Goal: Information Seeking & Learning: Learn about a topic

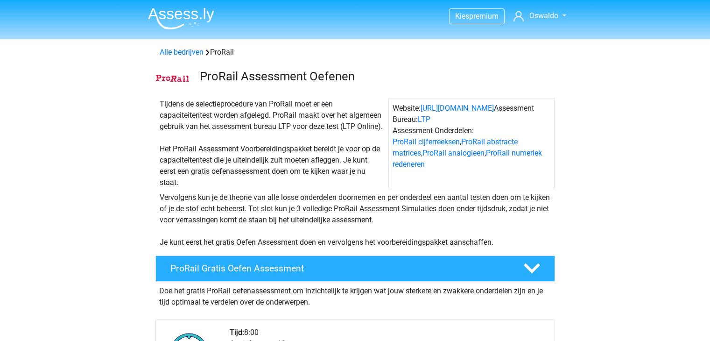
scroll to position [648, 0]
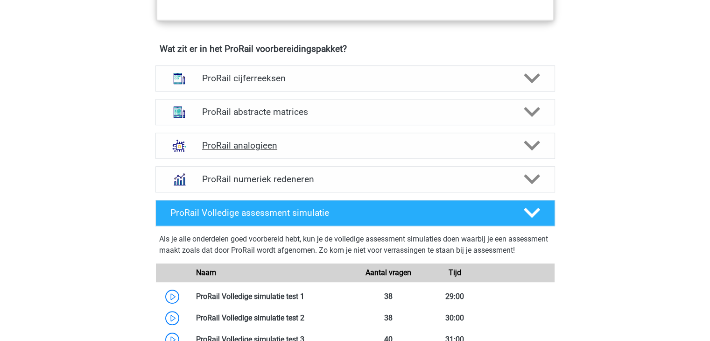
click at [461, 142] on h4 "ProRail analogieen" at bounding box center [355, 145] width 306 height 11
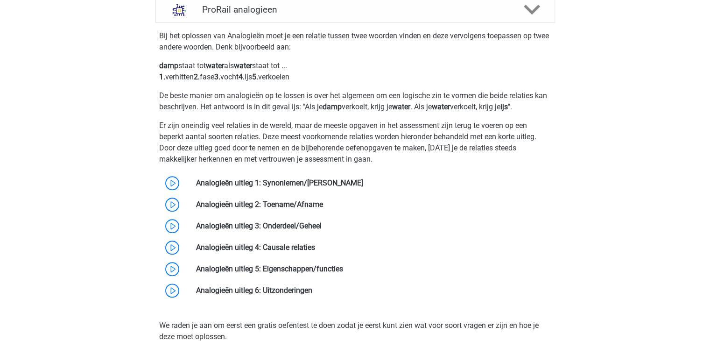
scroll to position [784, 0]
click at [363, 178] on link at bounding box center [363, 182] width 0 height 9
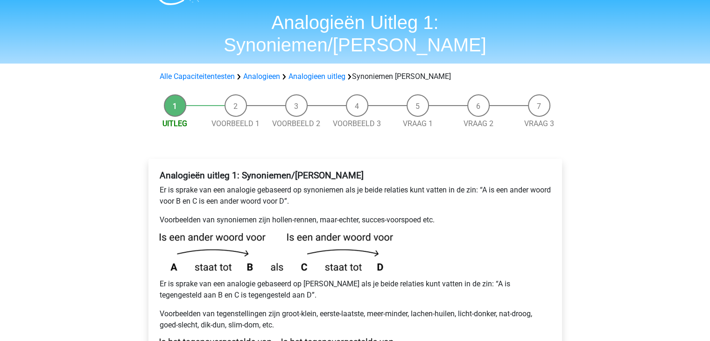
scroll to position [132, 0]
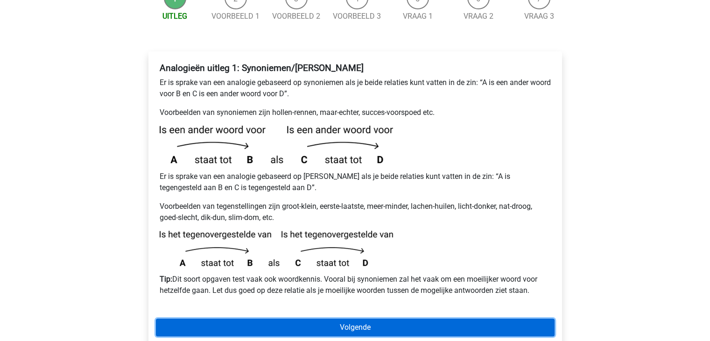
click at [303, 318] on link "Volgende" at bounding box center [355, 327] width 399 height 18
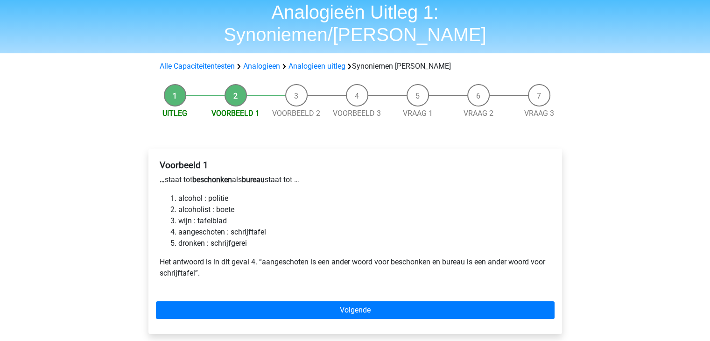
scroll to position [35, 0]
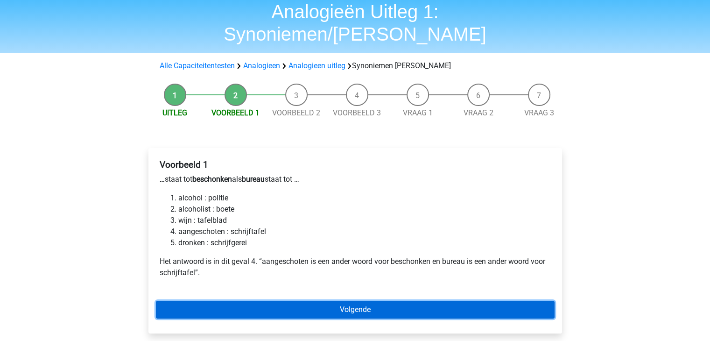
click at [310, 301] on link "Volgende" at bounding box center [355, 310] width 399 height 18
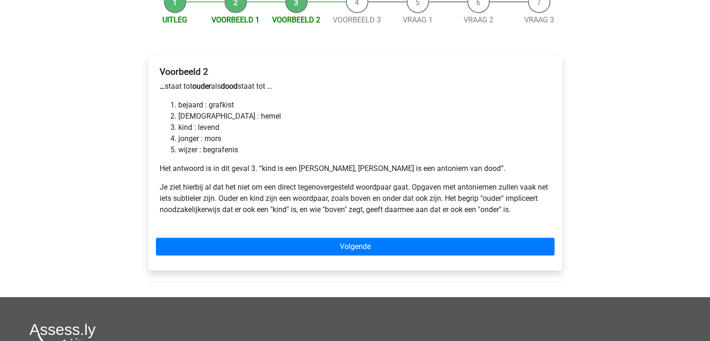
scroll to position [154, 0]
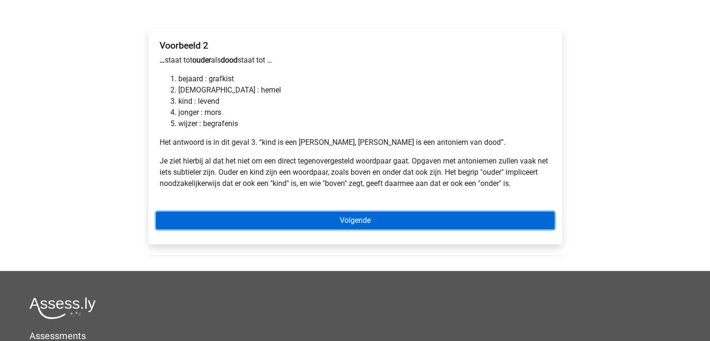
click at [313, 212] on link "Volgende" at bounding box center [355, 221] width 399 height 18
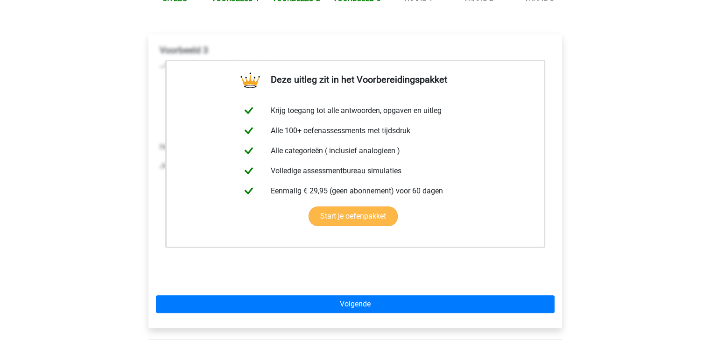
scroll to position [145, 0]
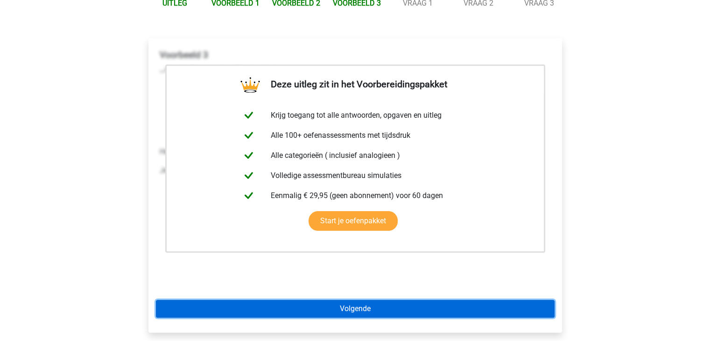
click at [232, 300] on link "Volgende" at bounding box center [355, 309] width 399 height 18
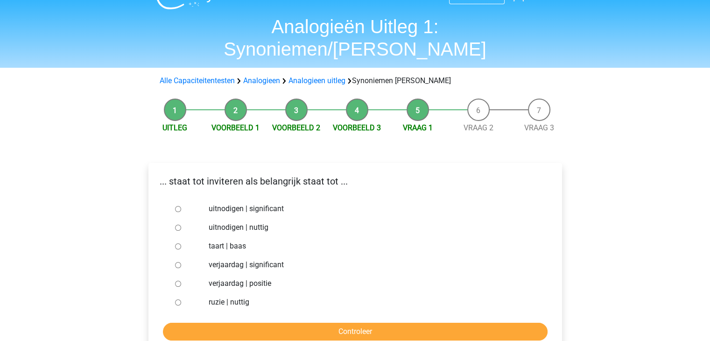
scroll to position [21, 0]
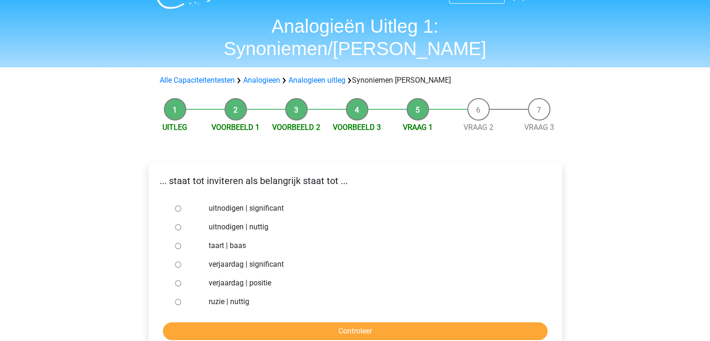
click at [177, 199] on div at bounding box center [186, 208] width 31 height 19
click at [177, 205] on input "uitnodigen | significant" at bounding box center [178, 208] width 6 height 6
radio input "true"
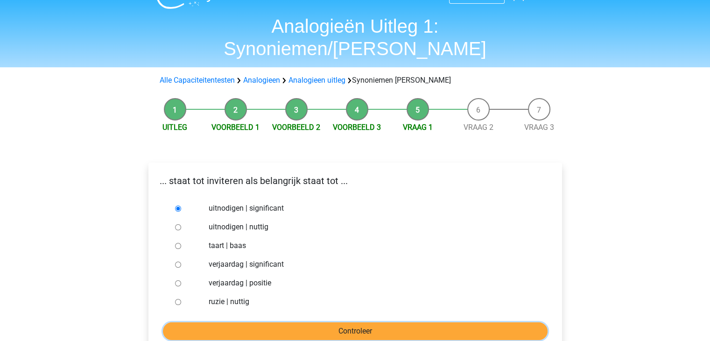
click at [247, 322] on input "Controleer" at bounding box center [355, 331] width 385 height 18
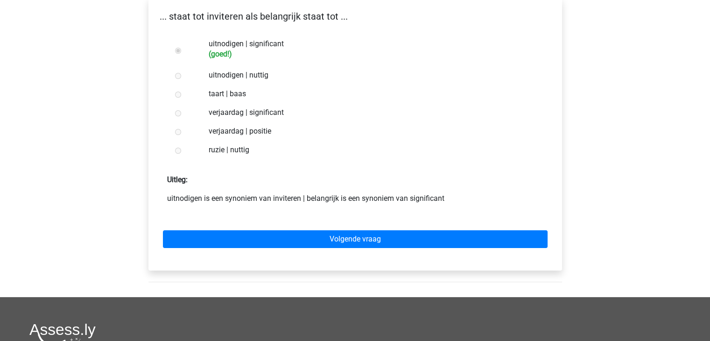
scroll to position [183, 0]
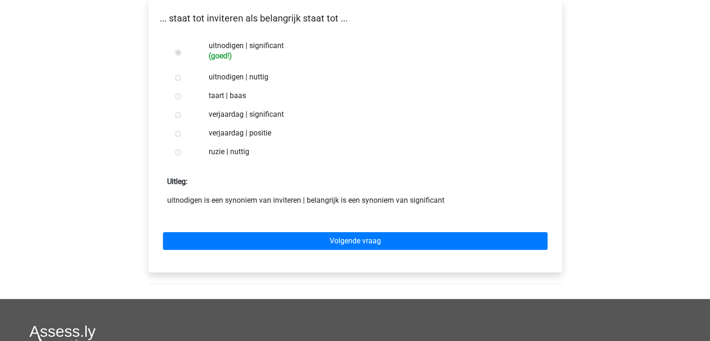
click at [331, 228] on div "Volgende vraag" at bounding box center [355, 238] width 399 height 51
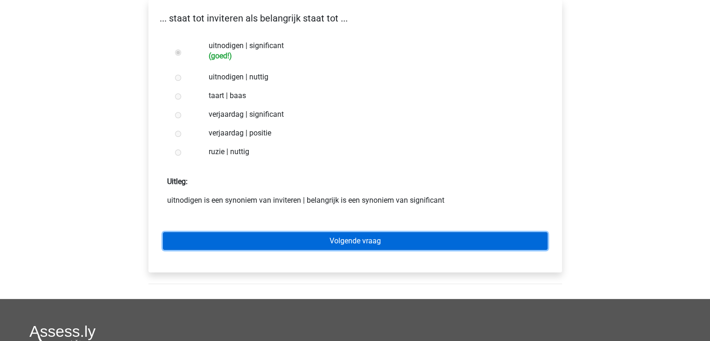
click at [338, 232] on link "Volgende vraag" at bounding box center [355, 241] width 385 height 18
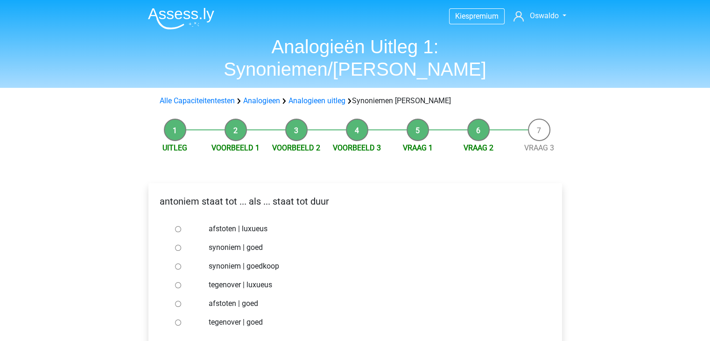
click at [178, 263] on input "synoniem | goedkoop" at bounding box center [178, 266] width 6 height 6
radio input "true"
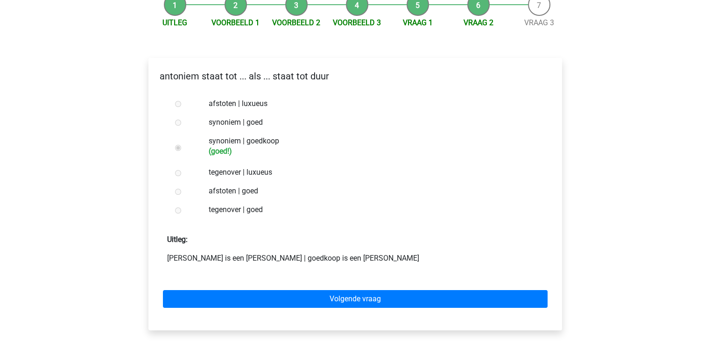
scroll to position [123, 0]
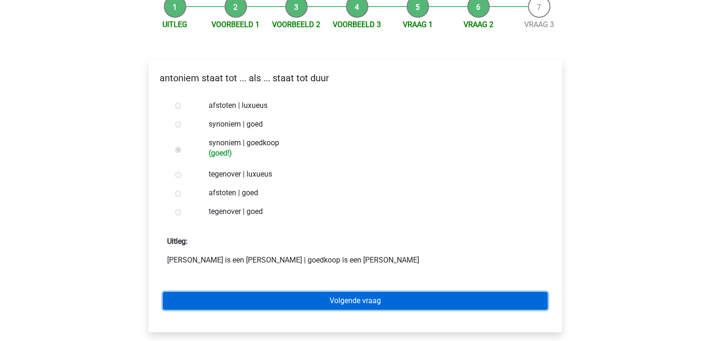
click at [327, 292] on link "Volgende vraag" at bounding box center [355, 301] width 385 height 18
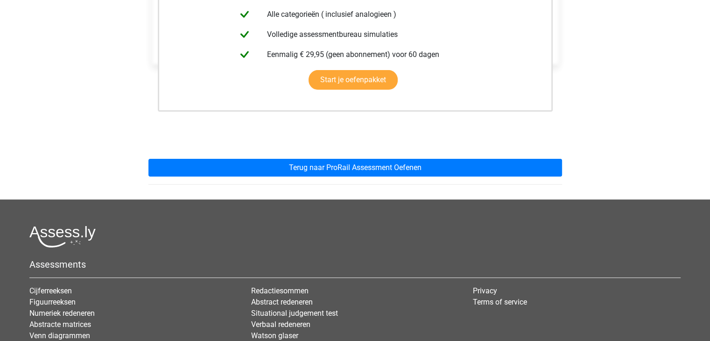
scroll to position [267, 0]
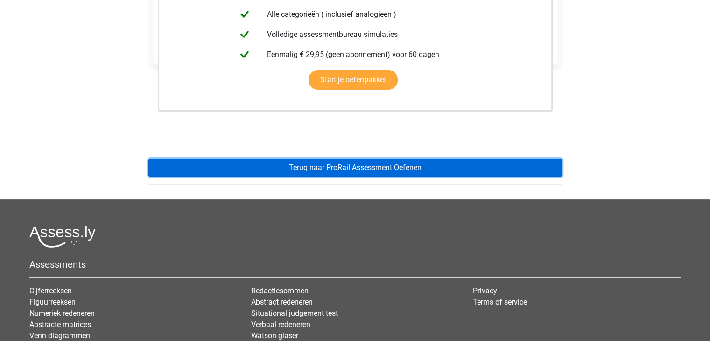
click at [266, 159] on link "Terug naar ProRail Assessment Oefenen" at bounding box center [355, 168] width 414 height 18
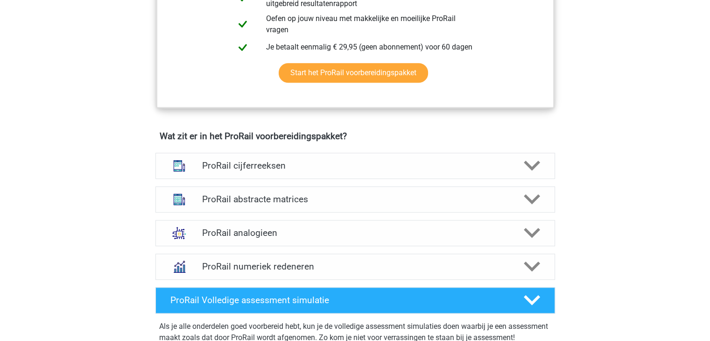
scroll to position [596, 0]
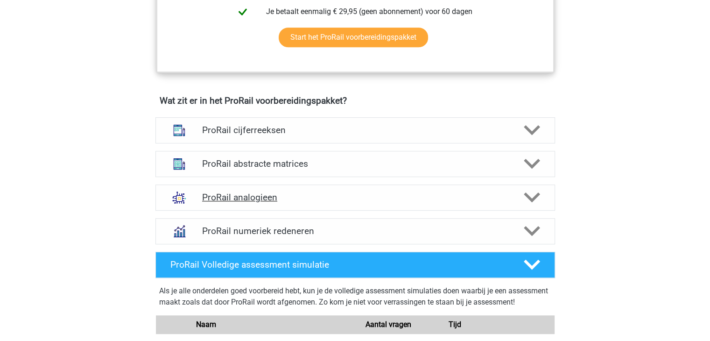
click at [247, 189] on div "ProRail analogieen" at bounding box center [355, 197] width 400 height 26
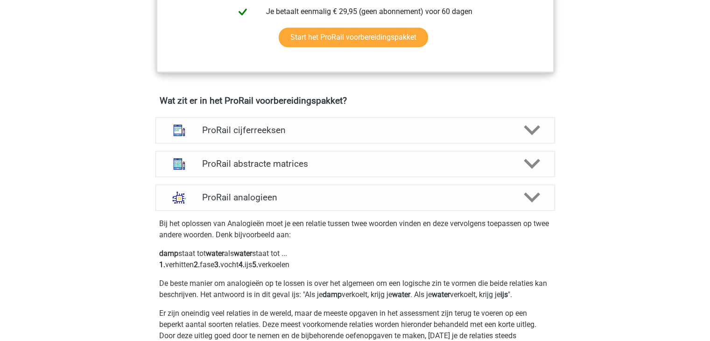
scroll to position [837, 0]
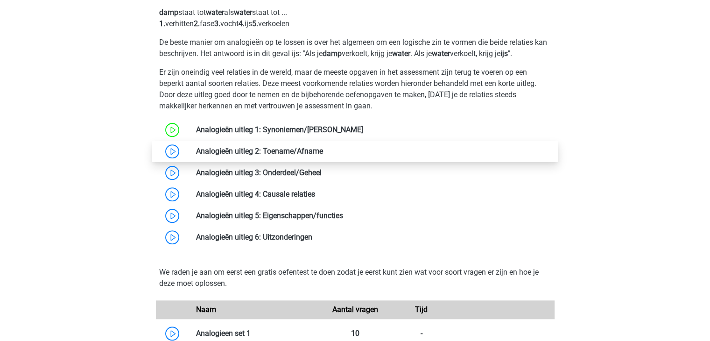
click at [323, 154] on link at bounding box center [323, 151] width 0 height 9
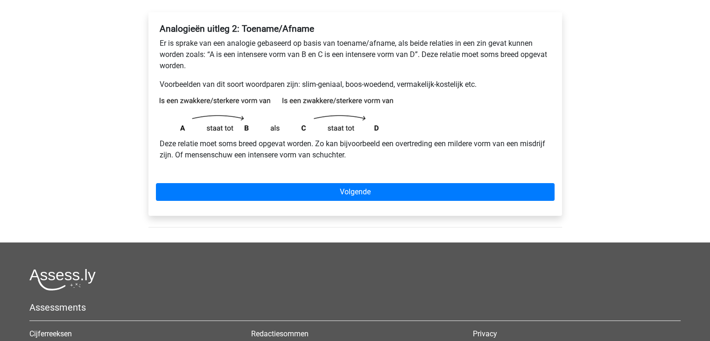
scroll to position [148, 0]
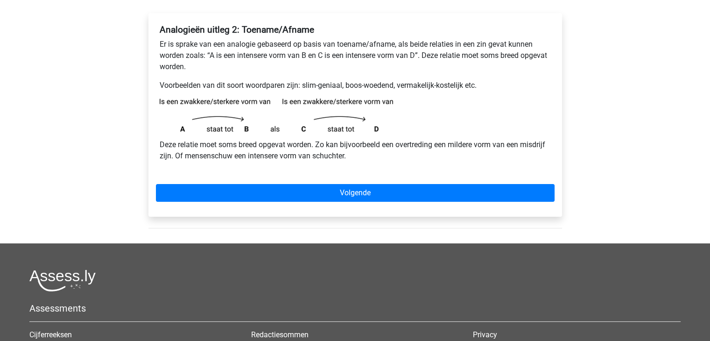
click at [219, 176] on div "Analogieën uitleg 2: Toename/Afname Er is sprake van een analogie gebaseerd op …" at bounding box center [355, 115] width 414 height 204
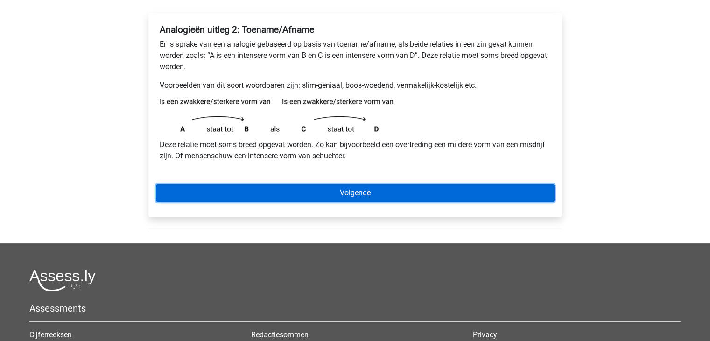
click at [219, 187] on link "Volgende" at bounding box center [355, 193] width 399 height 18
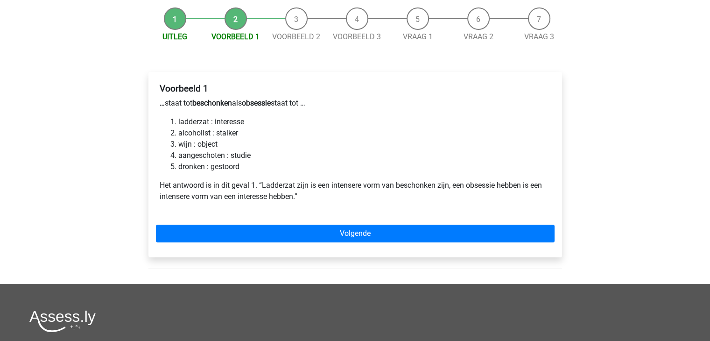
scroll to position [89, 0]
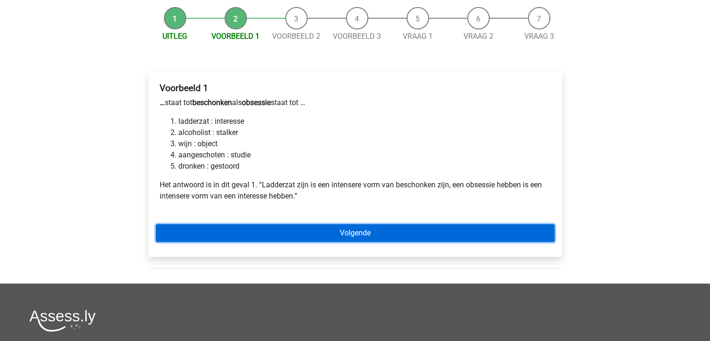
click at [211, 228] on link "Volgende" at bounding box center [355, 233] width 399 height 18
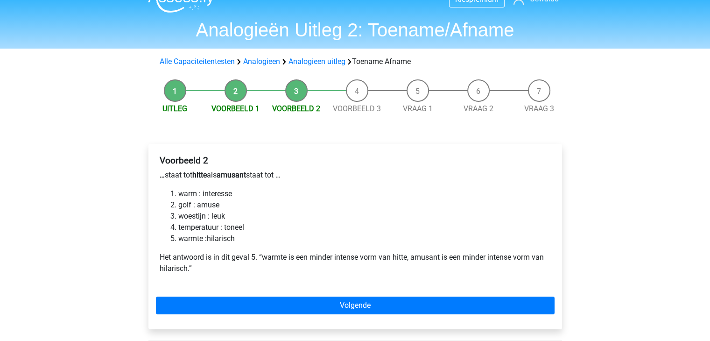
scroll to position [18, 0]
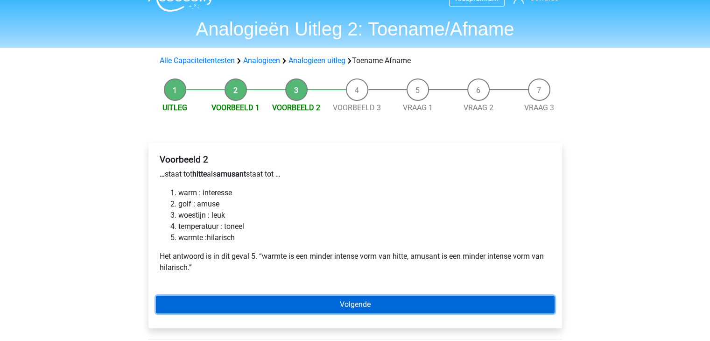
click at [232, 298] on link "Volgende" at bounding box center [355, 305] width 399 height 18
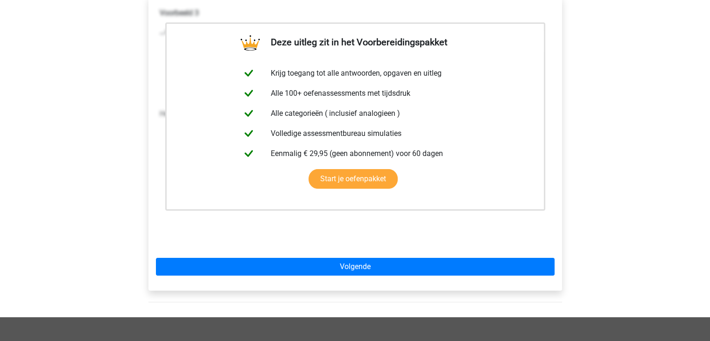
scroll to position [205, 0]
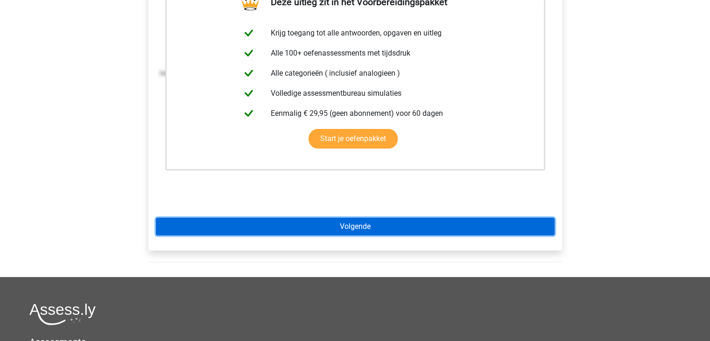
click at [204, 226] on link "Volgende" at bounding box center [355, 227] width 399 height 18
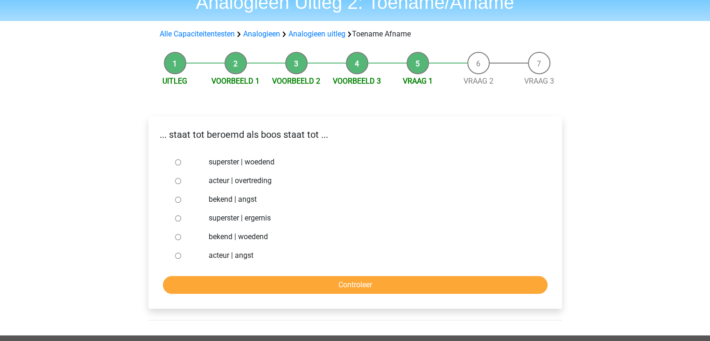
scroll to position [45, 0]
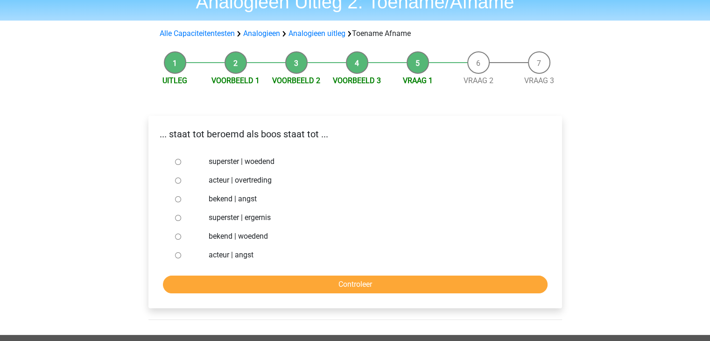
click at [174, 237] on div at bounding box center [186, 236] width 31 height 19
click at [176, 238] on input "bekend | woedend" at bounding box center [178, 236] width 6 height 6
radio input "true"
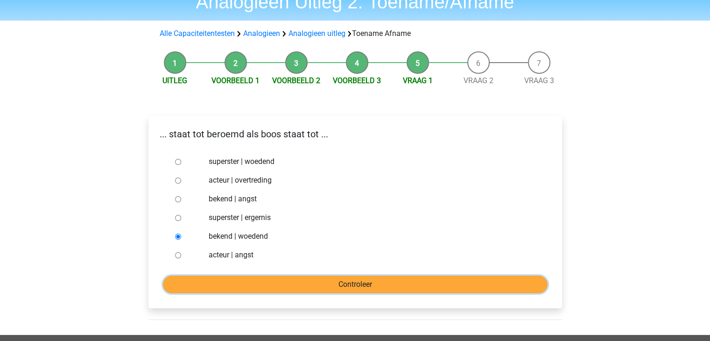
click at [225, 288] on input "Controleer" at bounding box center [355, 284] width 385 height 18
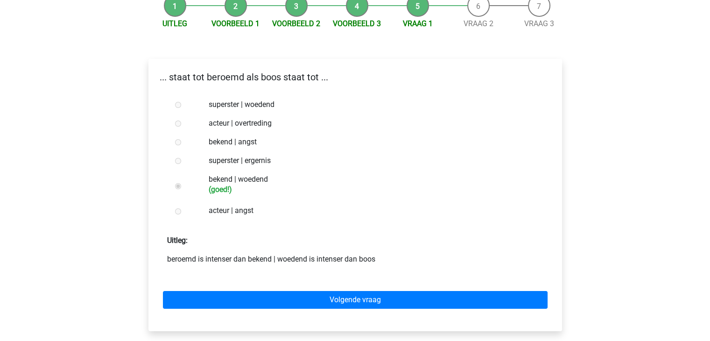
scroll to position [141, 0]
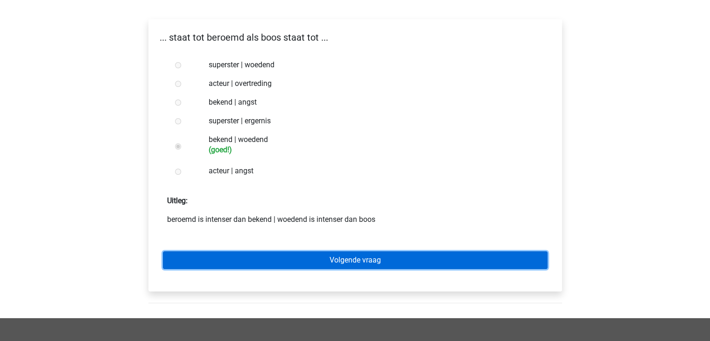
click at [219, 257] on link "Volgende vraag" at bounding box center [355, 260] width 385 height 18
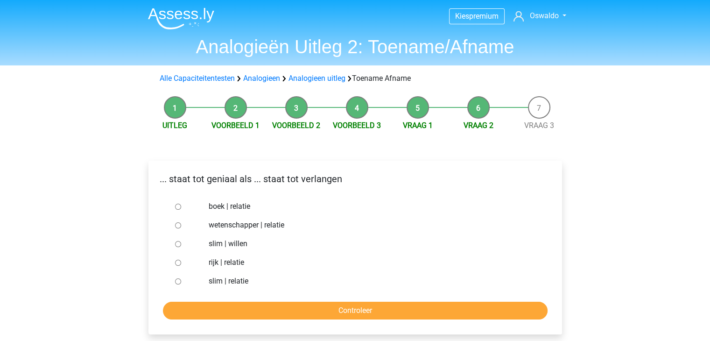
click at [175, 245] on input "slim | willen" at bounding box center [178, 244] width 6 height 6
radio input "true"
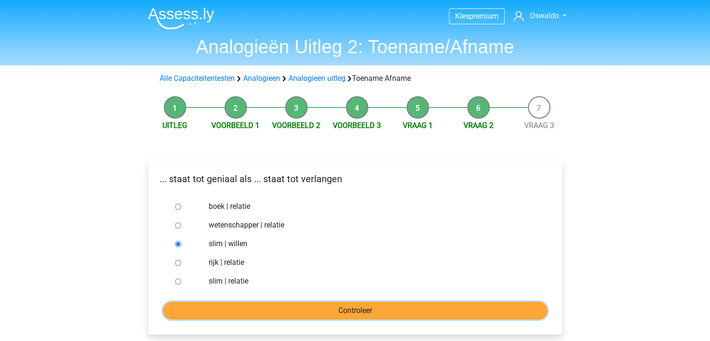
click at [241, 311] on input "Controleer" at bounding box center [355, 311] width 385 height 18
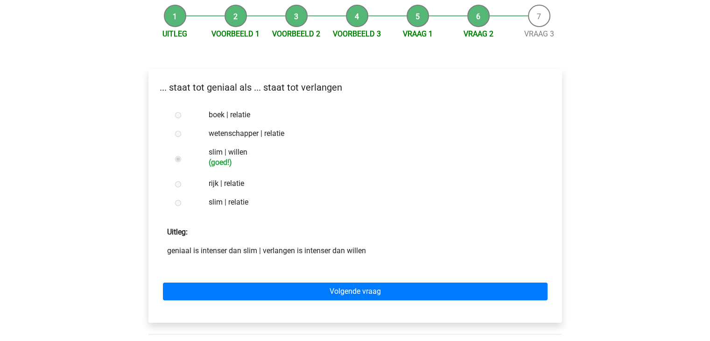
scroll to position [92, 0]
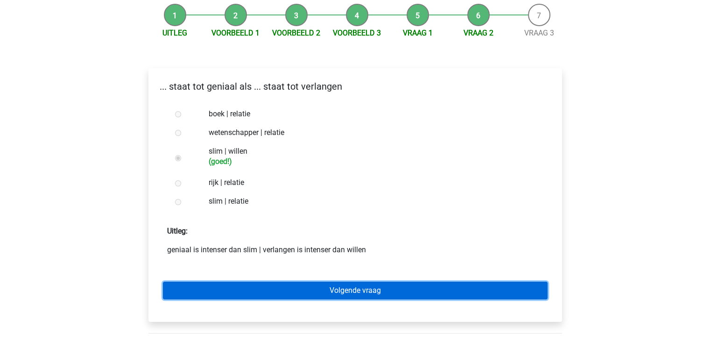
click at [211, 290] on link "Volgende vraag" at bounding box center [355, 291] width 385 height 18
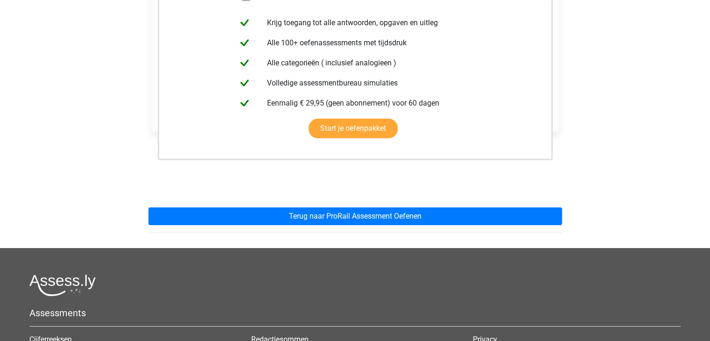
scroll to position [204, 0]
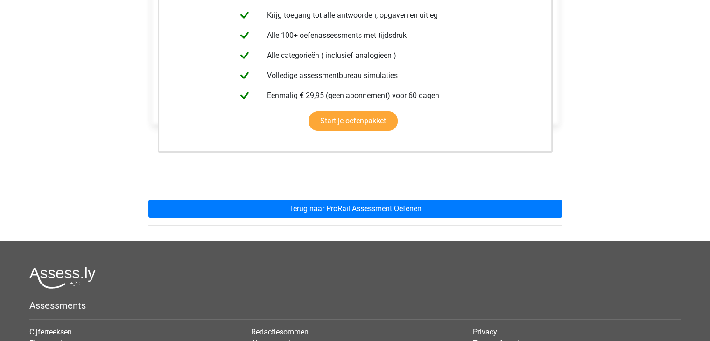
click at [221, 198] on div "Deze uitleg zit in het Voorbereidingspakket Krijg toegang tot alle antwoorden, …" at bounding box center [355, 89] width 429 height 302
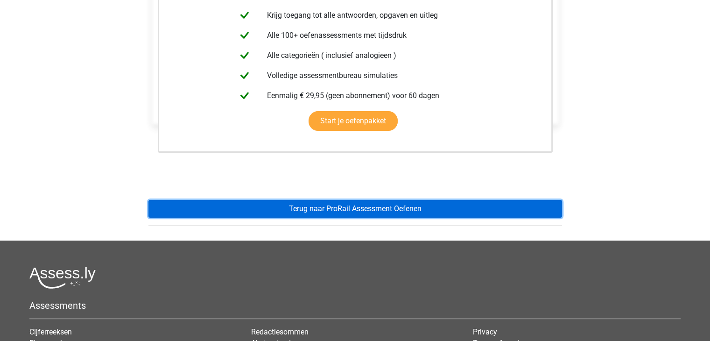
click at [215, 213] on link "Terug naar ProRail Assessment Oefenen" at bounding box center [355, 209] width 414 height 18
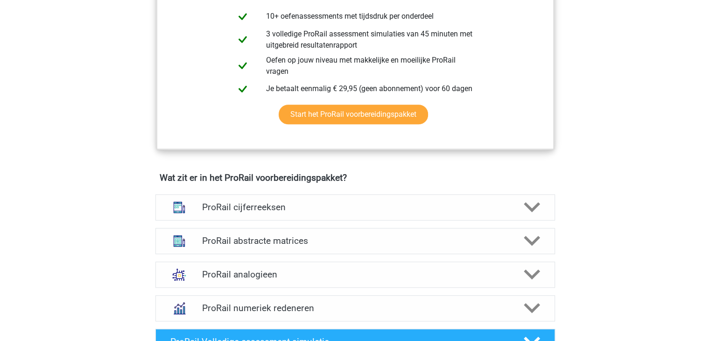
scroll to position [525, 0]
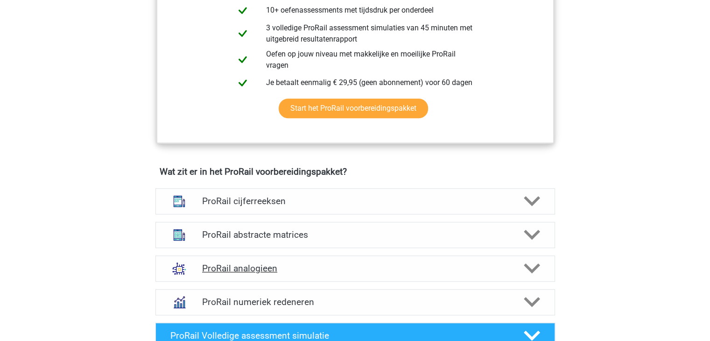
click at [218, 270] on h4 "ProRail analogieen" at bounding box center [355, 268] width 306 height 11
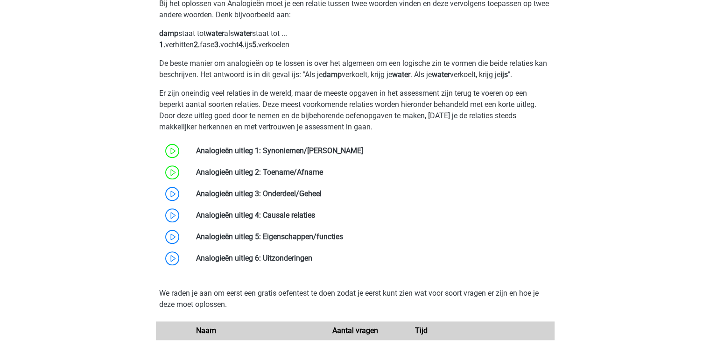
scroll to position [816, 0]
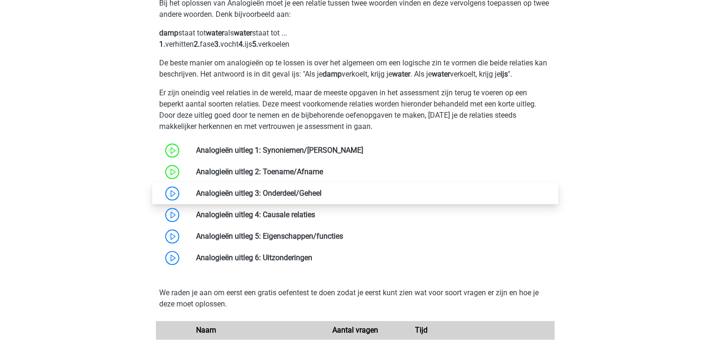
click at [322, 189] on link at bounding box center [322, 193] width 0 height 9
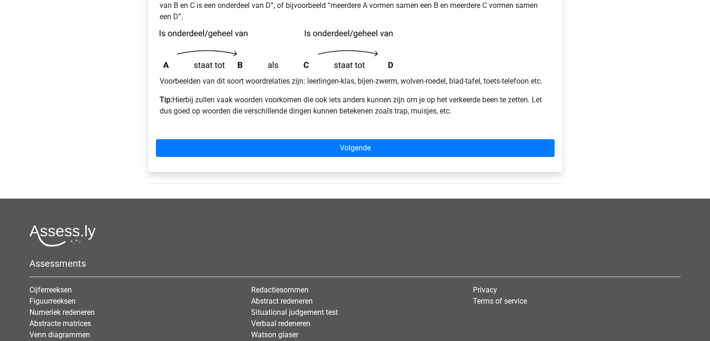
scroll to position [198, 0]
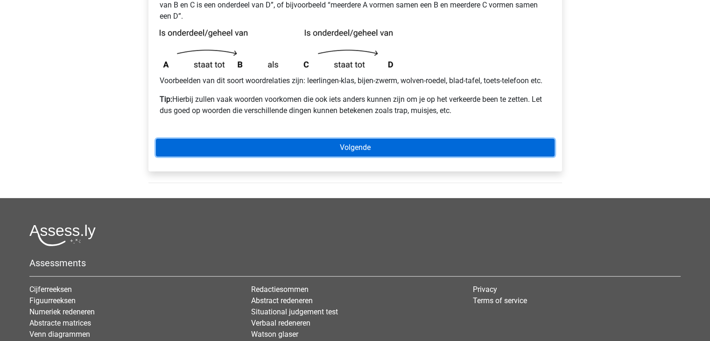
click at [280, 139] on link "Volgende" at bounding box center [355, 148] width 399 height 18
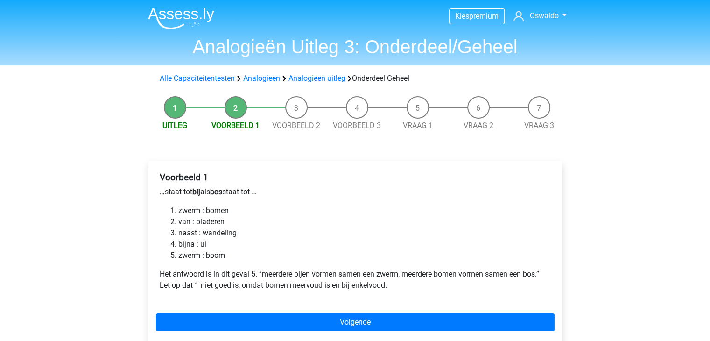
scroll to position [28, 0]
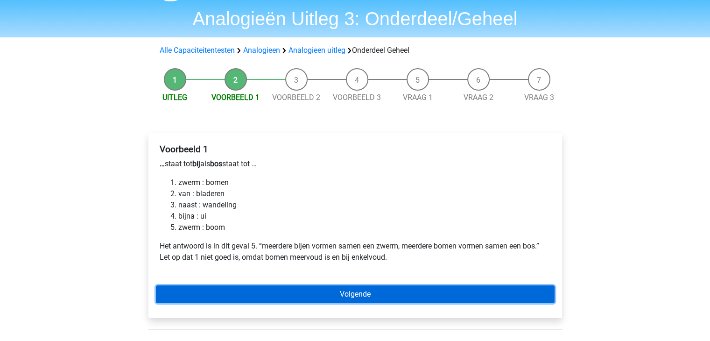
click at [263, 285] on link "Volgende" at bounding box center [355, 294] width 399 height 18
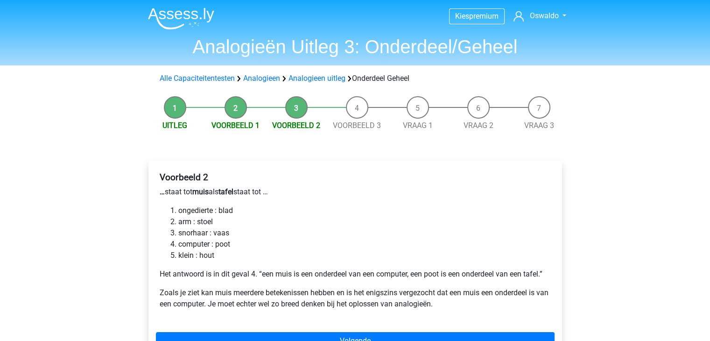
scroll to position [62, 0]
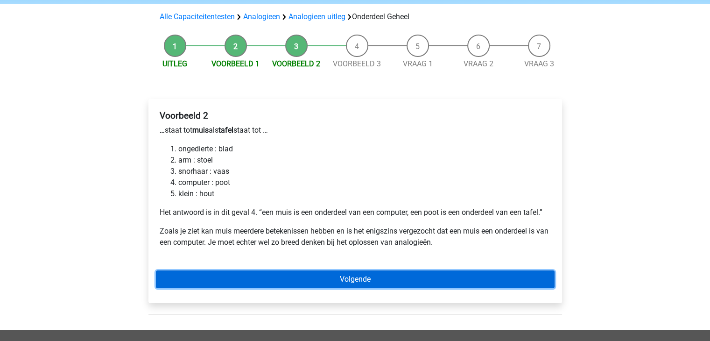
click at [285, 273] on link "Volgende" at bounding box center [355, 279] width 399 height 18
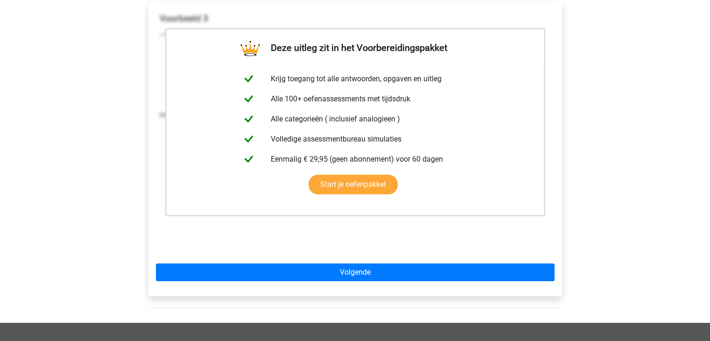
scroll to position [159, 0]
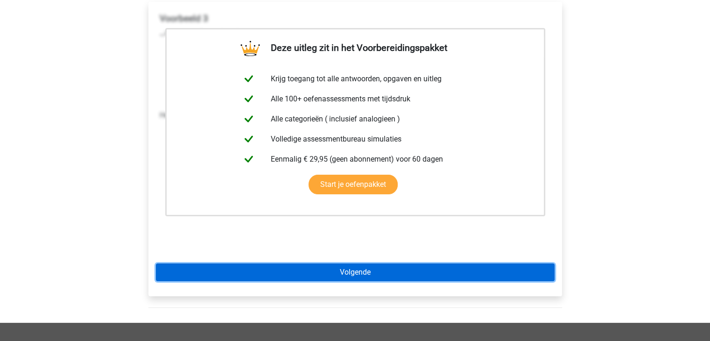
click at [194, 269] on link "Volgende" at bounding box center [355, 272] width 399 height 18
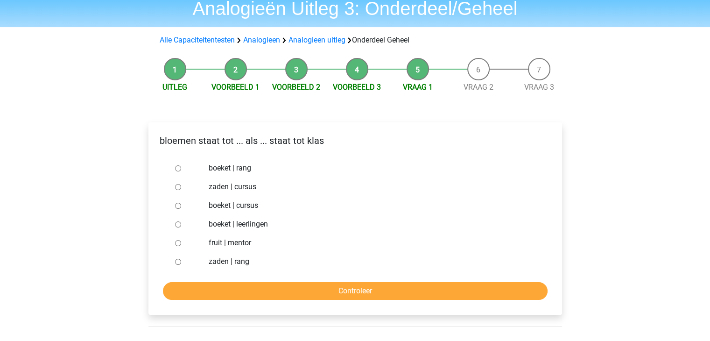
scroll to position [37, 0]
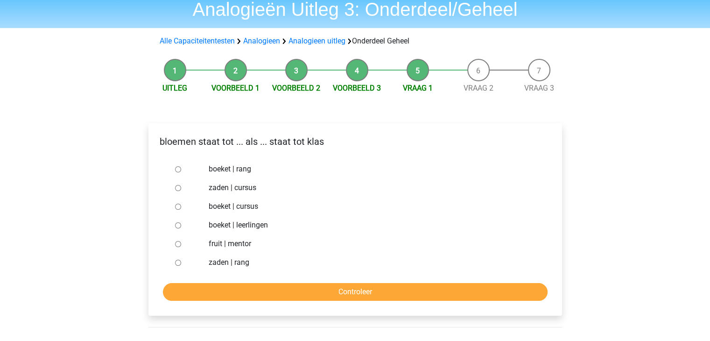
click at [177, 224] on input "boeket | leerlingen" at bounding box center [178, 225] width 6 height 6
radio input "true"
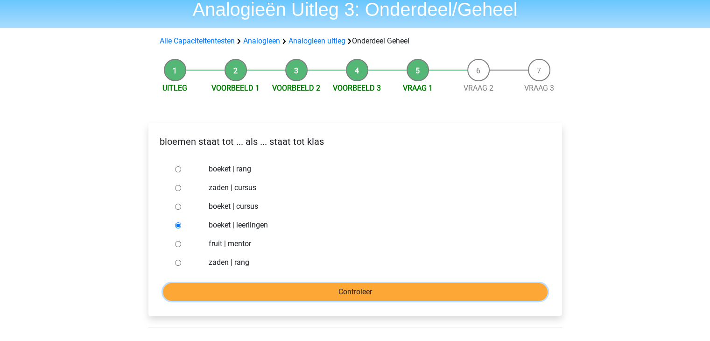
click at [272, 292] on input "Controleer" at bounding box center [355, 292] width 385 height 18
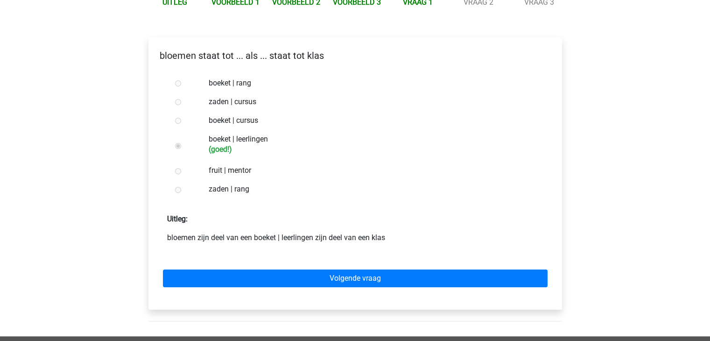
scroll to position [125, 0]
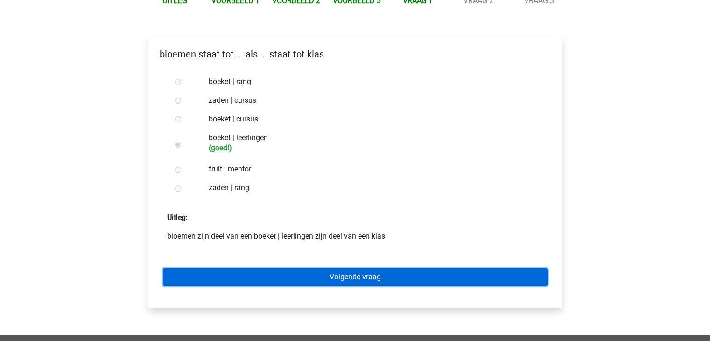
click at [239, 279] on link "Volgende vraag" at bounding box center [355, 277] width 385 height 18
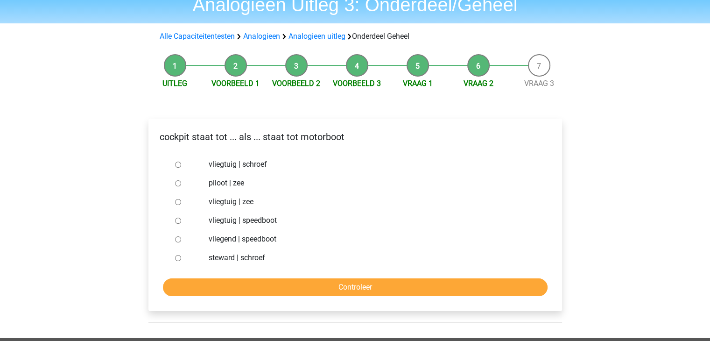
scroll to position [42, 0]
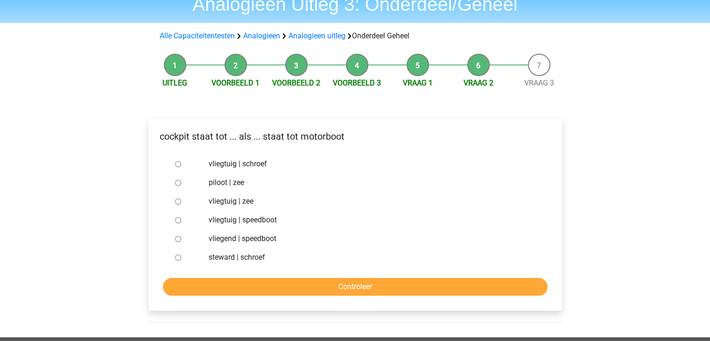
click at [177, 163] on input "vliegtuig | schroef" at bounding box center [178, 164] width 6 height 6
radio input "true"
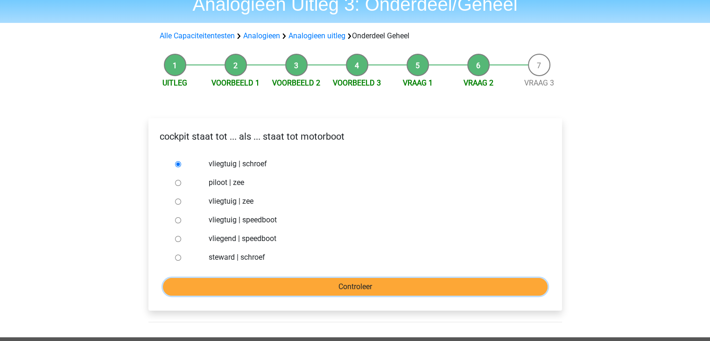
click at [280, 282] on input "Controleer" at bounding box center [355, 287] width 385 height 18
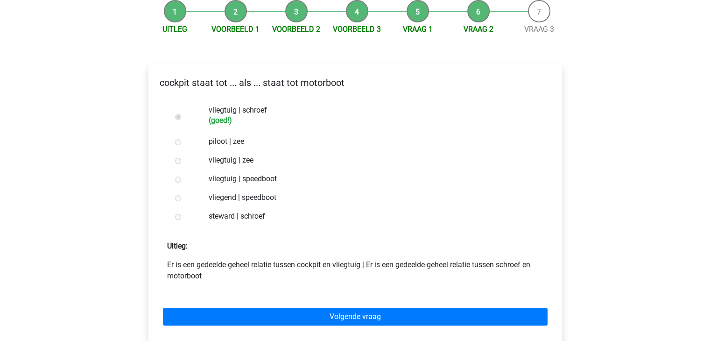
scroll to position [118, 0]
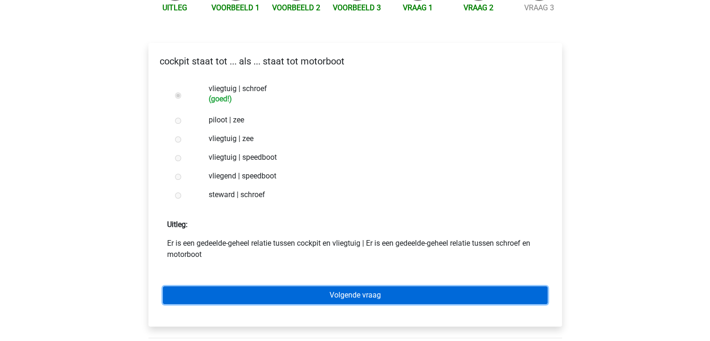
click at [215, 301] on link "Volgende vraag" at bounding box center [355, 295] width 385 height 18
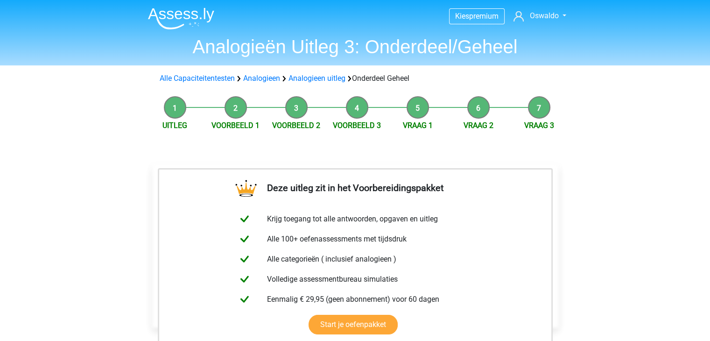
scroll to position [114, 0]
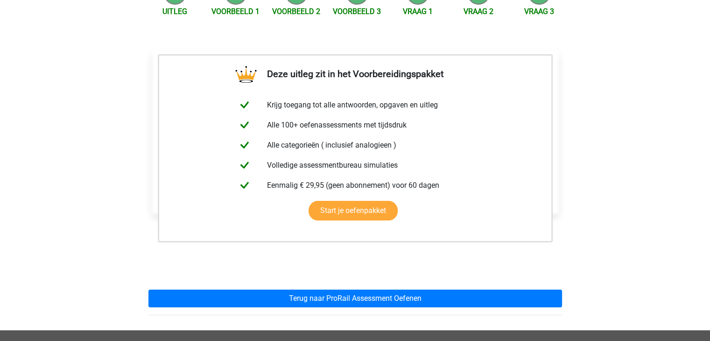
click at [215, 285] on div "Deze uitleg zit in het Voorbereidingspakket Krijg toegang tot alle antwoorden, …" at bounding box center [355, 179] width 429 height 302
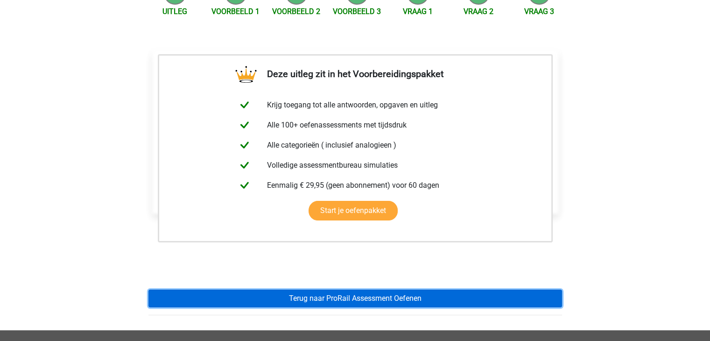
click at [218, 297] on link "Terug naar ProRail Assessment Oefenen" at bounding box center [355, 298] width 414 height 18
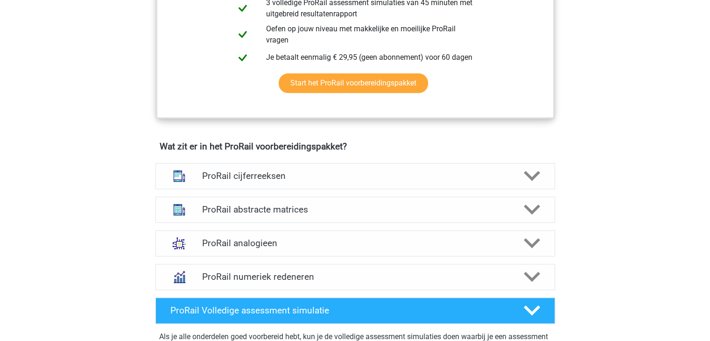
scroll to position [549, 0]
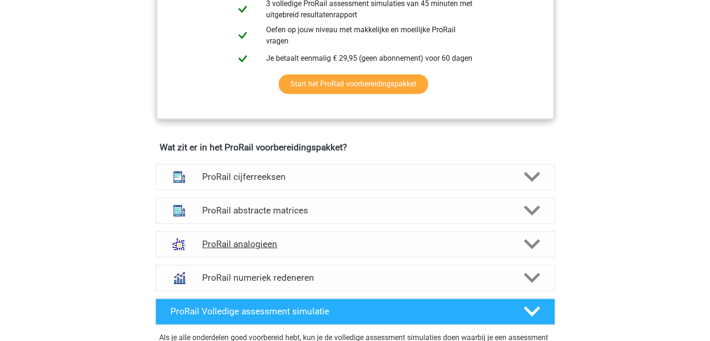
click at [259, 243] on h4 "ProRail analogieen" at bounding box center [355, 244] width 306 height 11
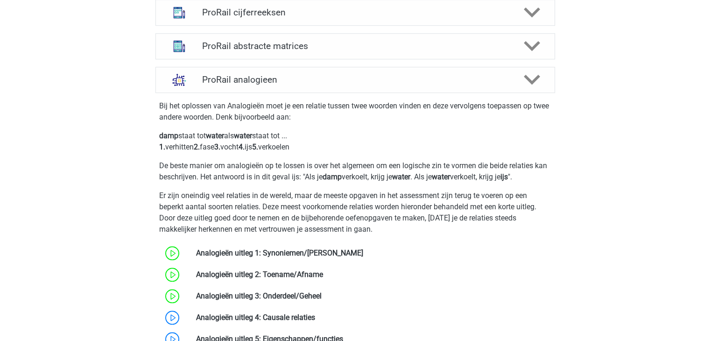
scroll to position [789, 0]
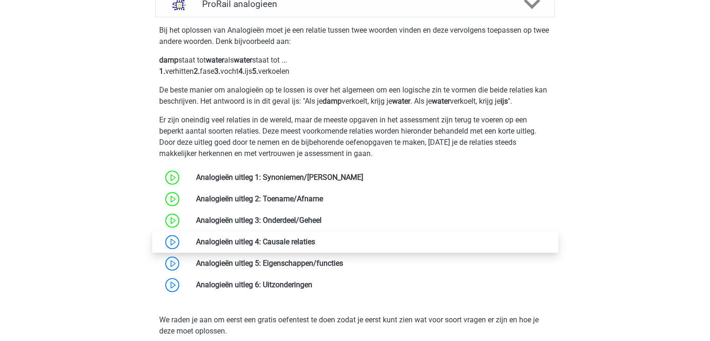
click at [315, 237] on link at bounding box center [315, 241] width 0 height 9
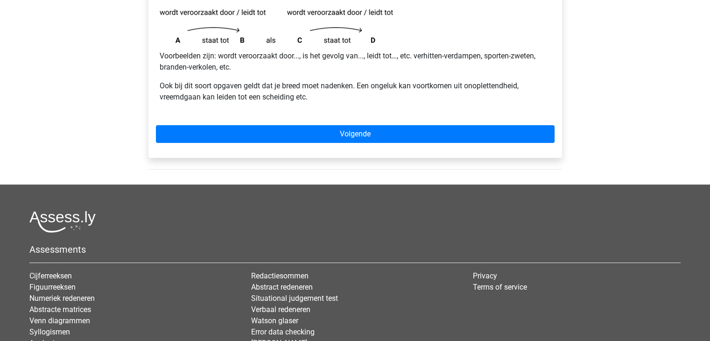
scroll to position [221, 0]
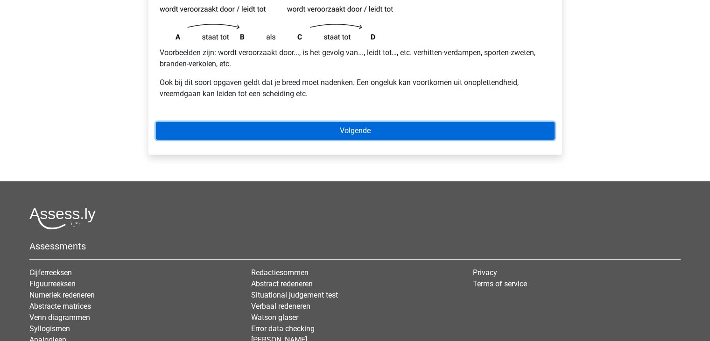
click at [211, 125] on link "Volgende" at bounding box center [355, 131] width 399 height 18
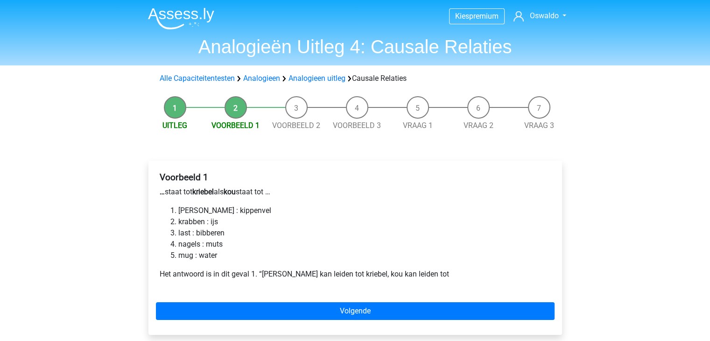
scroll to position [75, 0]
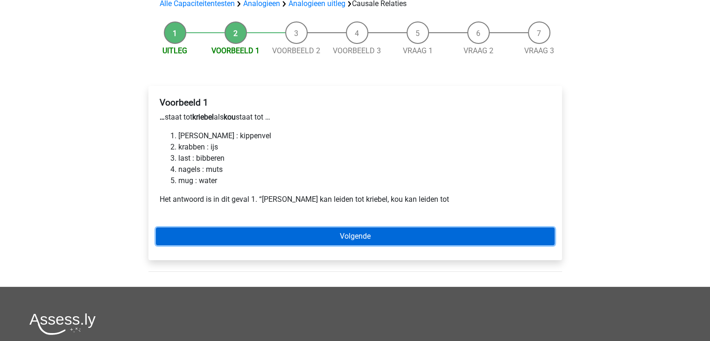
click at [254, 241] on link "Volgende" at bounding box center [355, 236] width 399 height 18
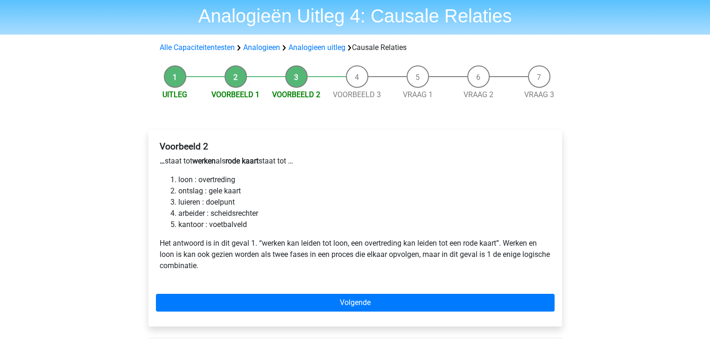
scroll to position [33, 0]
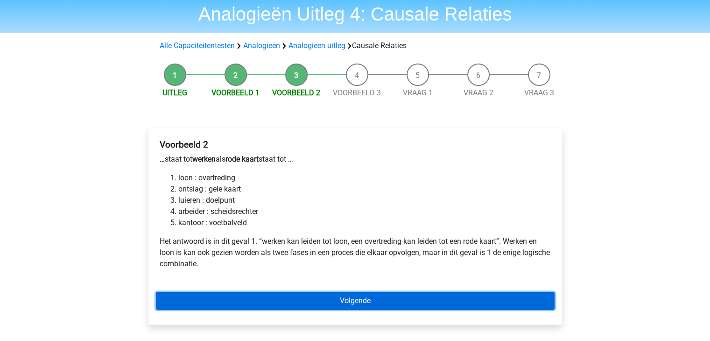
click at [240, 299] on link "Volgende" at bounding box center [355, 301] width 399 height 18
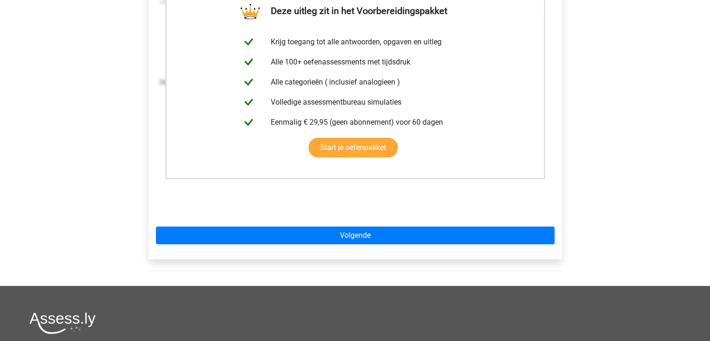
scroll to position [198, 0]
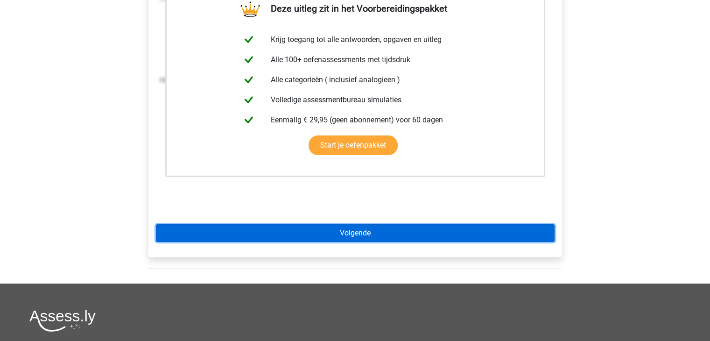
click at [199, 226] on link "Volgende" at bounding box center [355, 233] width 399 height 18
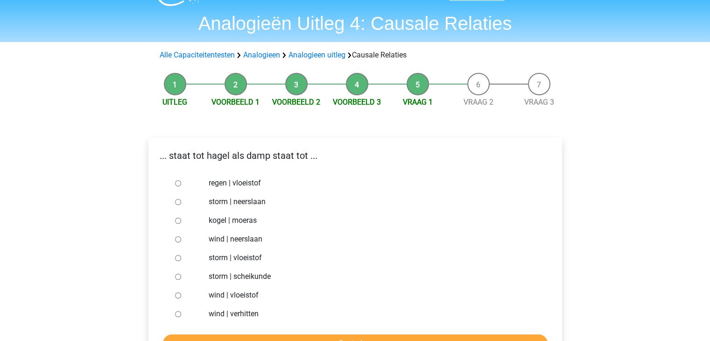
scroll to position [24, 0]
click at [178, 259] on input "storm | vloeistof" at bounding box center [178, 257] width 6 height 6
radio input "true"
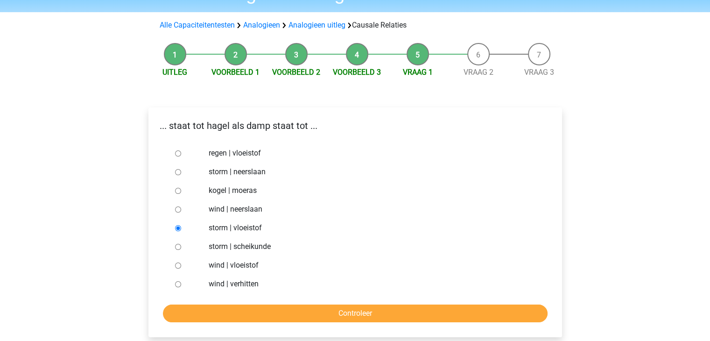
scroll to position [54, 0]
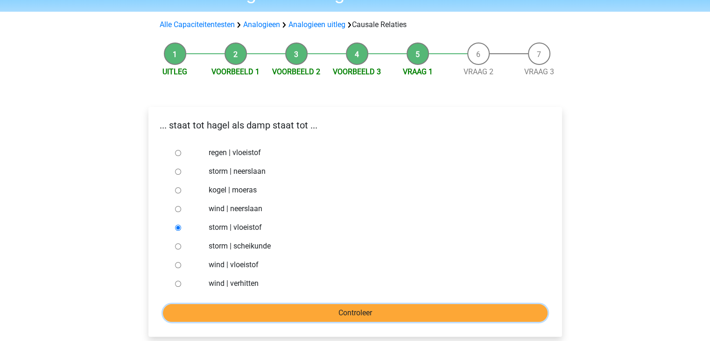
click at [223, 315] on input "Controleer" at bounding box center [355, 313] width 385 height 18
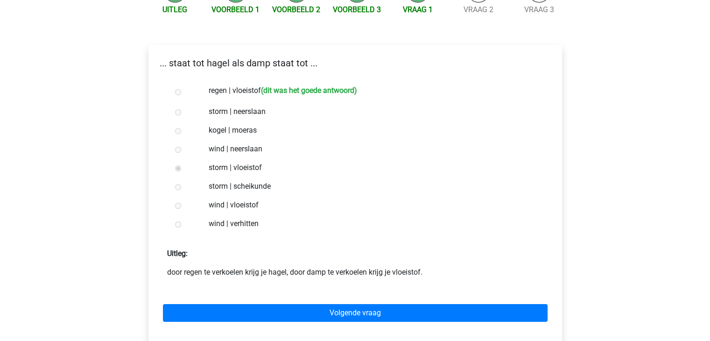
scroll to position [133, 0]
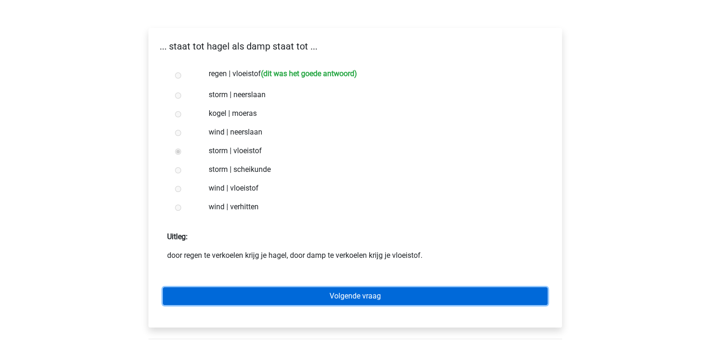
click at [230, 296] on link "Volgende vraag" at bounding box center [355, 296] width 385 height 18
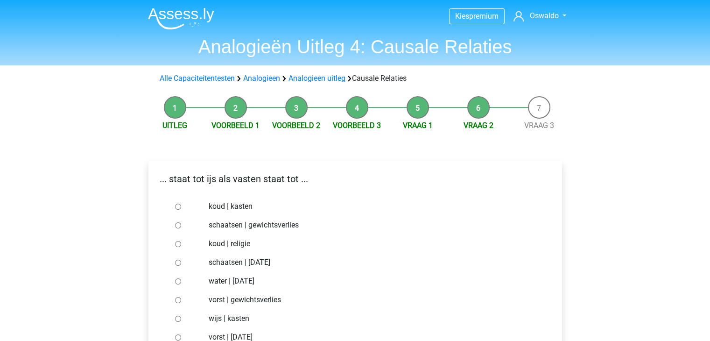
scroll to position [29, 0]
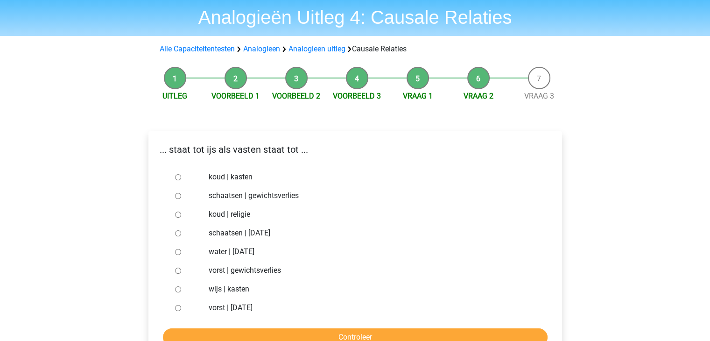
click at [175, 272] on input "vorst | gewichtsverlies" at bounding box center [178, 271] width 6 height 6
radio input "true"
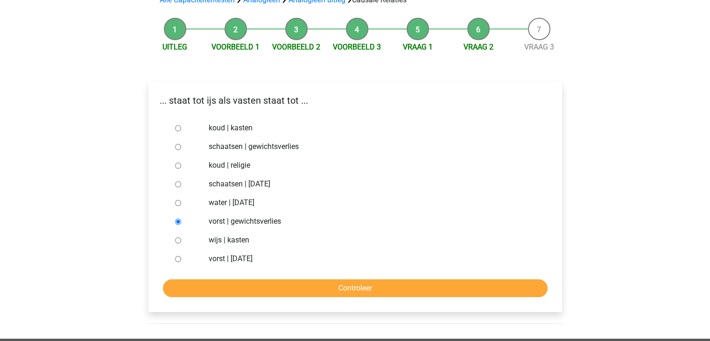
scroll to position [80, 0]
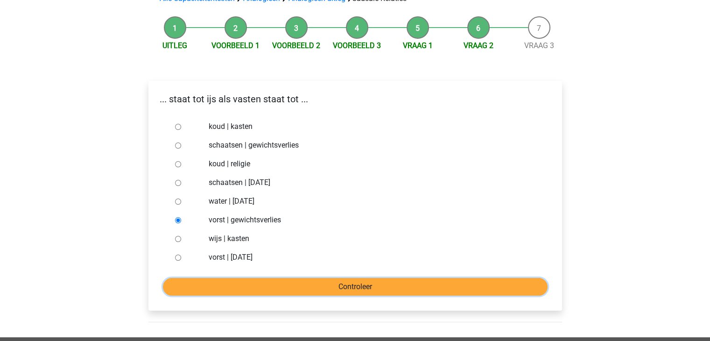
click at [269, 278] on input "Controleer" at bounding box center [355, 287] width 385 height 18
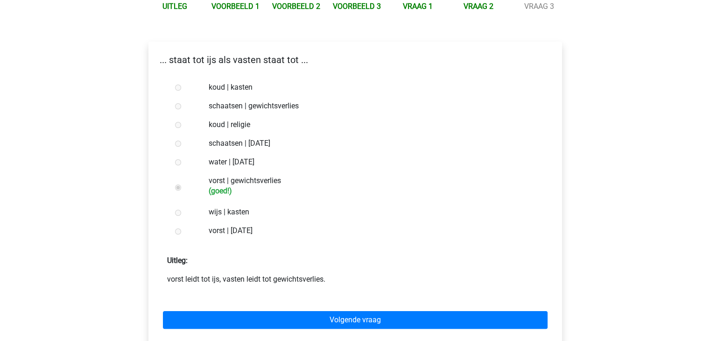
scroll to position [120, 0]
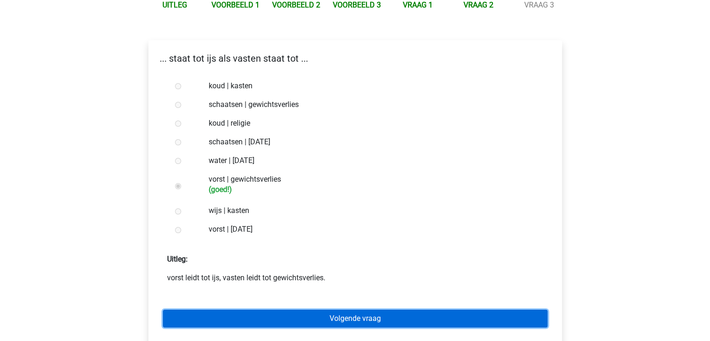
click at [284, 318] on link "Volgende vraag" at bounding box center [355, 319] width 385 height 18
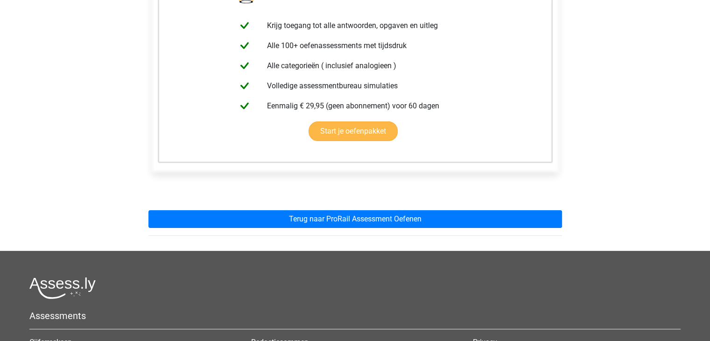
scroll to position [239, 0]
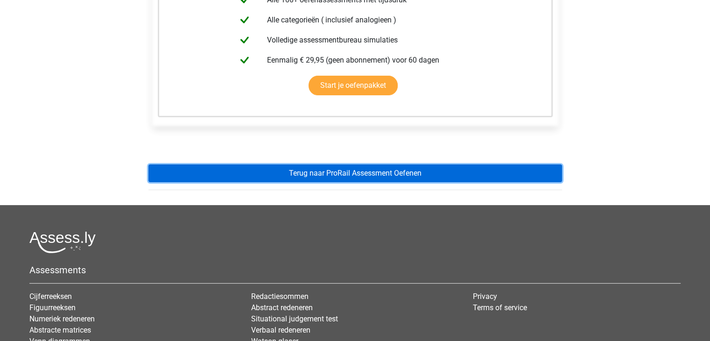
click at [252, 170] on link "Terug naar ProRail Assessment Oefenen" at bounding box center [355, 173] width 414 height 18
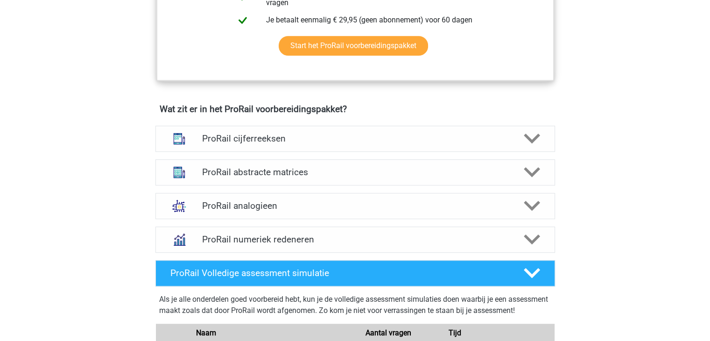
scroll to position [585, 0]
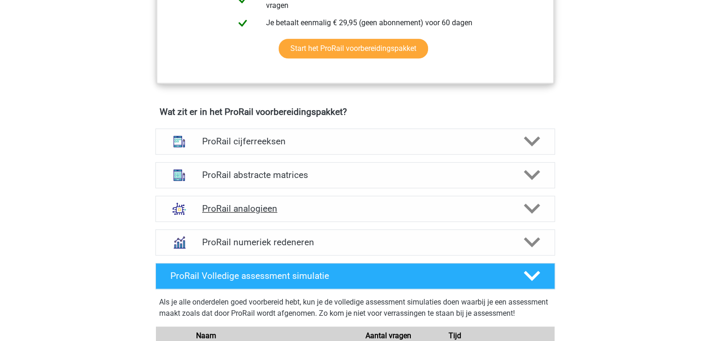
click at [211, 220] on div "ProRail analogieen" at bounding box center [355, 209] width 400 height 26
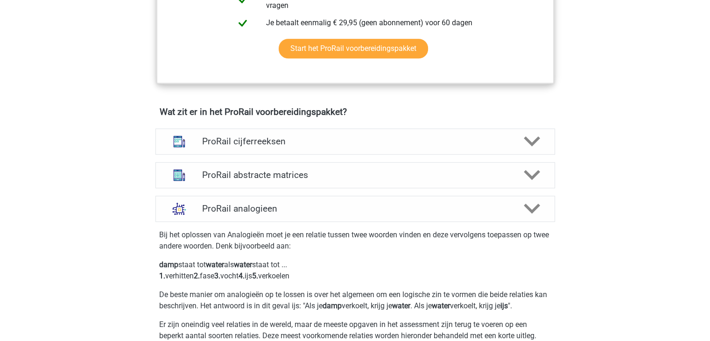
scroll to position [811, 0]
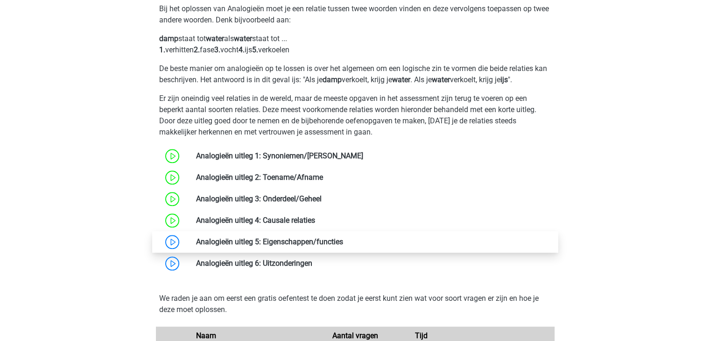
click at [343, 240] on link at bounding box center [343, 241] width 0 height 9
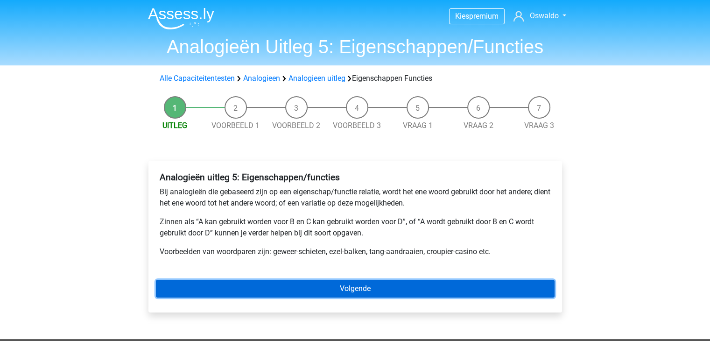
click at [248, 286] on link "Volgende" at bounding box center [355, 289] width 399 height 18
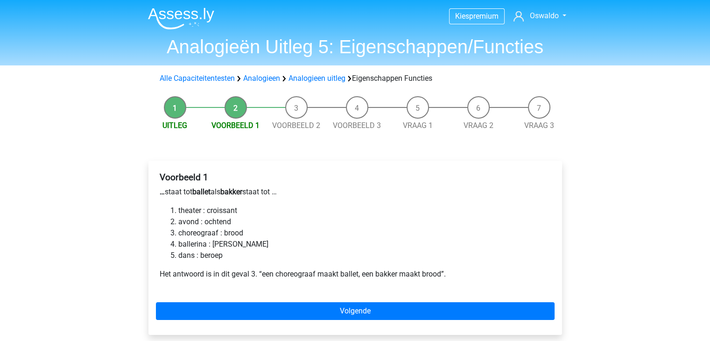
click at [223, 294] on div "Voorbeeld 1 … staat tot ballet als bakker staat tot … theater : croissant avond…" at bounding box center [355, 248] width 414 height 174
click at [199, 301] on div "Voorbeeld 1 … staat tot ballet als bakker staat tot … theater : croissant avond…" at bounding box center [355, 248] width 414 height 174
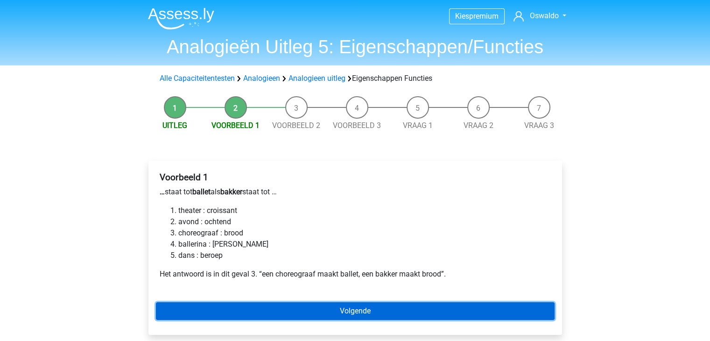
click at [224, 308] on link "Volgende" at bounding box center [355, 311] width 399 height 18
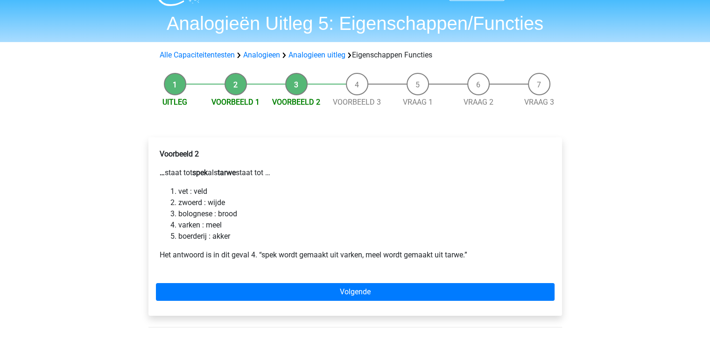
scroll to position [24, 0]
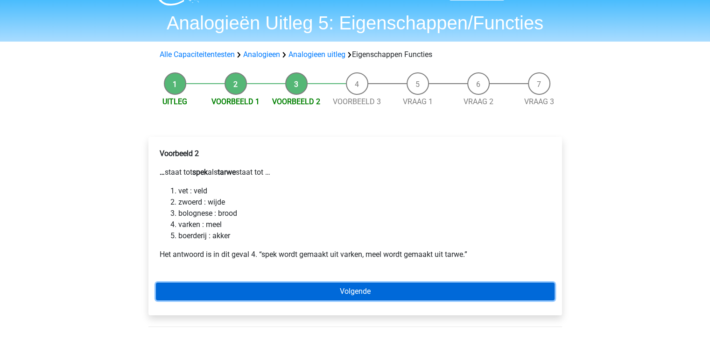
click at [234, 288] on link "Volgende" at bounding box center [355, 291] width 399 height 18
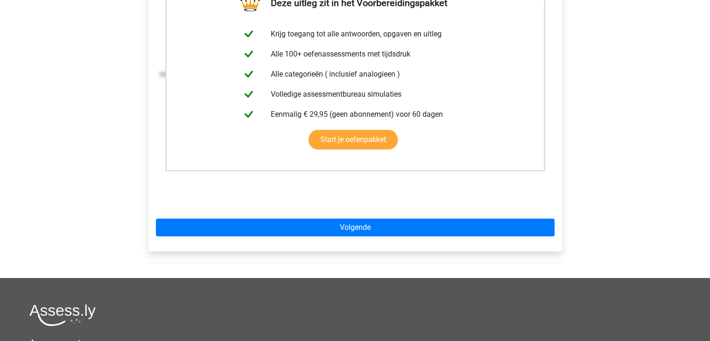
scroll to position [207, 0]
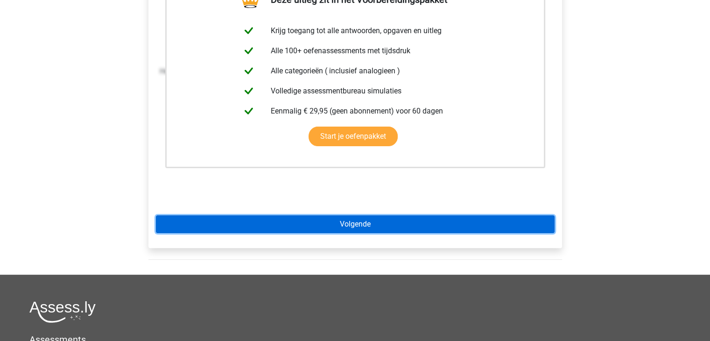
click at [170, 216] on link "Volgende" at bounding box center [355, 224] width 399 height 18
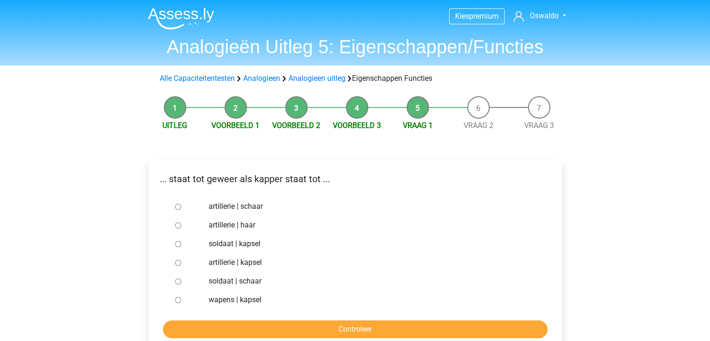
scroll to position [54, 0]
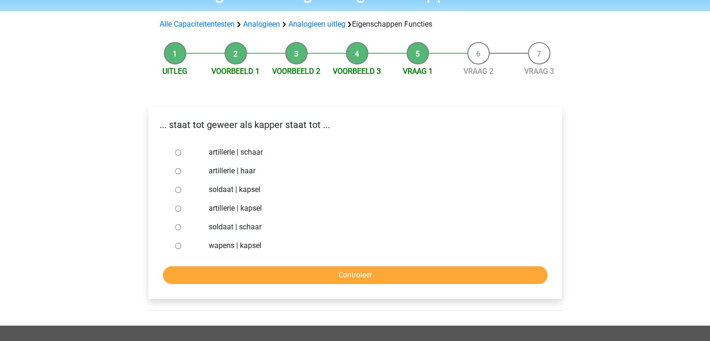
click at [176, 224] on input "soldaat | schaar" at bounding box center [178, 227] width 6 height 6
radio input "true"
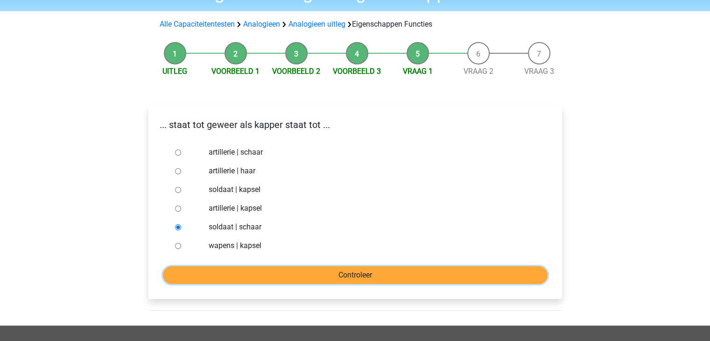
click at [237, 273] on input "Controleer" at bounding box center [355, 275] width 385 height 18
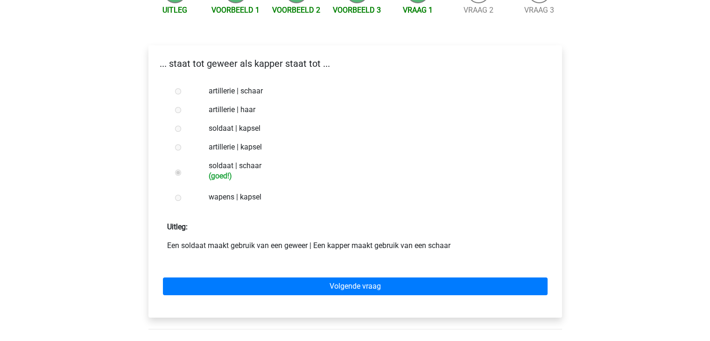
scroll to position [116, 0]
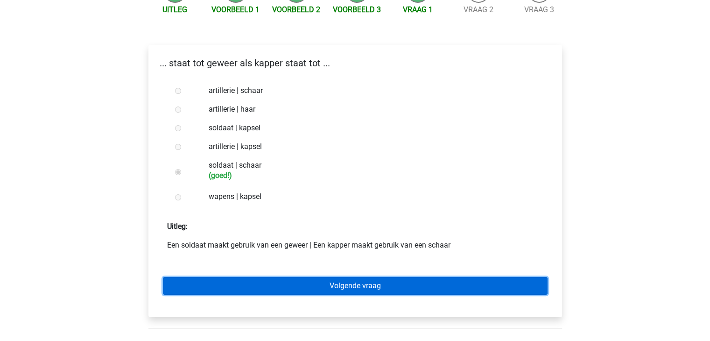
click at [198, 282] on link "Volgende vraag" at bounding box center [355, 286] width 385 height 18
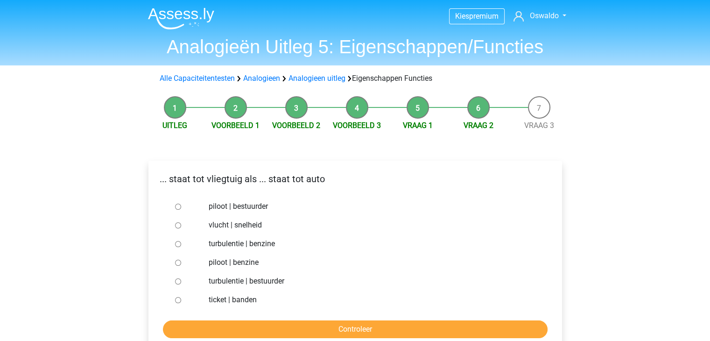
scroll to position [35, 0]
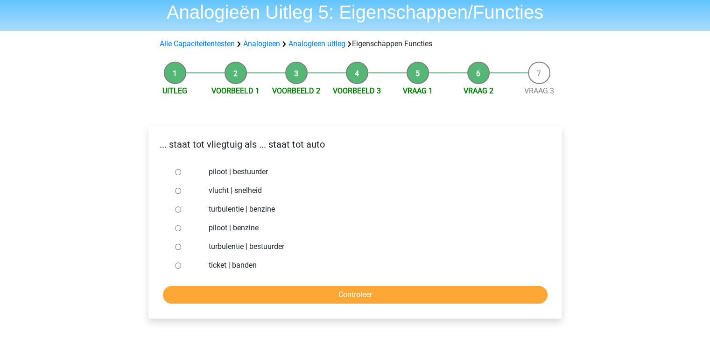
click at [178, 174] on input "piloot | bestuurder" at bounding box center [178, 172] width 6 height 6
radio input "true"
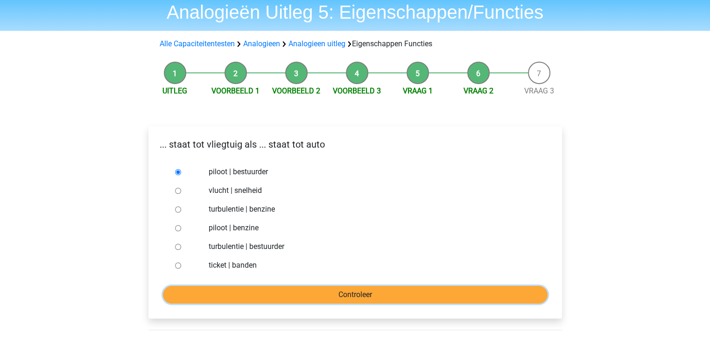
click at [301, 302] on input "Controleer" at bounding box center [355, 295] width 385 height 18
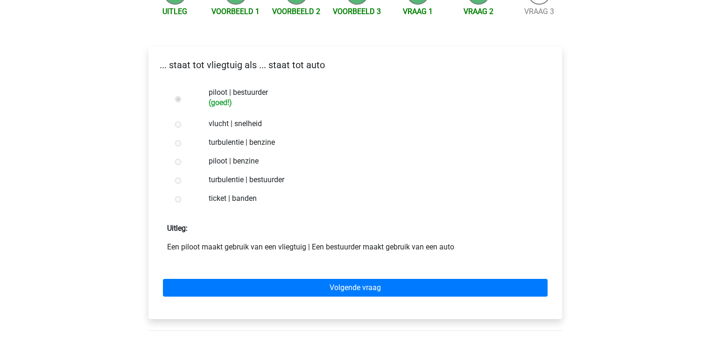
scroll to position [116, 0]
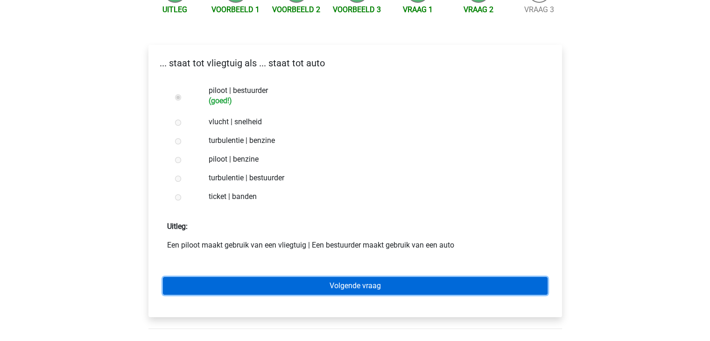
click at [318, 287] on link "Volgende vraag" at bounding box center [355, 286] width 385 height 18
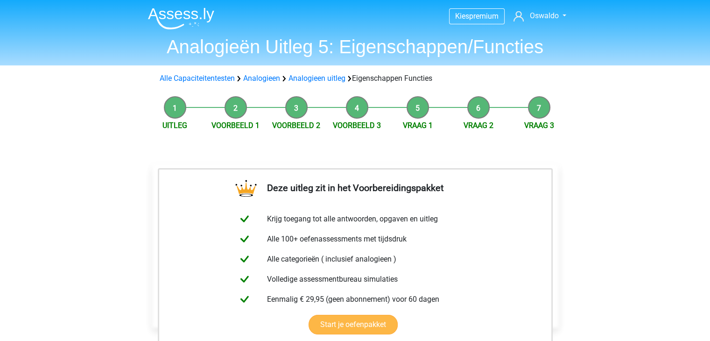
scroll to position [198, 0]
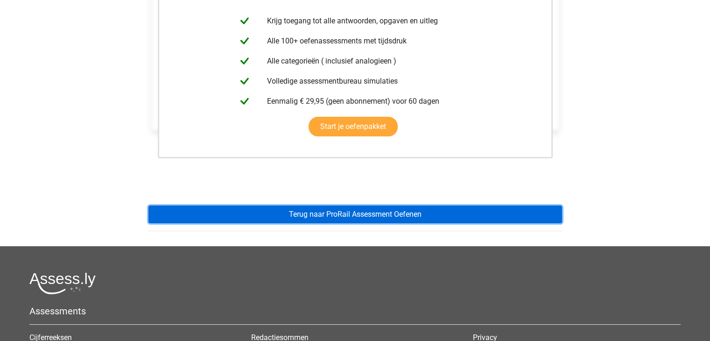
click at [291, 211] on link "Terug naar ProRail Assessment Oefenen" at bounding box center [355, 214] width 414 height 18
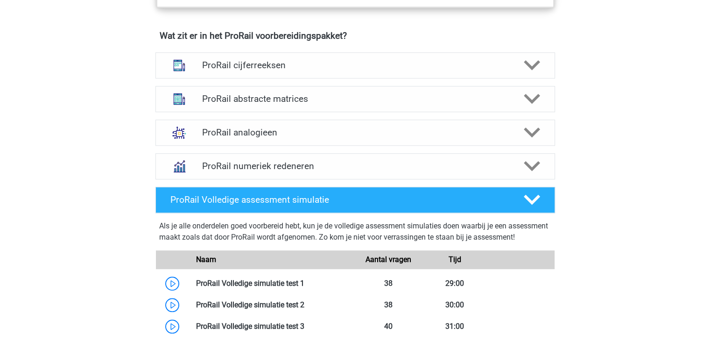
scroll to position [661, 0]
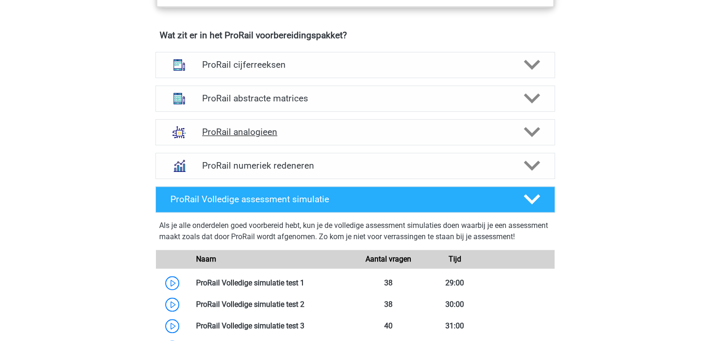
click at [263, 132] on h4 "ProRail analogieen" at bounding box center [355, 132] width 306 height 11
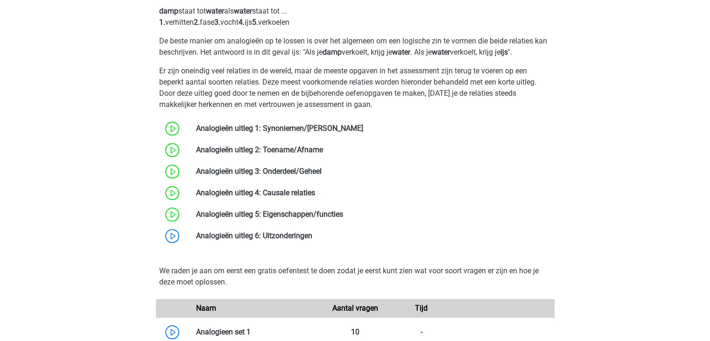
scroll to position [839, 0]
click at [312, 232] on link at bounding box center [312, 235] width 0 height 9
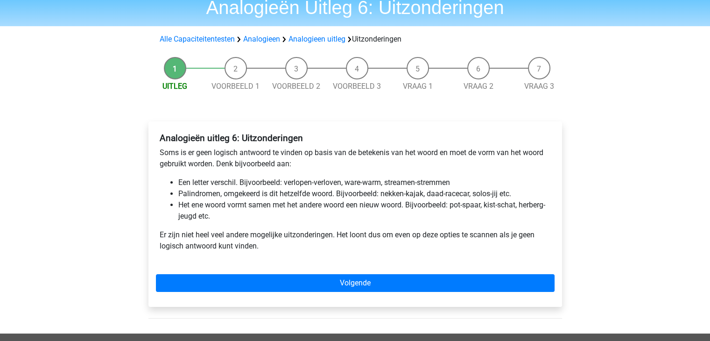
scroll to position [40, 0]
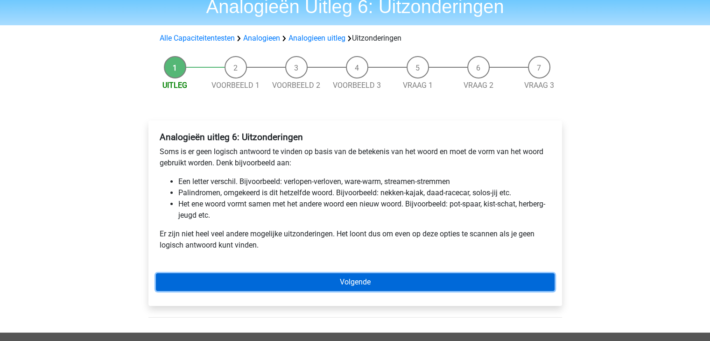
click at [295, 289] on link "Volgende" at bounding box center [355, 282] width 399 height 18
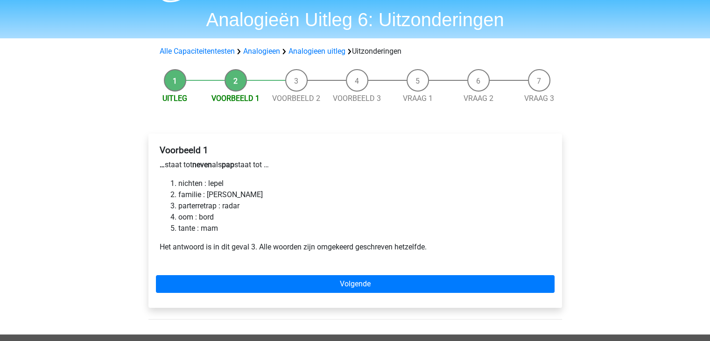
scroll to position [28, 0]
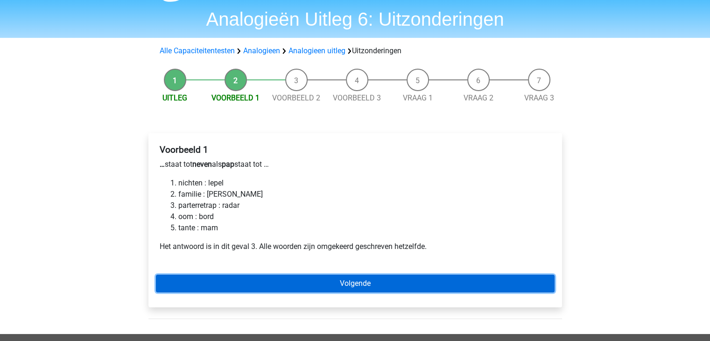
click at [298, 289] on link "Volgende" at bounding box center [355, 284] width 399 height 18
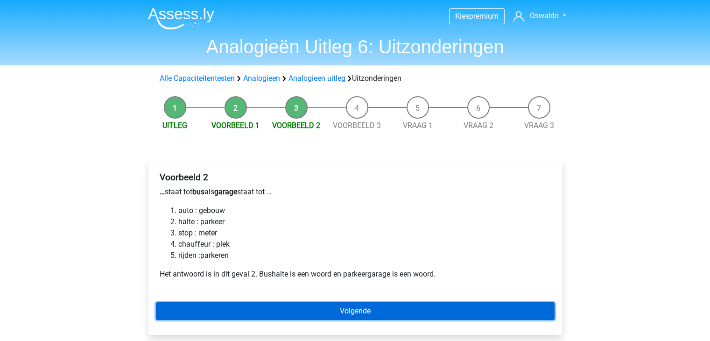
click at [341, 304] on link "Volgende" at bounding box center [355, 311] width 399 height 18
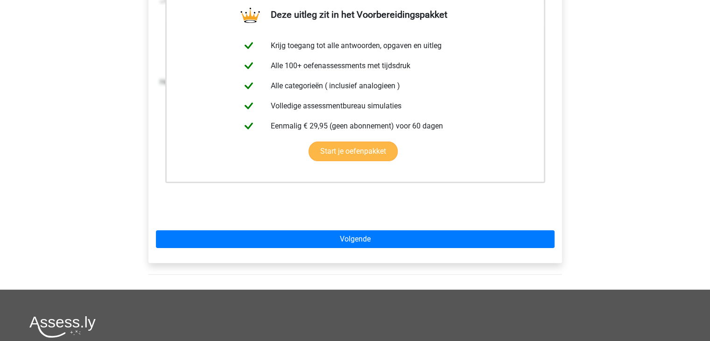
scroll to position [192, 0]
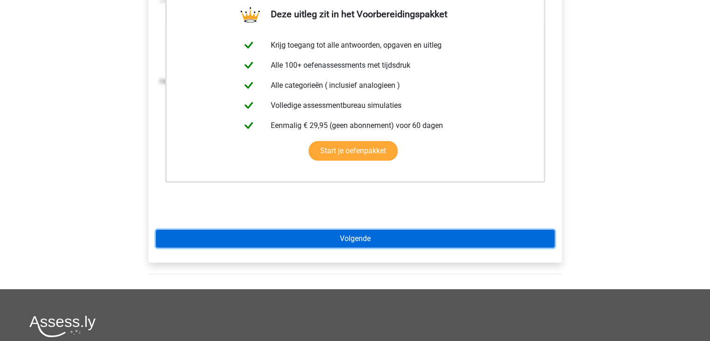
click at [340, 246] on link "Volgende" at bounding box center [355, 239] width 399 height 18
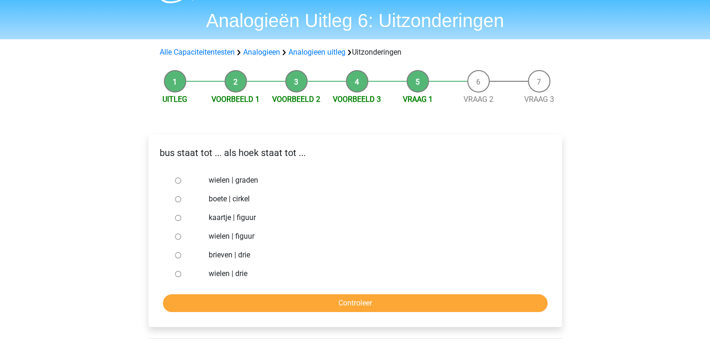
scroll to position [39, 0]
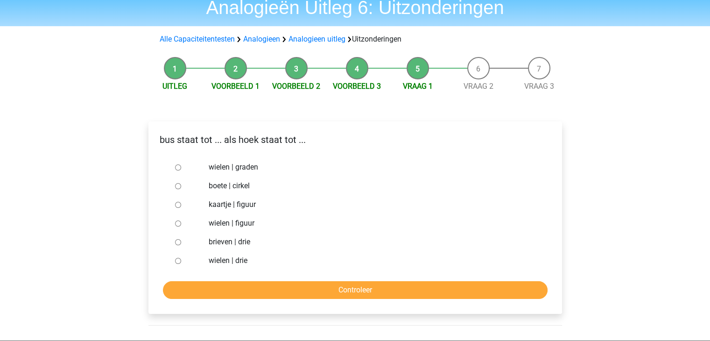
click at [177, 241] on input "brieven | drie" at bounding box center [178, 242] width 6 height 6
radio input "true"
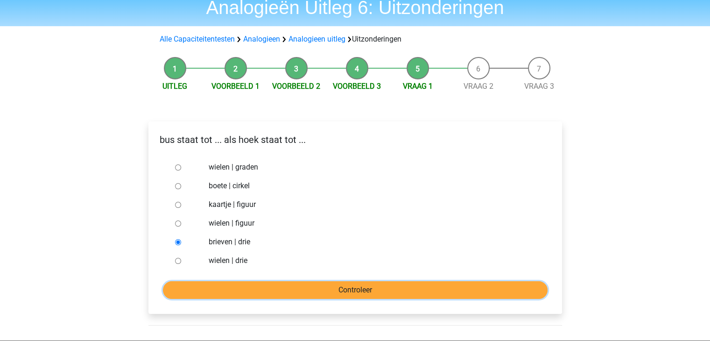
click at [212, 289] on input "Controleer" at bounding box center [355, 290] width 385 height 18
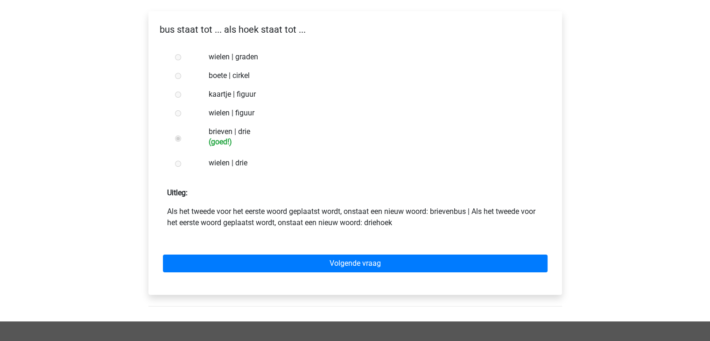
scroll to position [150, 0]
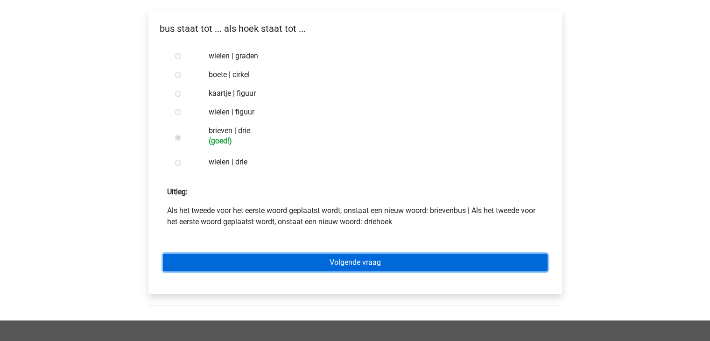
click at [240, 264] on link "Volgende vraag" at bounding box center [355, 263] width 385 height 18
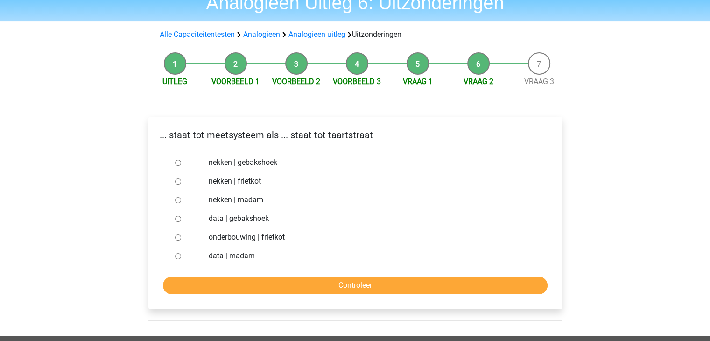
scroll to position [43, 0]
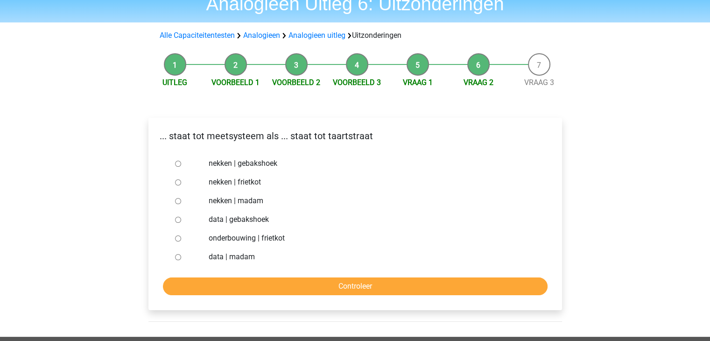
click at [177, 200] on input "nekken | madam" at bounding box center [178, 201] width 6 height 6
radio input "true"
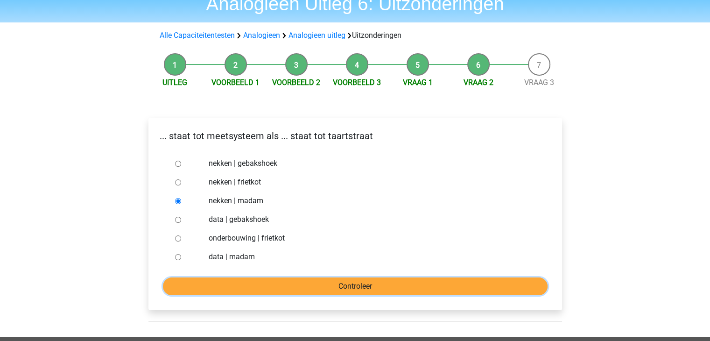
click at [252, 280] on input "Controleer" at bounding box center [355, 286] width 385 height 18
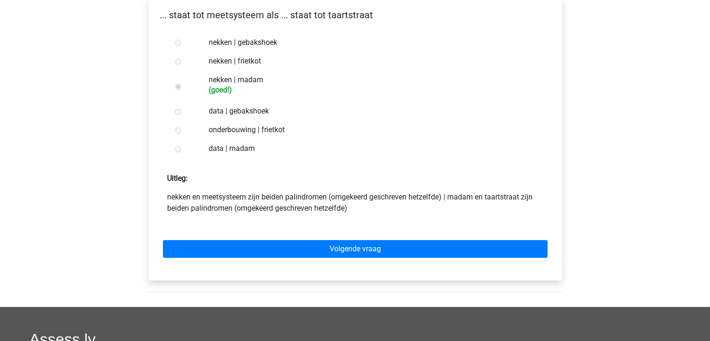
scroll to position [181, 0]
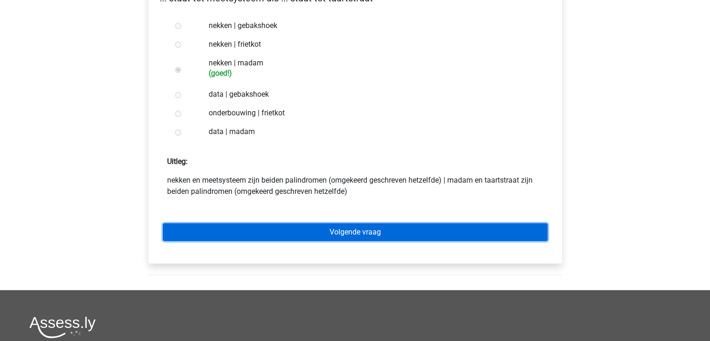
click at [258, 229] on link "Volgende vraag" at bounding box center [355, 232] width 385 height 18
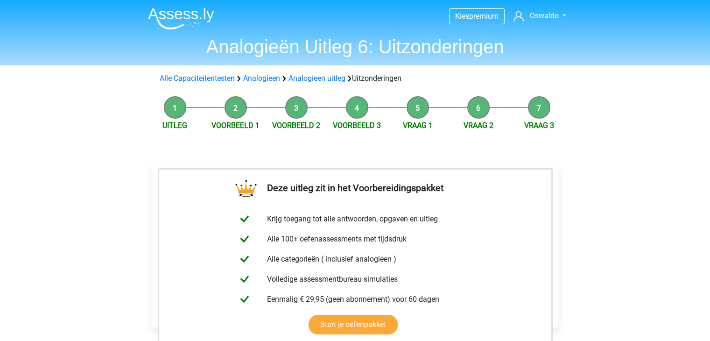
scroll to position [285, 0]
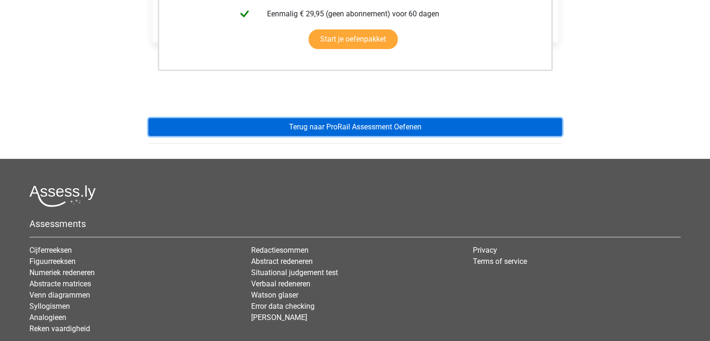
click at [204, 129] on link "Terug naar ProRail Assessment Oefenen" at bounding box center [355, 127] width 414 height 18
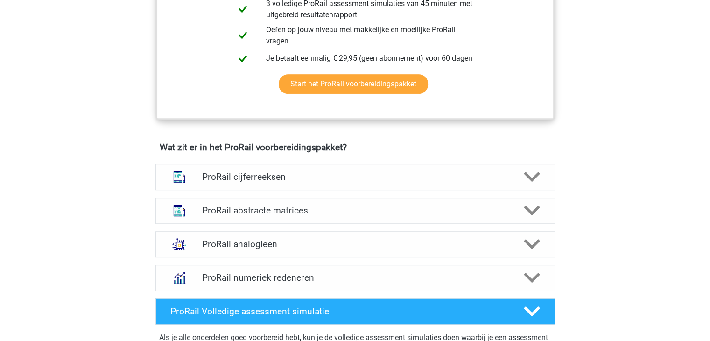
scroll to position [585, 0]
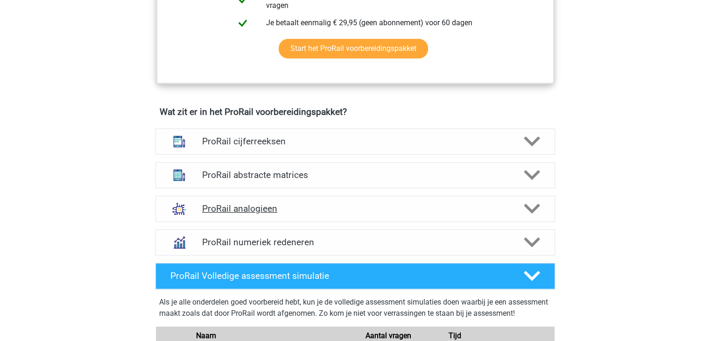
click at [262, 210] on h4 "ProRail analogieen" at bounding box center [355, 208] width 306 height 11
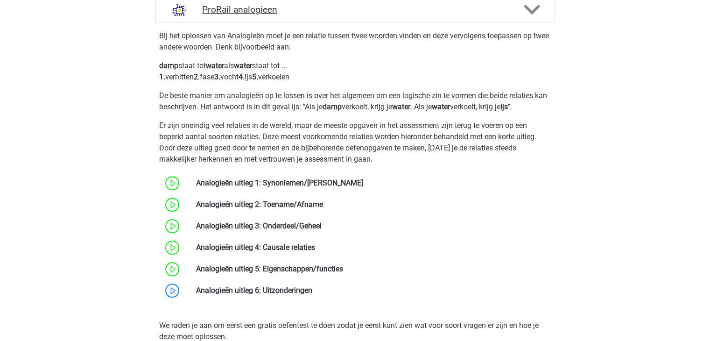
scroll to position [872, 0]
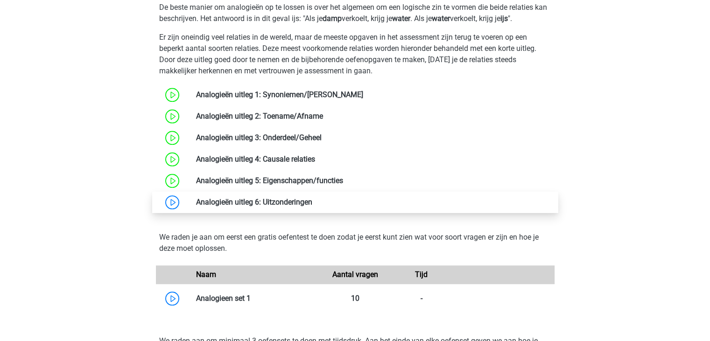
click at [312, 199] on link at bounding box center [312, 202] width 0 height 9
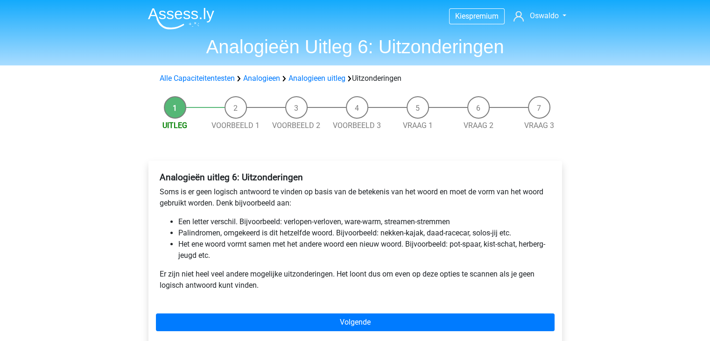
scroll to position [87, 0]
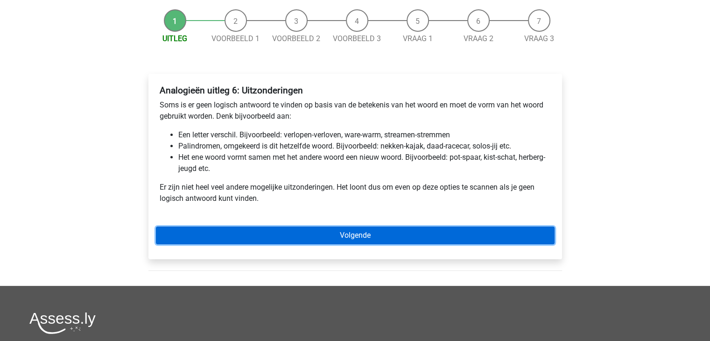
click at [209, 233] on link "Volgende" at bounding box center [355, 235] width 399 height 18
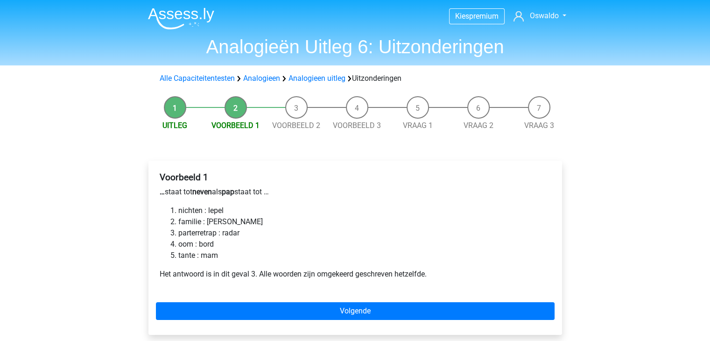
scroll to position [38, 0]
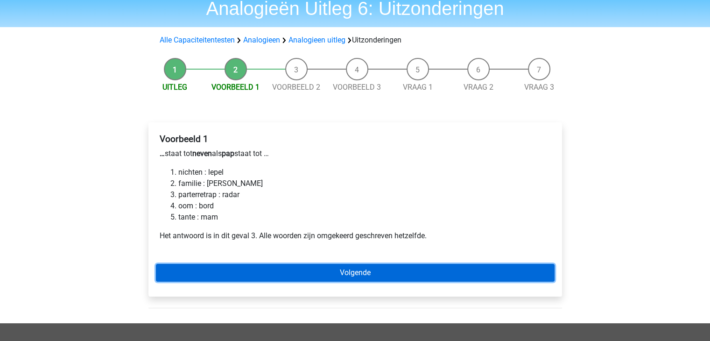
click at [221, 268] on link "Volgende" at bounding box center [355, 273] width 399 height 18
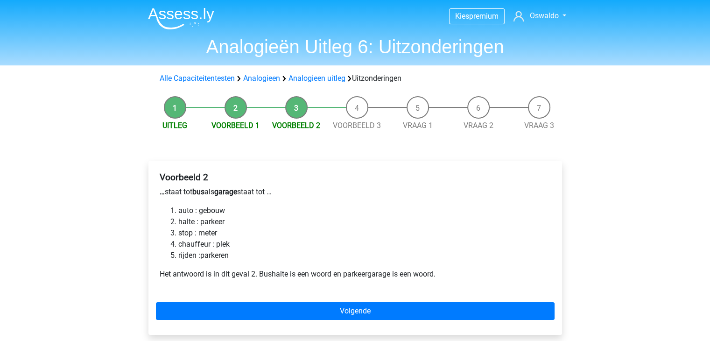
scroll to position [12, 0]
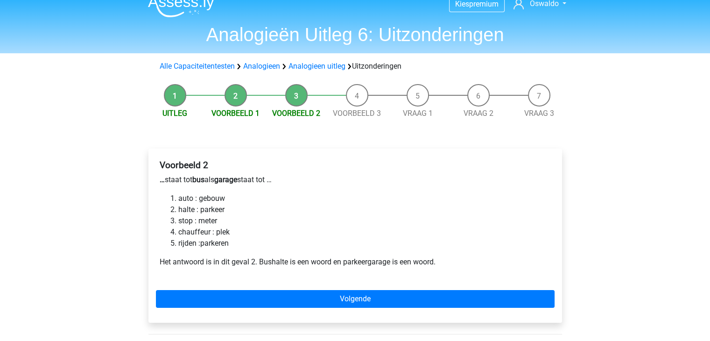
click at [209, 307] on div "Voorbeeld 2 … staat tot bus als garage staat tot … auto : gebouw halte : parkee…" at bounding box center [355, 235] width 414 height 174
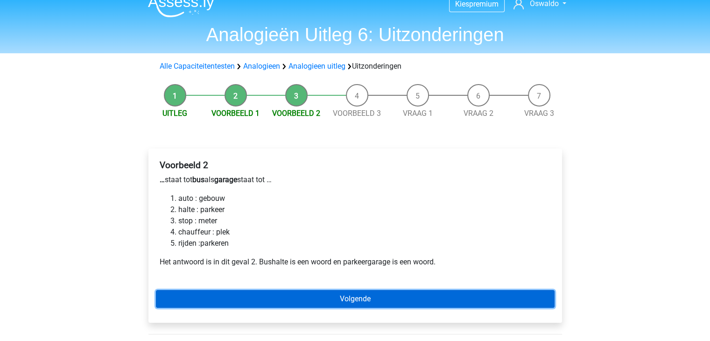
click at [221, 299] on link "Volgende" at bounding box center [355, 299] width 399 height 18
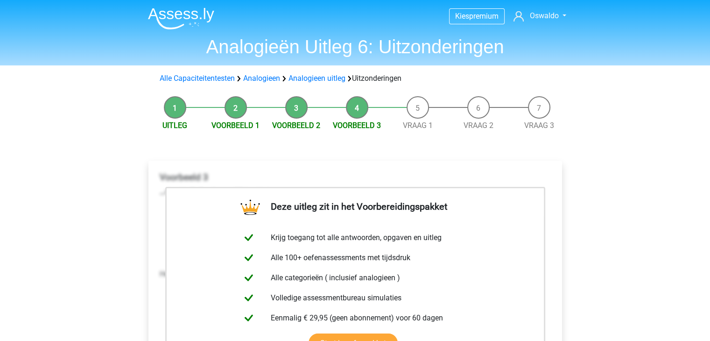
scroll to position [233, 0]
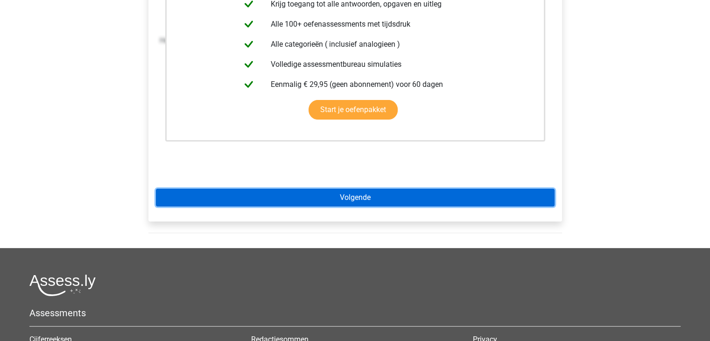
click at [187, 200] on link "Volgende" at bounding box center [355, 198] width 399 height 18
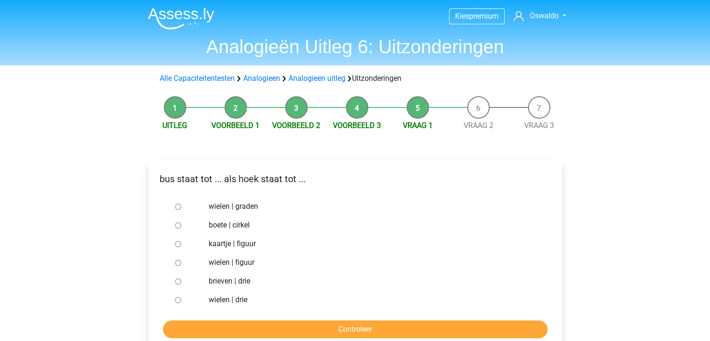
scroll to position [29, 0]
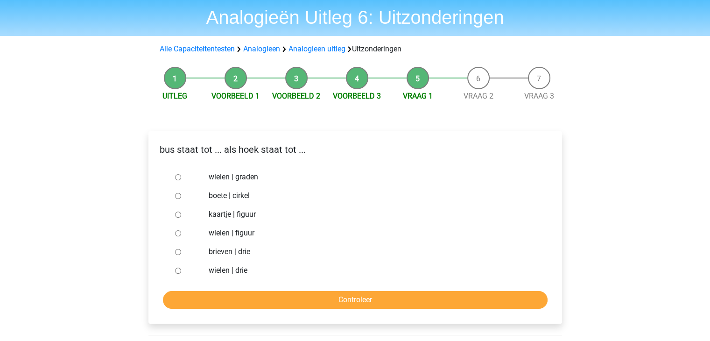
click at [181, 253] on input "brieven | drie" at bounding box center [178, 252] width 6 height 6
radio input "true"
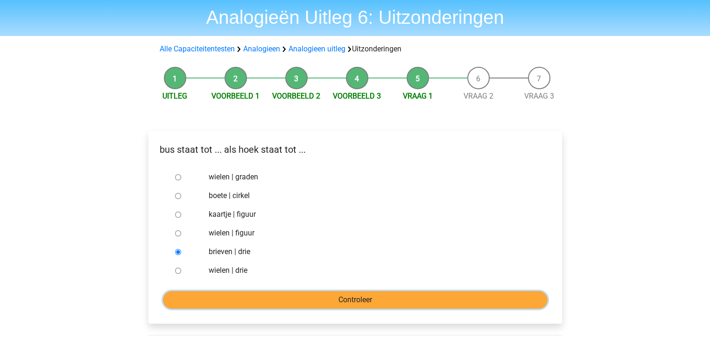
click at [218, 296] on input "Controleer" at bounding box center [355, 300] width 385 height 18
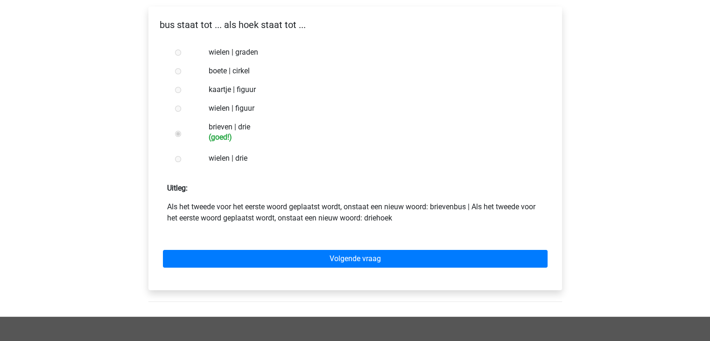
scroll to position [153, 0]
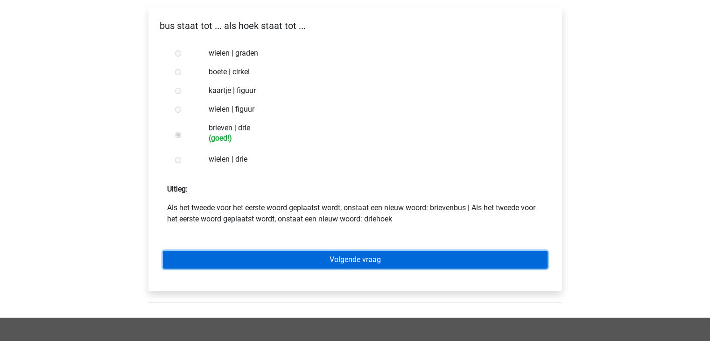
click at [216, 260] on link "Volgende vraag" at bounding box center [355, 260] width 385 height 18
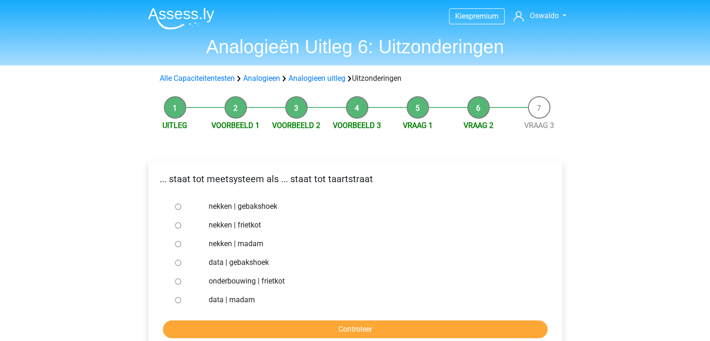
scroll to position [67, 0]
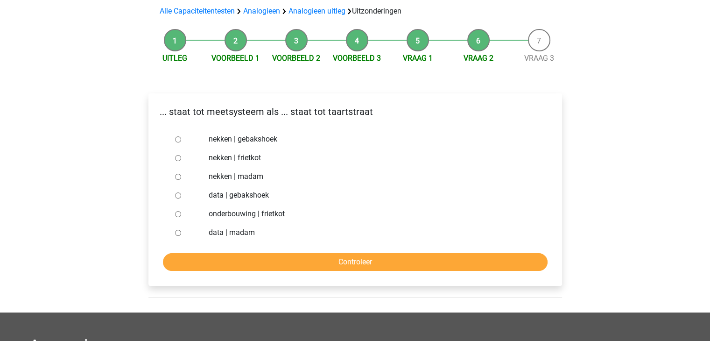
click at [181, 174] on input "nekken | madam" at bounding box center [178, 177] width 6 height 6
radio input "true"
click at [217, 252] on form "nekken | gebakshoek nekken | frietkot nekken | madam data | gebakshoek onderbou…" at bounding box center [355, 200] width 399 height 141
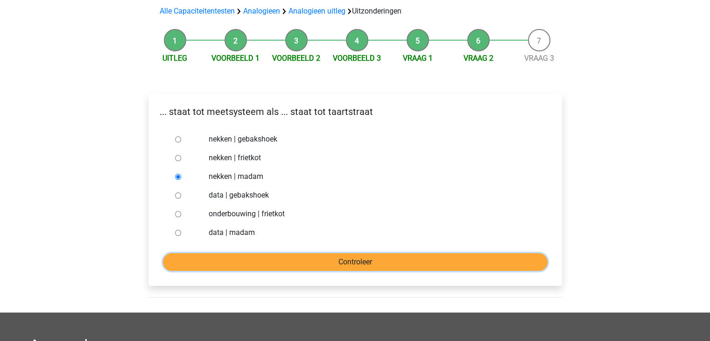
click at [217, 257] on input "Controleer" at bounding box center [355, 262] width 385 height 18
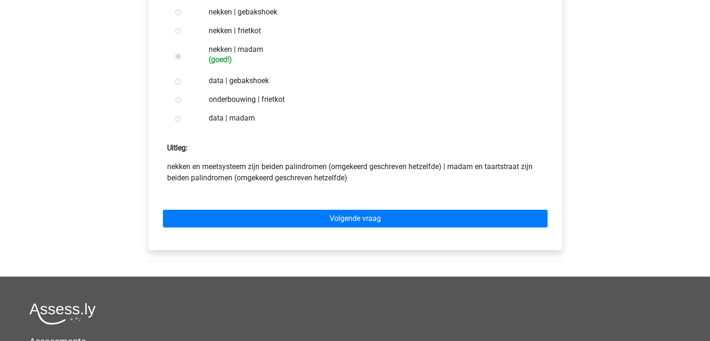
scroll to position [196, 0]
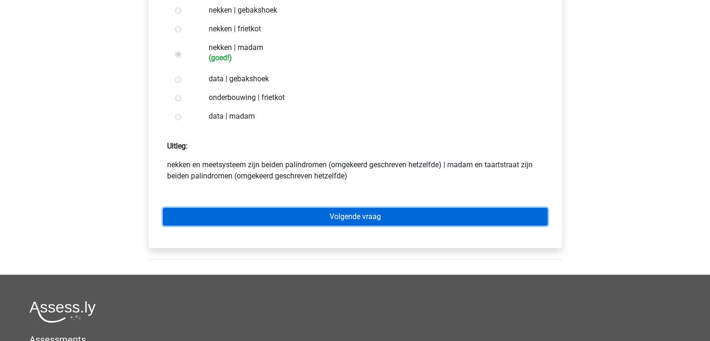
click at [241, 221] on link "Volgende vraag" at bounding box center [355, 217] width 385 height 18
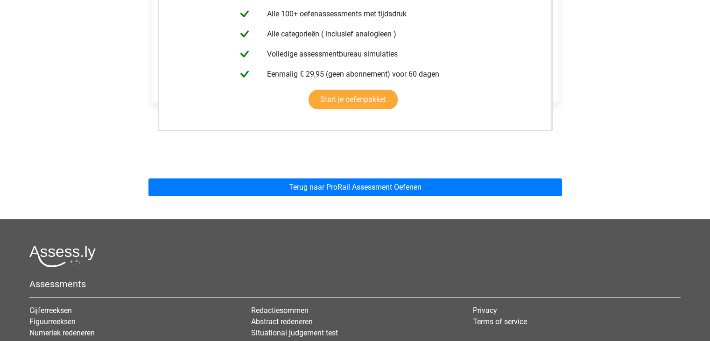
scroll to position [219, 0]
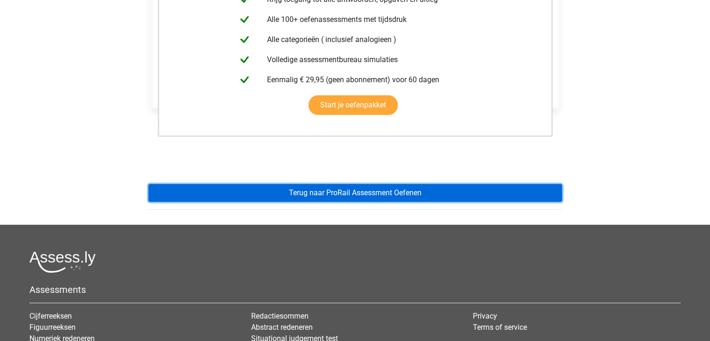
click at [248, 195] on link "Terug naar ProRail Assessment Oefenen" at bounding box center [355, 193] width 414 height 18
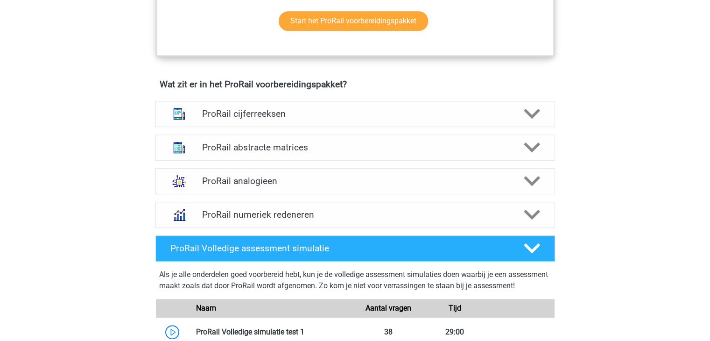
scroll to position [628, 0]
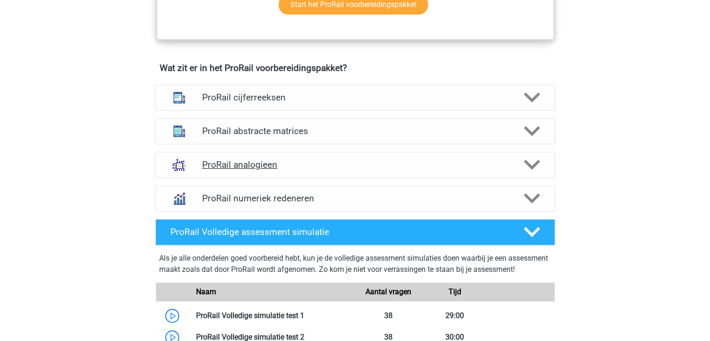
click at [268, 170] on div "ProRail analogieen" at bounding box center [355, 165] width 400 height 26
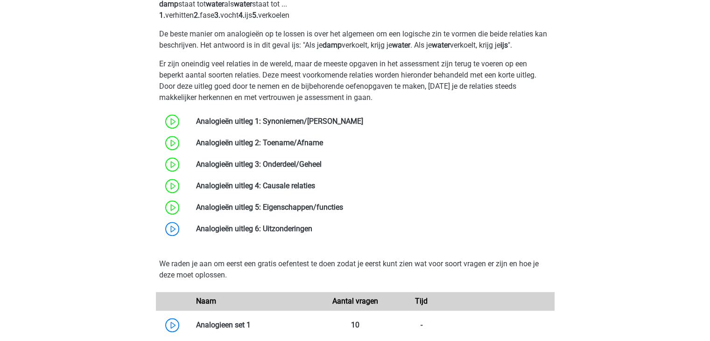
scroll to position [892, 0]
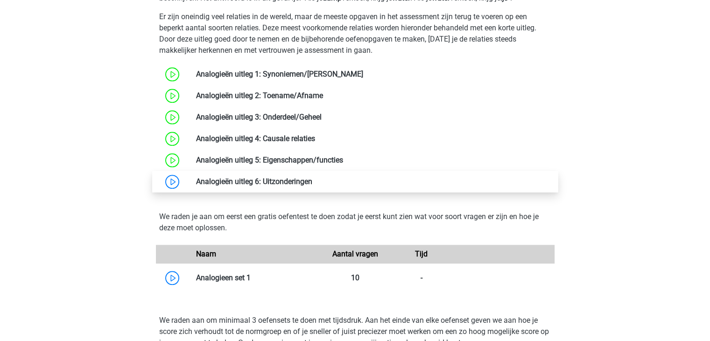
click at [312, 177] on link at bounding box center [312, 181] width 0 height 9
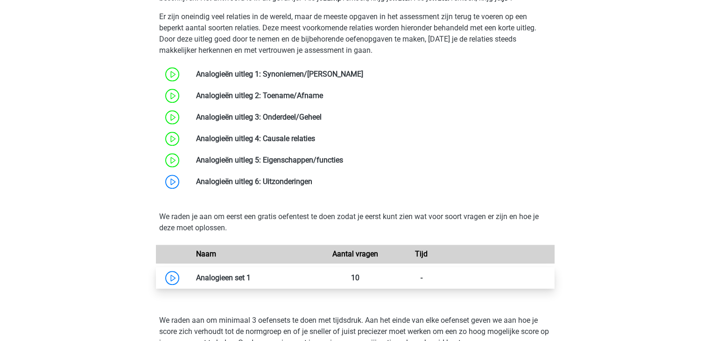
click at [251, 280] on link at bounding box center [251, 277] width 0 height 9
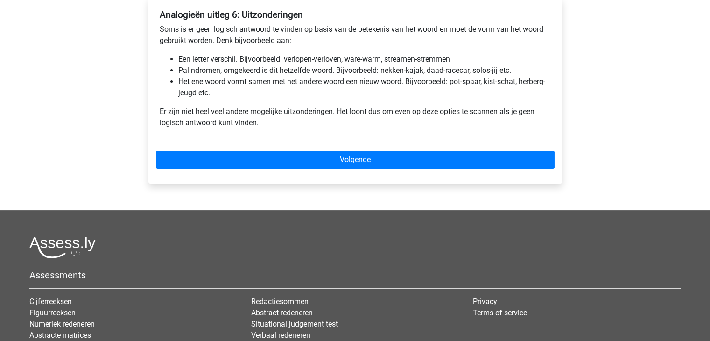
scroll to position [162, 0]
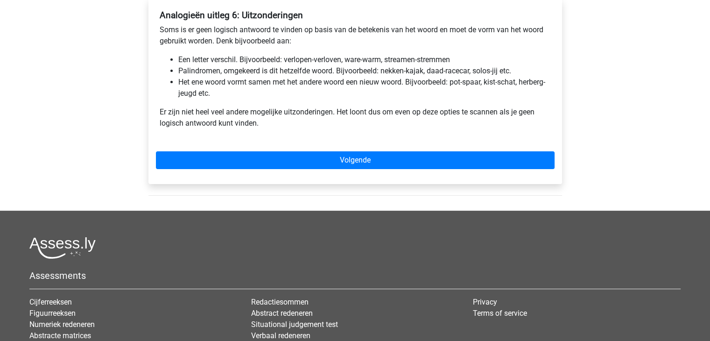
click at [224, 149] on div "Analogieën uitleg 6: Uitzonderingen Soms is er geen logisch antwoord te vinden …" at bounding box center [355, 91] width 414 height 185
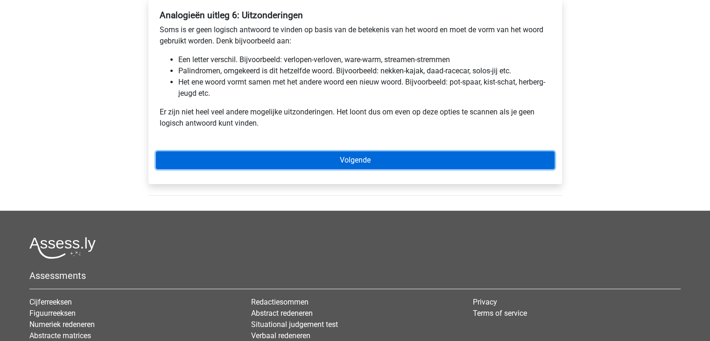
click at [225, 155] on link "Volgende" at bounding box center [355, 160] width 399 height 18
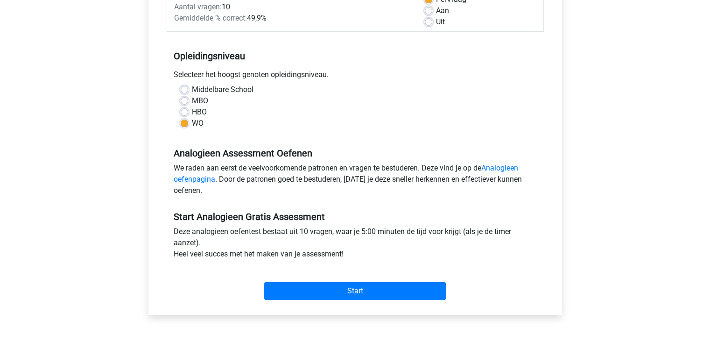
scroll to position [151, 0]
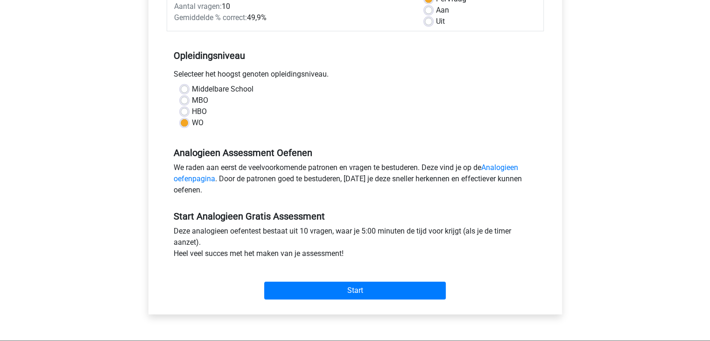
click at [303, 279] on div "Start" at bounding box center [355, 283] width 377 height 33
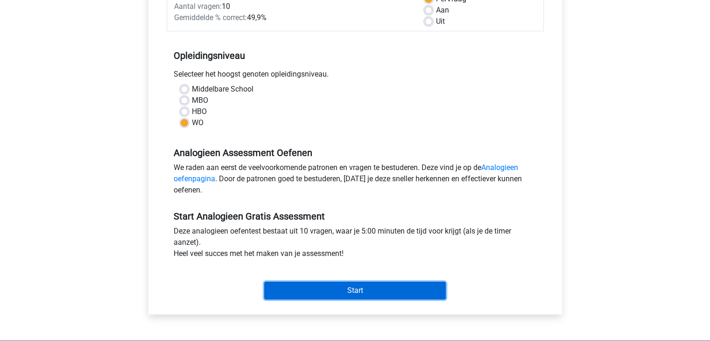
click at [310, 294] on input "Start" at bounding box center [355, 291] width 182 height 18
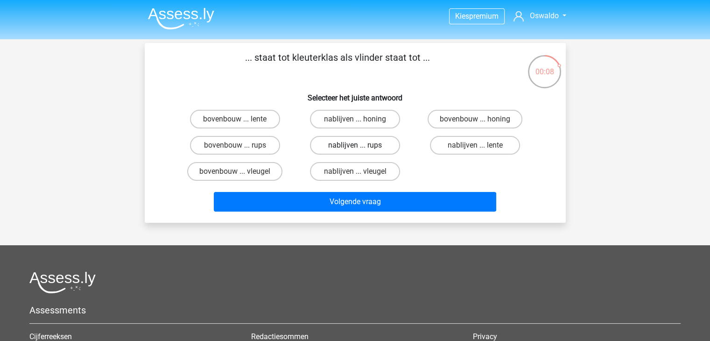
click at [387, 144] on label "nablijven ... rups" at bounding box center [355, 145] width 90 height 19
click at [361, 145] on input "nablijven ... rups" at bounding box center [358, 148] width 6 height 6
radio input "true"
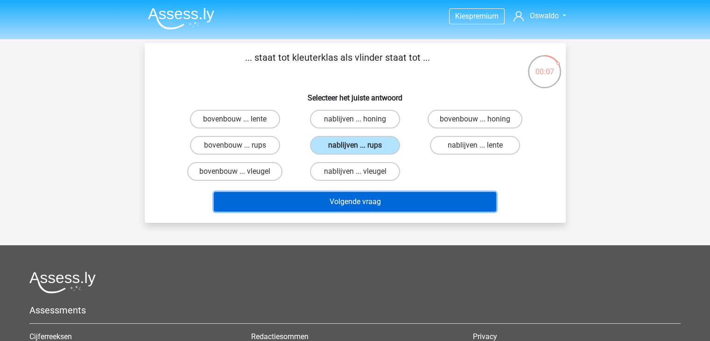
click at [401, 200] on button "Volgende vraag" at bounding box center [355, 202] width 282 height 20
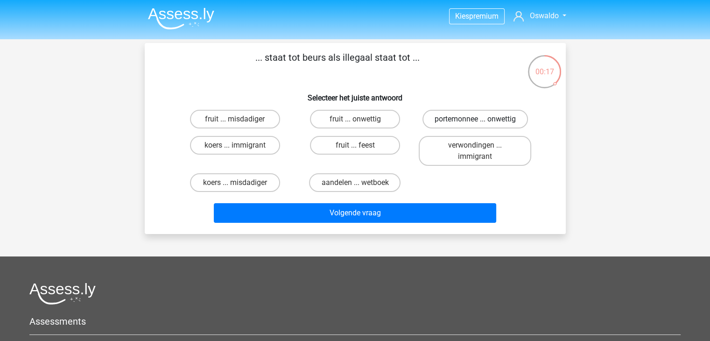
click at [480, 112] on label "portemonnee ... onwettig" at bounding box center [476, 119] width 106 height 19
click at [480, 119] on input "portemonnee ... onwettig" at bounding box center [478, 122] width 6 height 6
radio input "true"
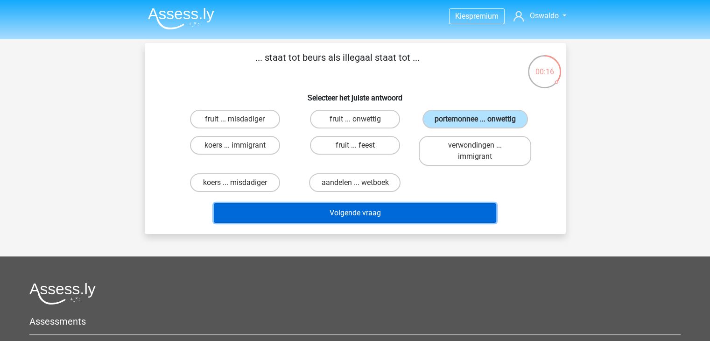
click at [442, 213] on button "Volgende vraag" at bounding box center [355, 213] width 282 height 20
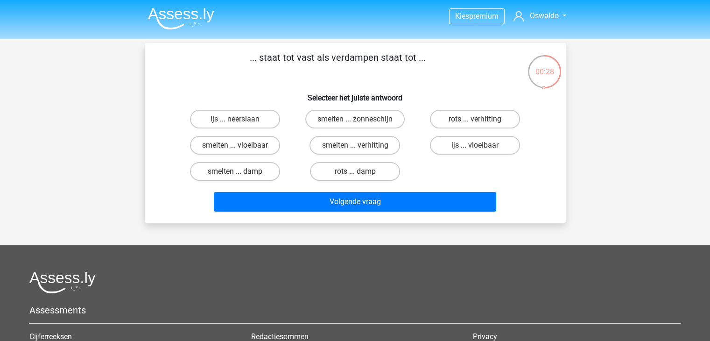
click at [476, 124] on input "rots ... verhitting" at bounding box center [478, 122] width 6 height 6
radio input "true"
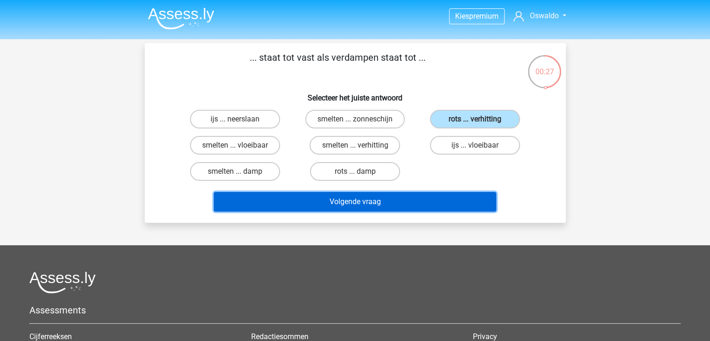
click at [432, 208] on button "Volgende vraag" at bounding box center [355, 202] width 282 height 20
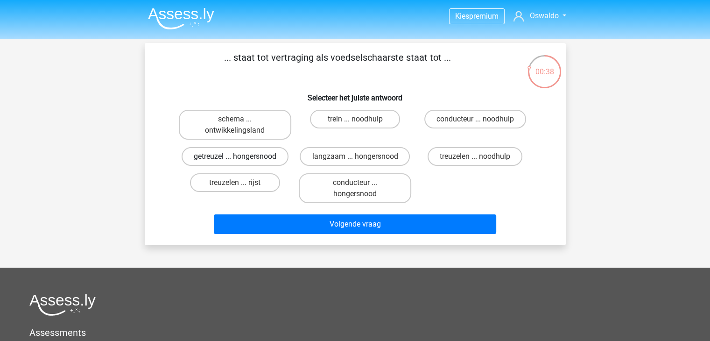
click at [269, 155] on label "getreuzel ... hongersnood" at bounding box center [235, 156] width 107 height 19
click at [241, 156] on input "getreuzel ... hongersnood" at bounding box center [238, 159] width 6 height 6
radio input "true"
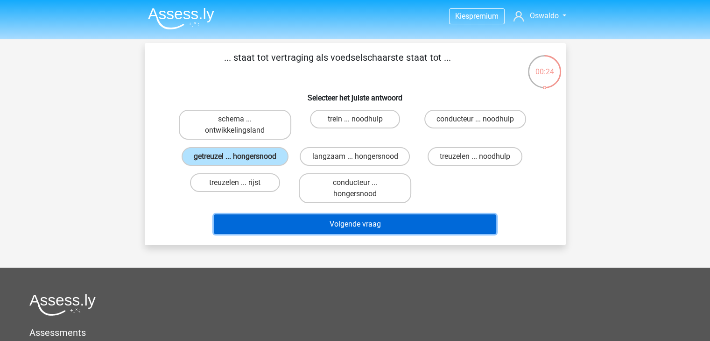
click at [255, 220] on button "Volgende vraag" at bounding box center [355, 224] width 282 height 20
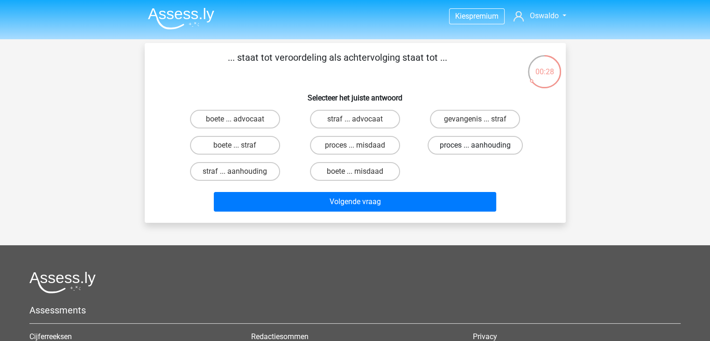
click at [450, 141] on label "proces ... aanhouding" at bounding box center [475, 145] width 95 height 19
click at [475, 145] on input "proces ... aanhouding" at bounding box center [478, 148] width 6 height 6
radio input "true"
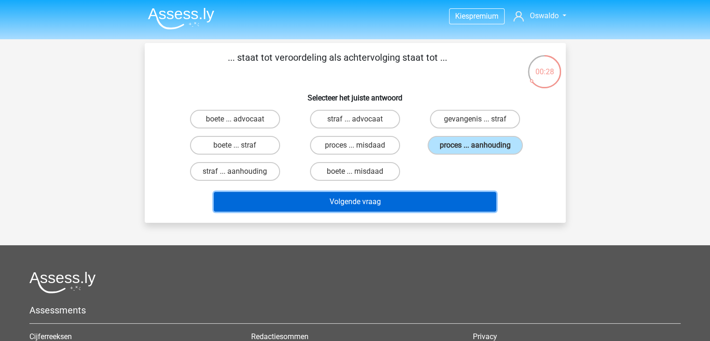
click at [446, 202] on button "Volgende vraag" at bounding box center [355, 202] width 282 height 20
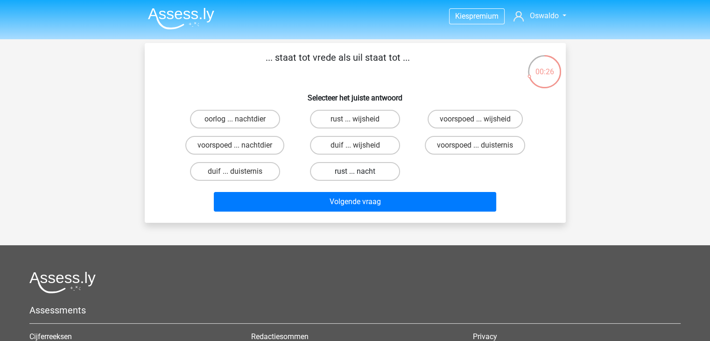
click at [379, 176] on label "rust ... nacht" at bounding box center [355, 171] width 90 height 19
click at [361, 176] on input "rust ... nacht" at bounding box center [358, 174] width 6 height 6
radio input "true"
click at [501, 123] on label "voorspoed ... wijsheid" at bounding box center [475, 119] width 95 height 19
click at [481, 123] on input "voorspoed ... wijsheid" at bounding box center [478, 122] width 6 height 6
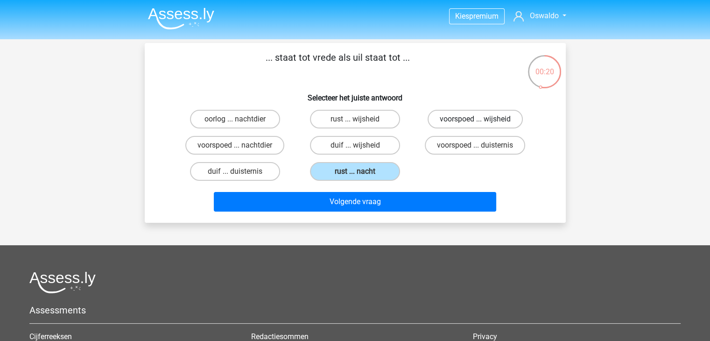
radio input "true"
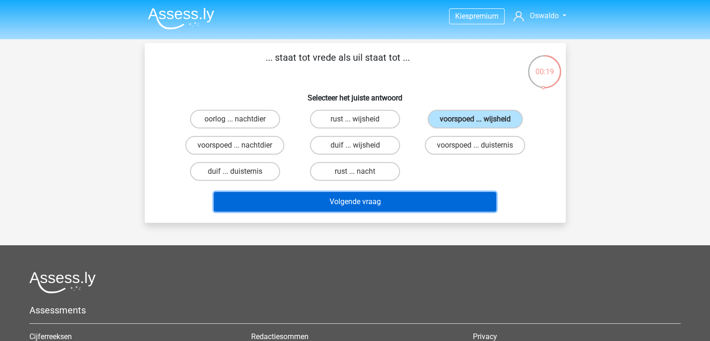
click at [451, 203] on button "Volgende vraag" at bounding box center [355, 202] width 282 height 20
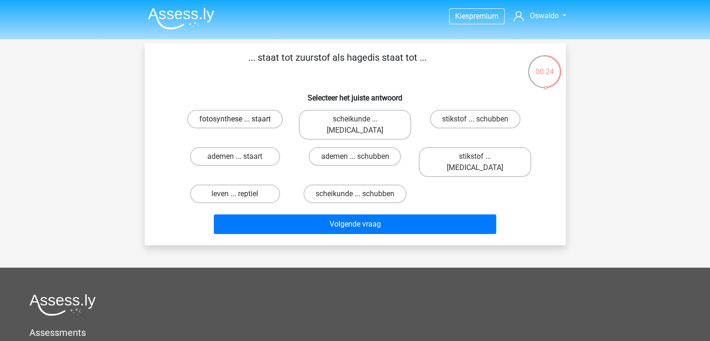
click at [250, 120] on label "fotosynthese ... staart" at bounding box center [235, 119] width 96 height 19
click at [241, 120] on input "fotosynthese ... staart" at bounding box center [238, 122] width 6 height 6
radio input "true"
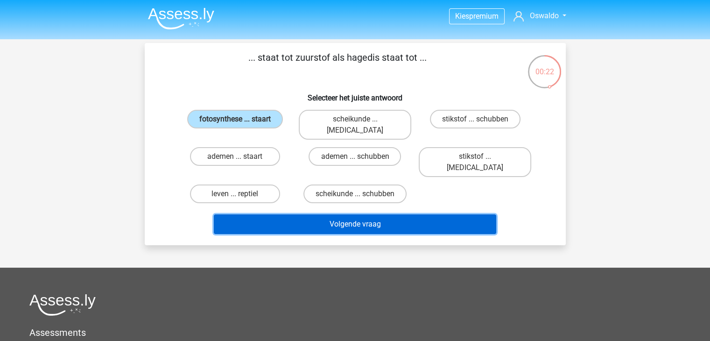
click at [328, 214] on button "Volgende vraag" at bounding box center [355, 224] width 282 height 20
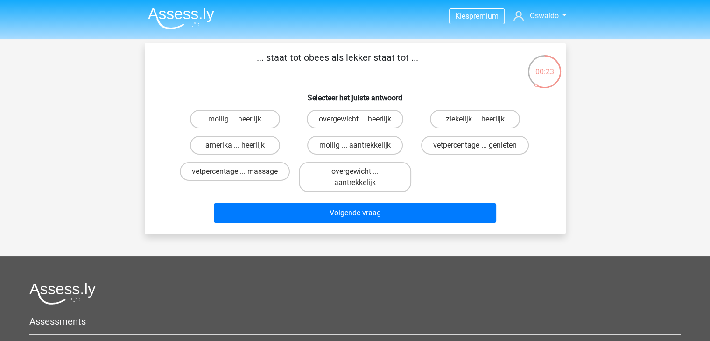
click at [227, 129] on div "mollig ... heerlijk" at bounding box center [235, 119] width 120 height 26
click at [229, 118] on label "mollig ... heerlijk" at bounding box center [235, 119] width 90 height 19
click at [235, 119] on input "mollig ... heerlijk" at bounding box center [238, 122] width 6 height 6
radio input "true"
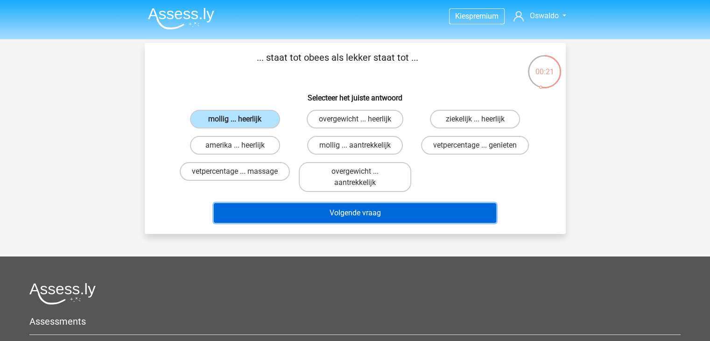
click at [314, 204] on button "Volgende vraag" at bounding box center [355, 213] width 282 height 20
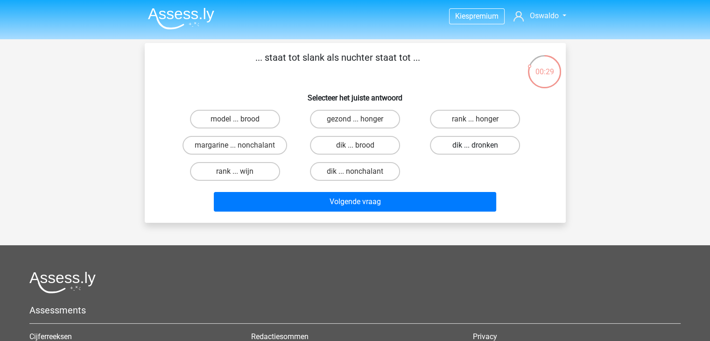
click at [488, 148] on label "dik ... dronken" at bounding box center [475, 145] width 90 height 19
click at [481, 148] on input "dik ... dronken" at bounding box center [478, 148] width 6 height 6
radio input "true"
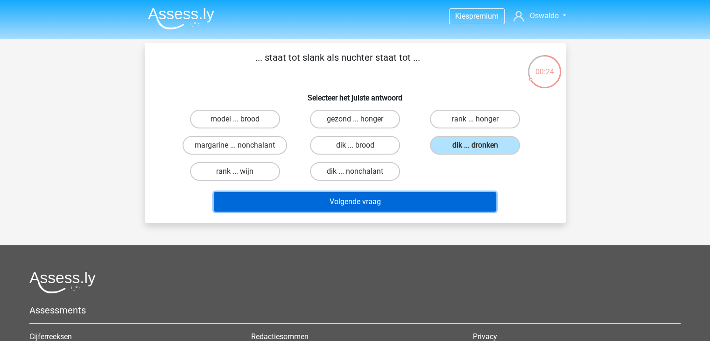
click at [468, 198] on button "Volgende vraag" at bounding box center [355, 202] width 282 height 20
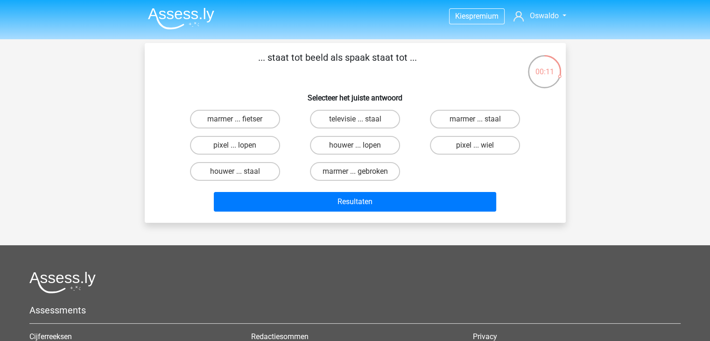
click at [477, 145] on input "pixel ... wiel" at bounding box center [478, 148] width 6 height 6
radio input "true"
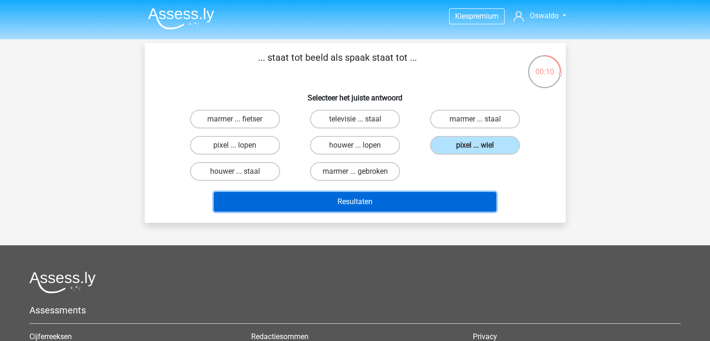
click at [404, 197] on button "Resultaten" at bounding box center [355, 202] width 282 height 20
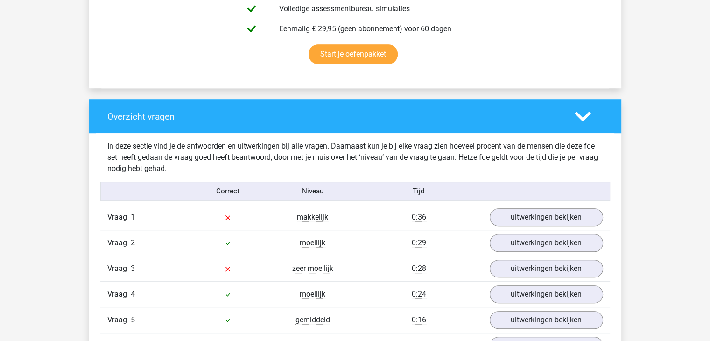
scroll to position [600, 0]
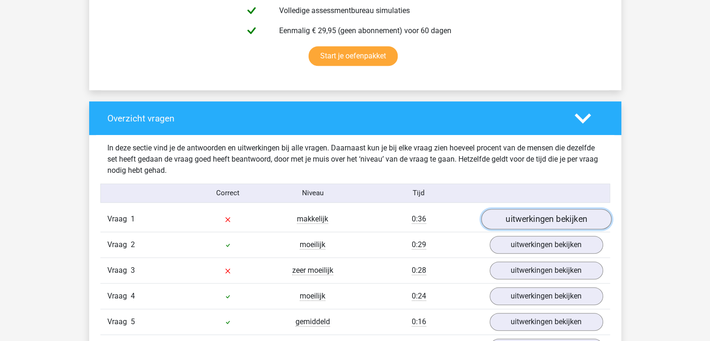
click at [529, 221] on link "uitwerkingen bekijken" at bounding box center [546, 219] width 130 height 21
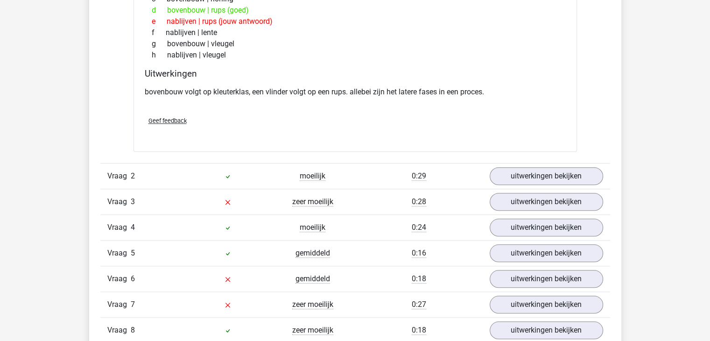
scroll to position [903, 0]
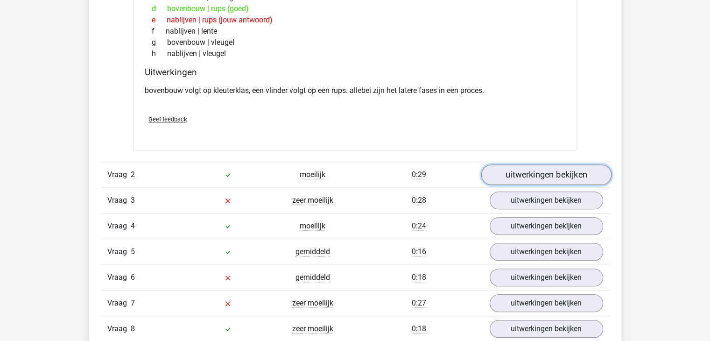
click at [536, 177] on link "uitwerkingen bekijken" at bounding box center [546, 174] width 130 height 21
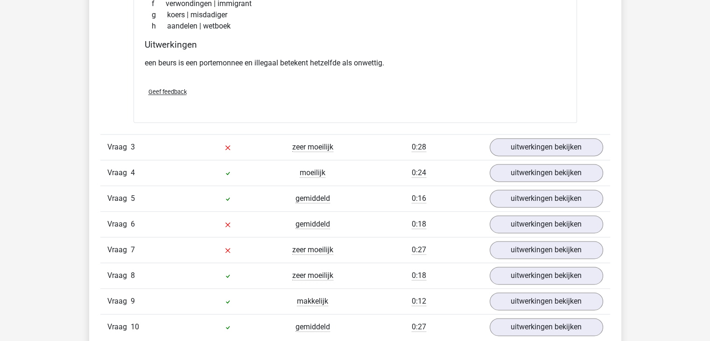
scroll to position [1193, 0]
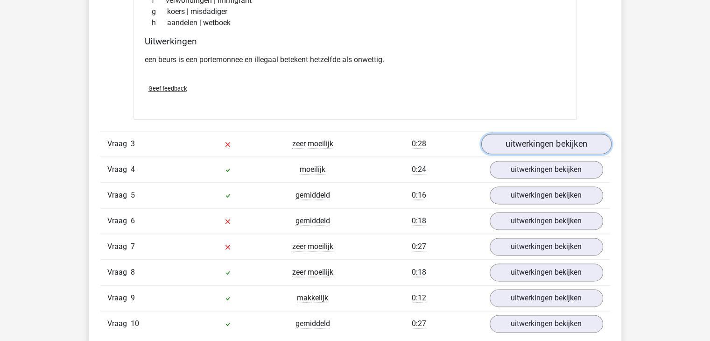
click at [549, 143] on link "uitwerkingen bekijken" at bounding box center [546, 144] width 130 height 21
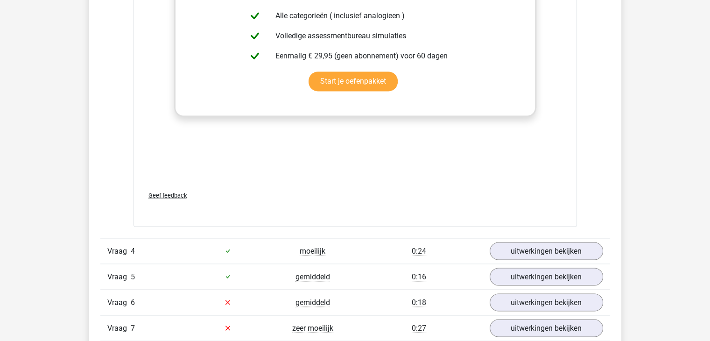
scroll to position [1633, 0]
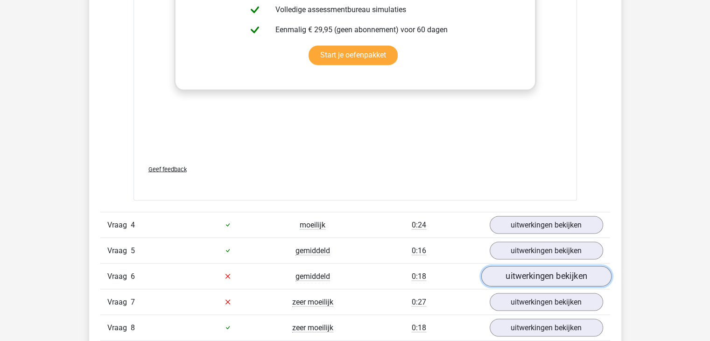
click at [536, 269] on link "uitwerkingen bekijken" at bounding box center [546, 276] width 130 height 21
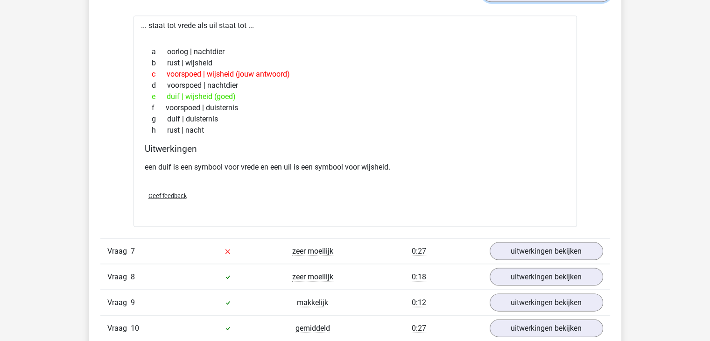
scroll to position [1920, 0]
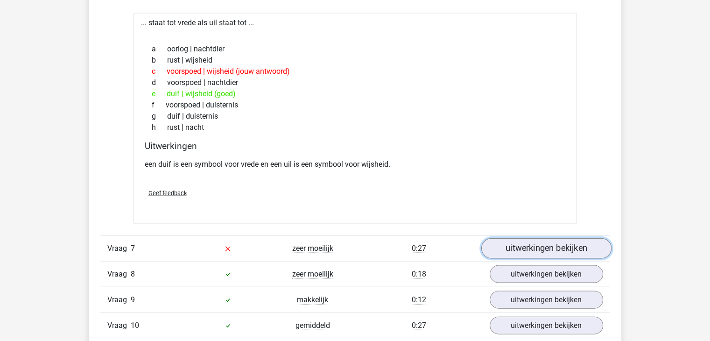
click at [528, 241] on link "uitwerkingen bekijken" at bounding box center [546, 248] width 130 height 21
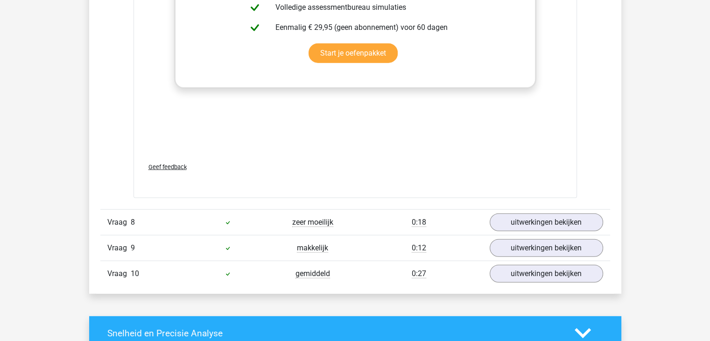
scroll to position [2467, 0]
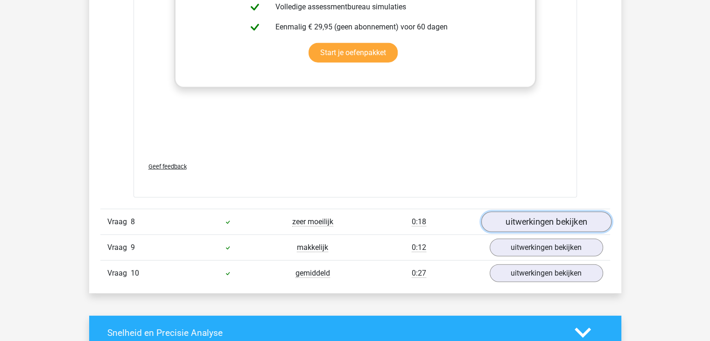
click at [516, 224] on link "uitwerkingen bekijken" at bounding box center [546, 222] width 130 height 21
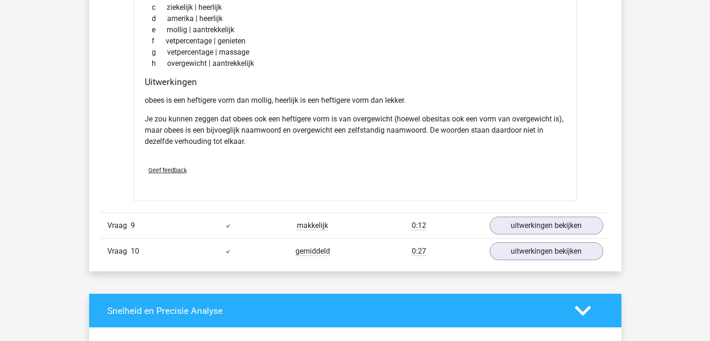
scroll to position [2775, 0]
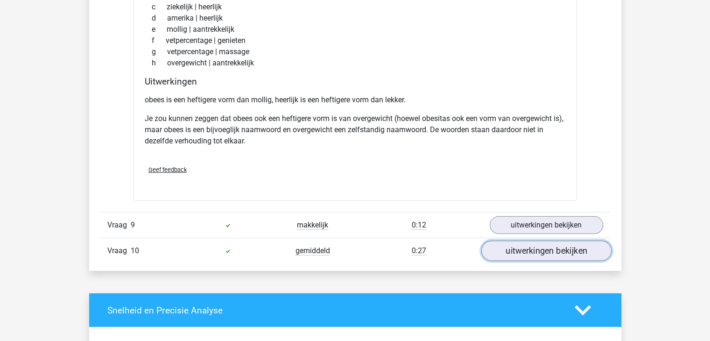
click at [503, 247] on link "uitwerkingen bekijken" at bounding box center [546, 250] width 130 height 21
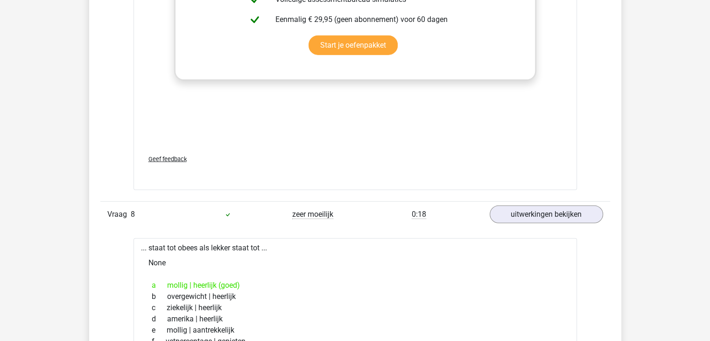
scroll to position [2379, 0]
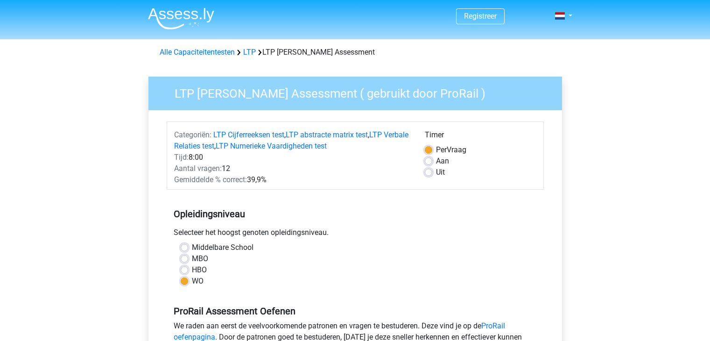
scroll to position [192, 0]
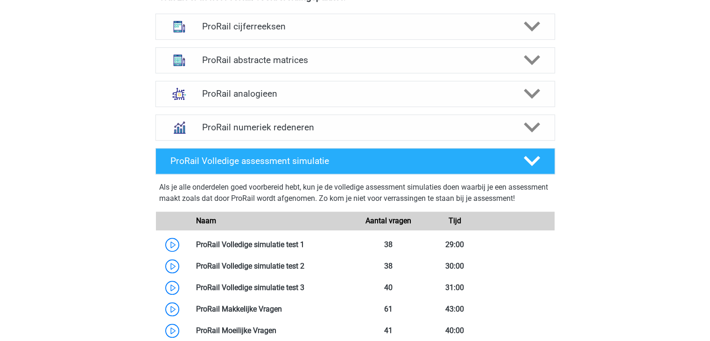
scroll to position [699, 0]
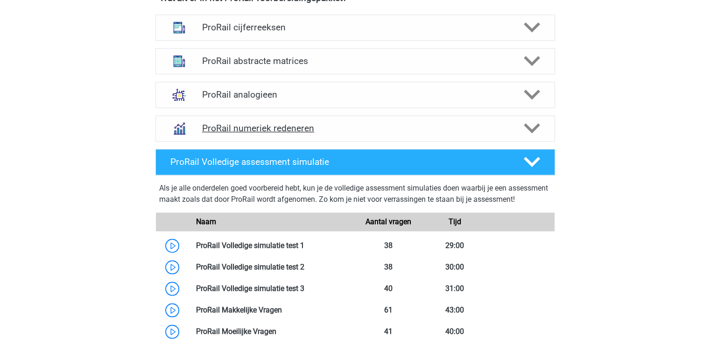
click at [202, 131] on h4 "ProRail numeriek redeneren" at bounding box center [355, 128] width 306 height 11
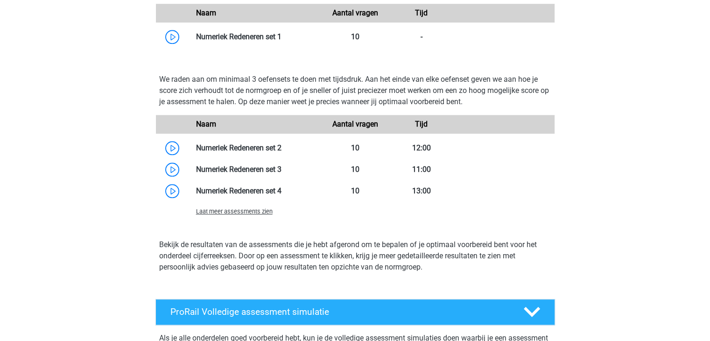
scroll to position [895, 0]
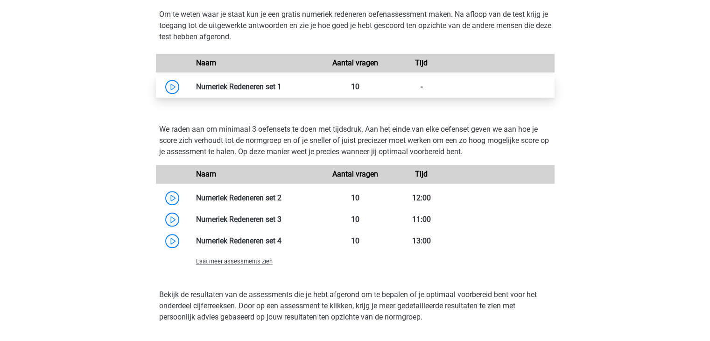
click at [282, 84] on link at bounding box center [282, 86] width 0 height 9
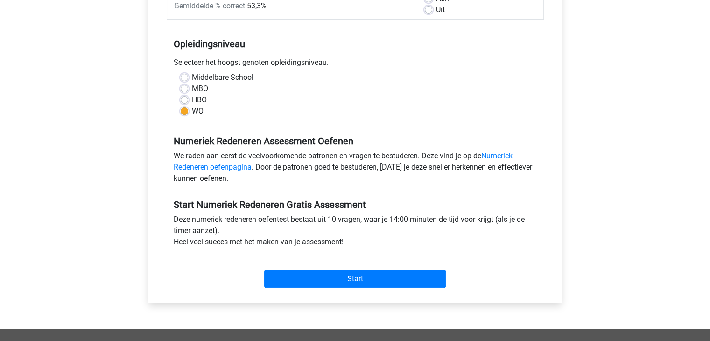
scroll to position [162, 0]
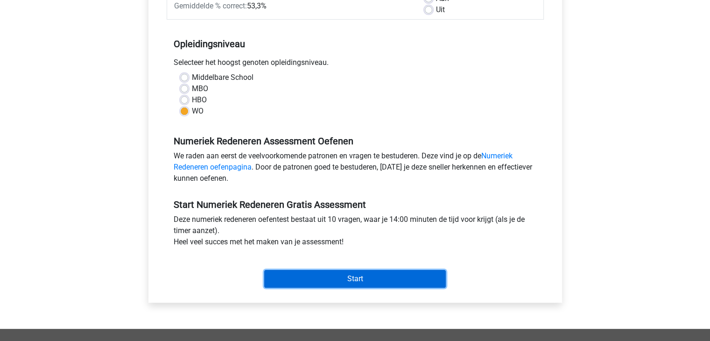
click at [323, 275] on input "Start" at bounding box center [355, 279] width 182 height 18
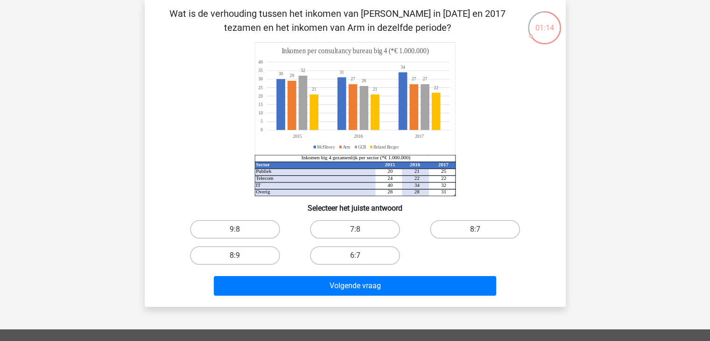
scroll to position [54, 0]
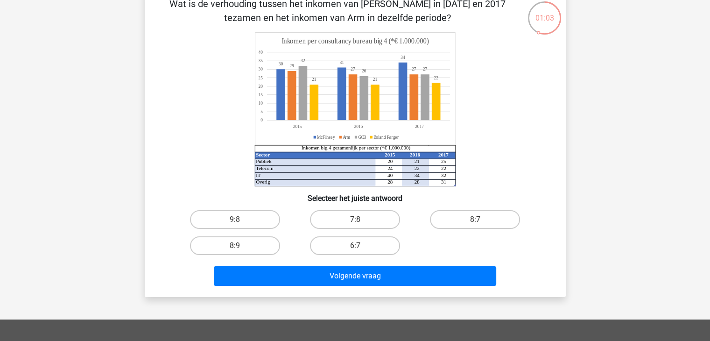
click at [475, 221] on input "8:7" at bounding box center [478, 222] width 6 height 6
radio input "true"
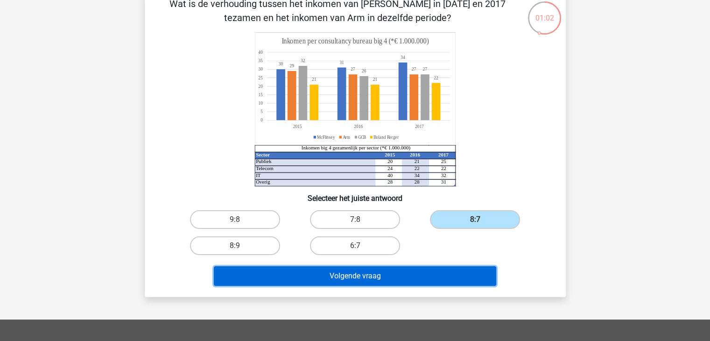
click at [419, 273] on button "Volgende vraag" at bounding box center [355, 276] width 282 height 20
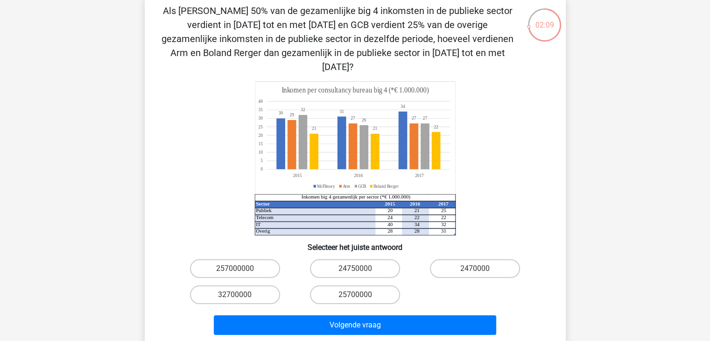
scroll to position [47, 0]
click at [267, 285] on label "32700000" at bounding box center [235, 294] width 90 height 19
click at [241, 295] on input "32700000" at bounding box center [238, 298] width 6 height 6
radio input "true"
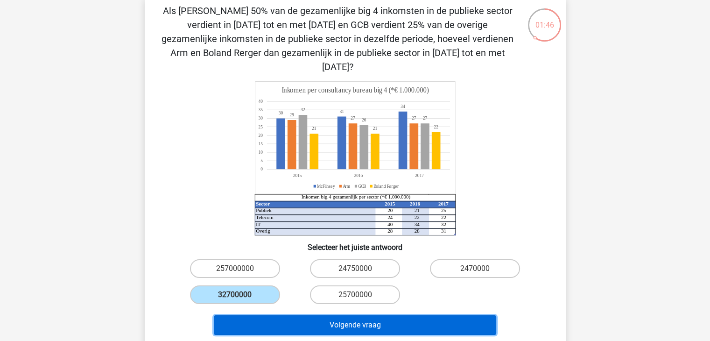
click at [312, 316] on button "Volgende vraag" at bounding box center [355, 325] width 282 height 20
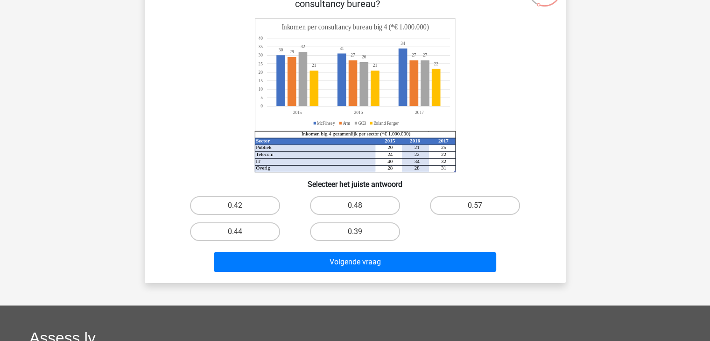
scroll to position [82, 0]
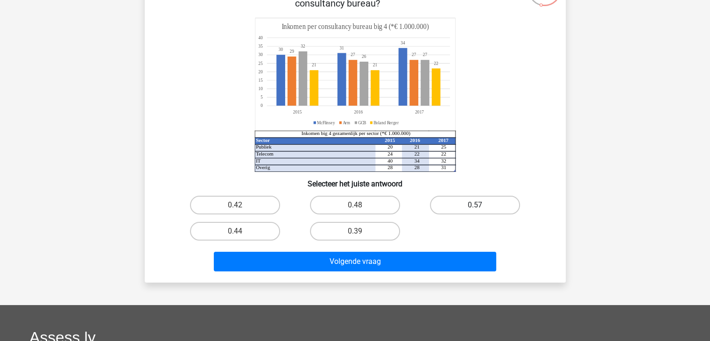
click at [471, 206] on label "0.57" at bounding box center [475, 205] width 90 height 19
click at [475, 206] on input "0.57" at bounding box center [478, 208] width 6 height 6
radio input "true"
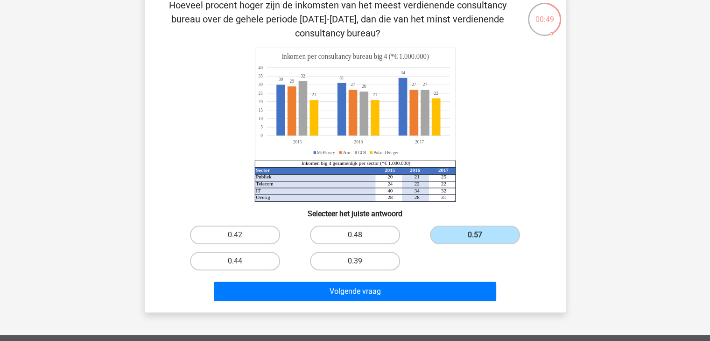
click at [384, 230] on label "0.48" at bounding box center [355, 235] width 90 height 19
click at [361, 235] on input "0.48" at bounding box center [358, 238] width 6 height 6
radio input "true"
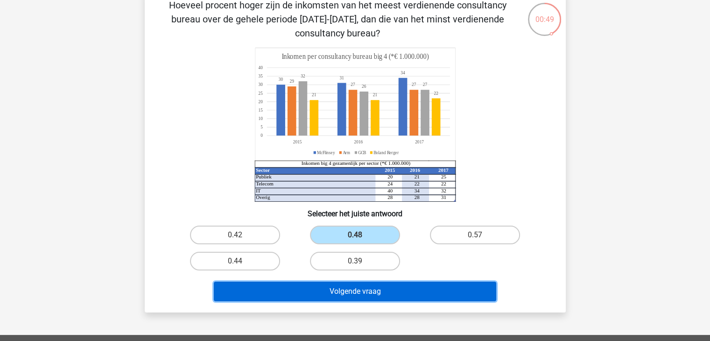
click at [382, 285] on button "Volgende vraag" at bounding box center [355, 292] width 282 height 20
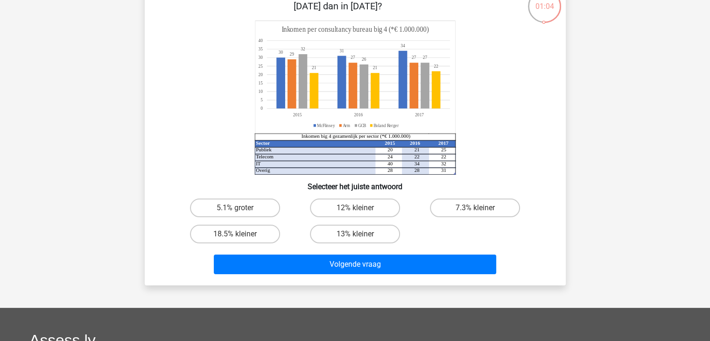
scroll to position [69, 0]
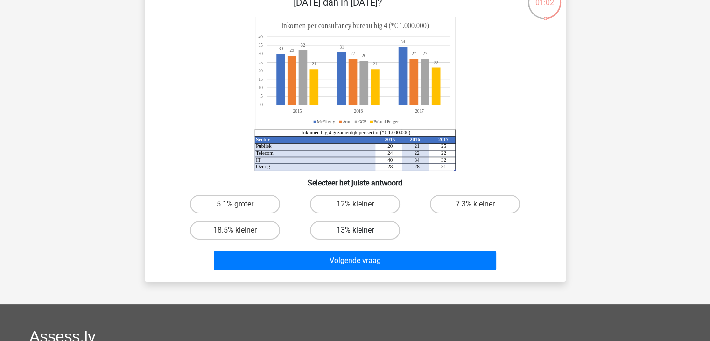
click at [371, 236] on label "13% kleiner" at bounding box center [355, 230] width 90 height 19
click at [361, 236] on input "13% kleiner" at bounding box center [358, 233] width 6 height 6
radio input "true"
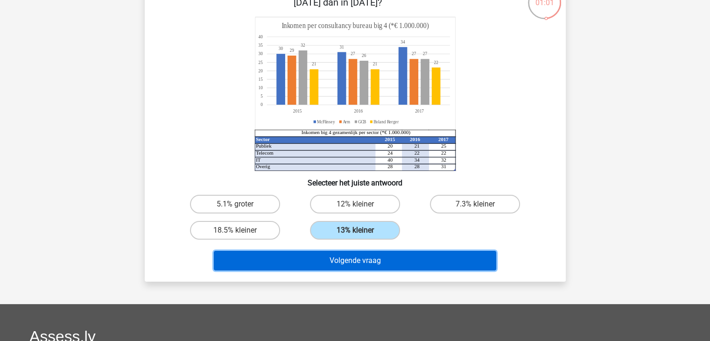
click at [383, 262] on button "Volgende vraag" at bounding box center [355, 261] width 282 height 20
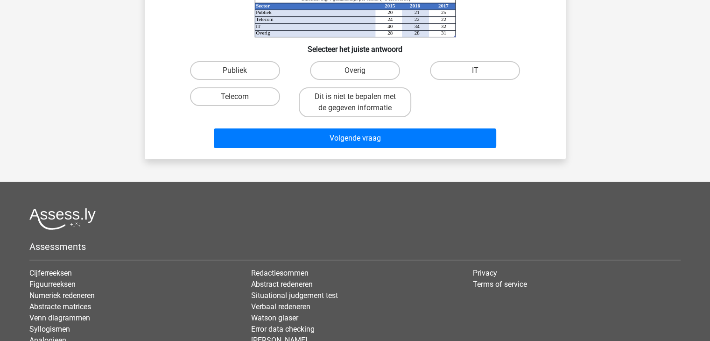
scroll to position [220, 0]
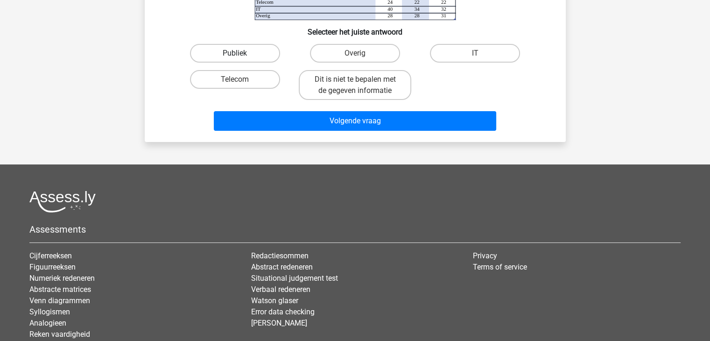
click at [220, 56] on label "Publiek" at bounding box center [235, 53] width 90 height 19
click at [235, 56] on input "Publiek" at bounding box center [238, 56] width 6 height 6
radio input "true"
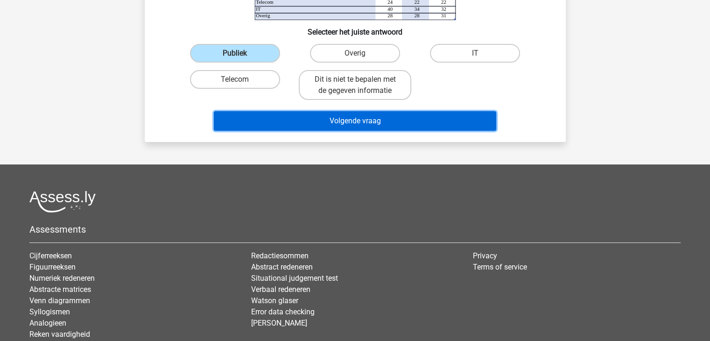
click at [271, 119] on button "Volgende vraag" at bounding box center [355, 121] width 282 height 20
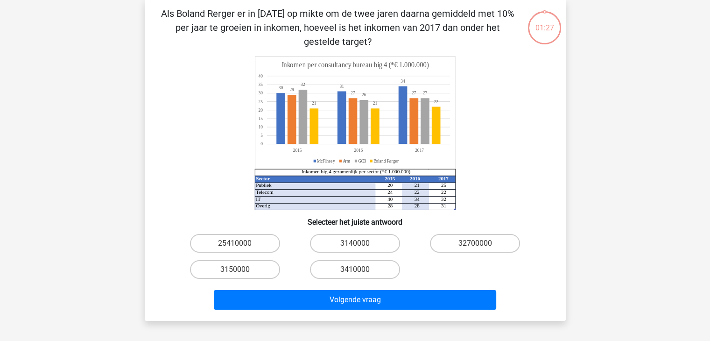
scroll to position [43, 0]
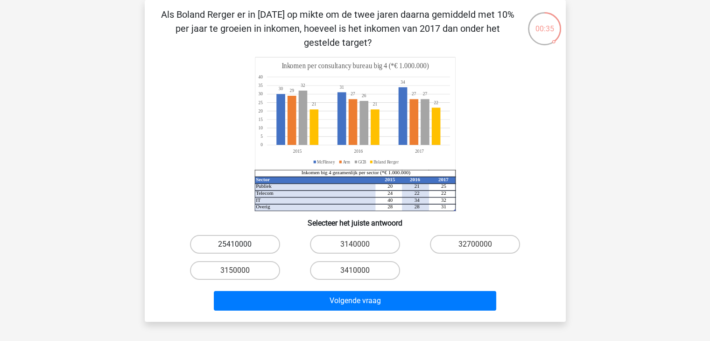
click at [236, 240] on label "25410000" at bounding box center [235, 244] width 90 height 19
click at [236, 244] on input "25410000" at bounding box center [238, 247] width 6 height 6
radio input "true"
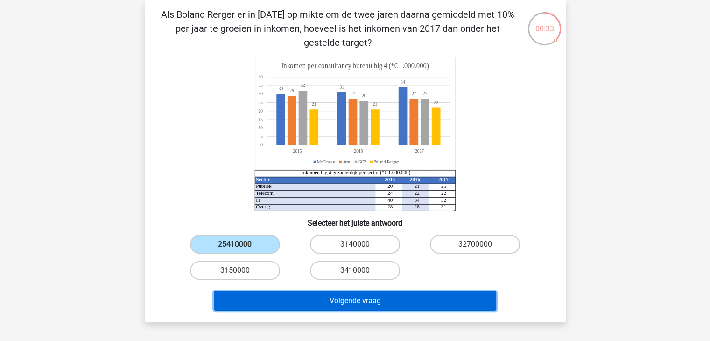
click at [318, 299] on button "Volgende vraag" at bounding box center [355, 301] width 282 height 20
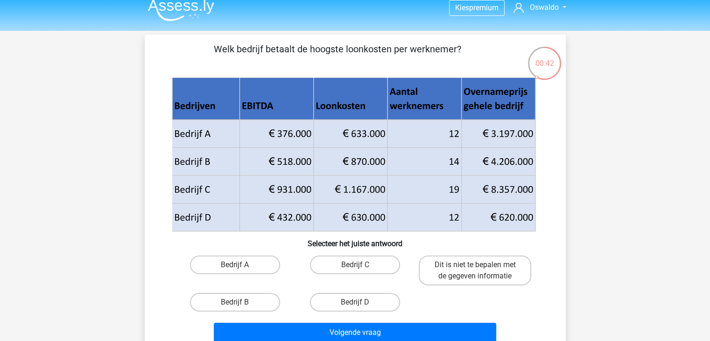
scroll to position [11, 0]
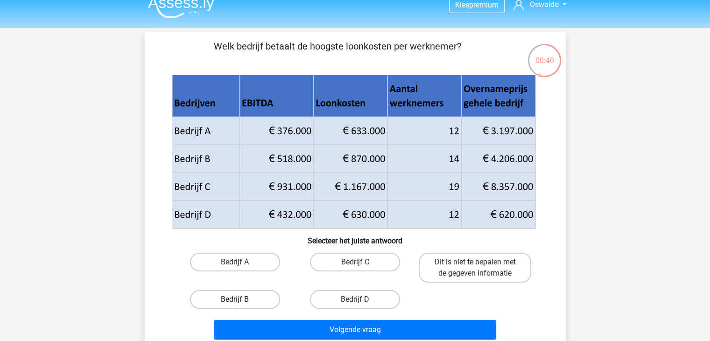
click at [247, 304] on label "Bedrijf B" at bounding box center [235, 299] width 90 height 19
click at [241, 304] on input "Bedrijf B" at bounding box center [238, 302] width 6 height 6
radio input "true"
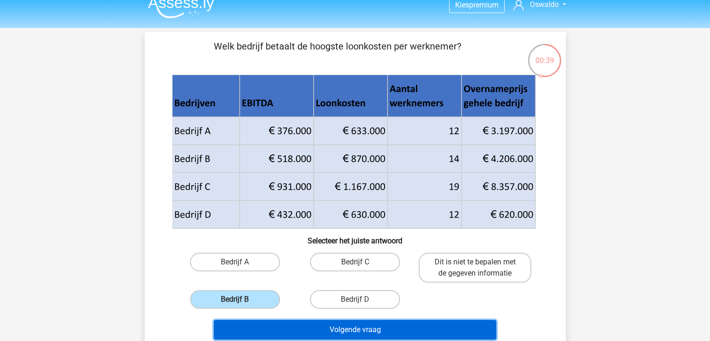
click at [326, 335] on button "Volgende vraag" at bounding box center [355, 330] width 282 height 20
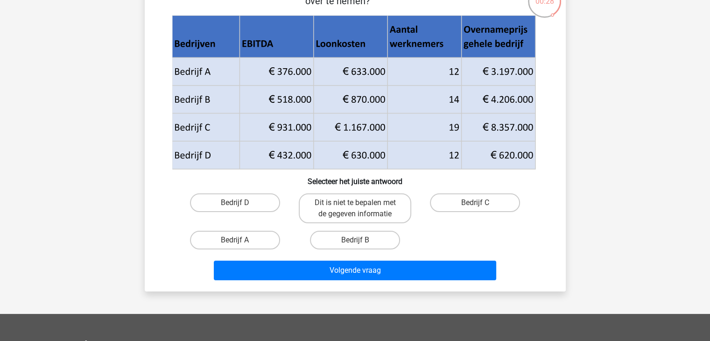
scroll to position [71, 0]
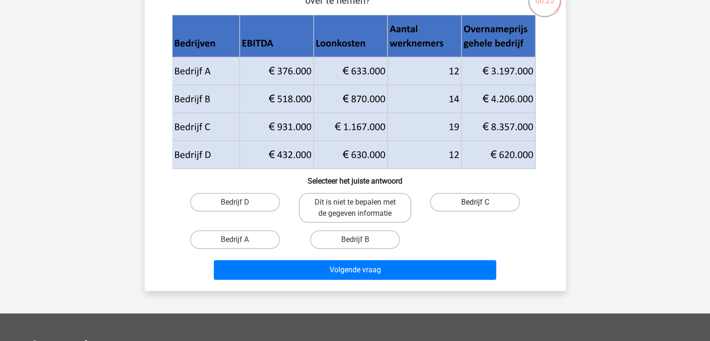
click at [445, 198] on label "Bedrijf C" at bounding box center [475, 202] width 90 height 19
click at [475, 202] on input "Bedrijf C" at bounding box center [478, 205] width 6 height 6
radio input "true"
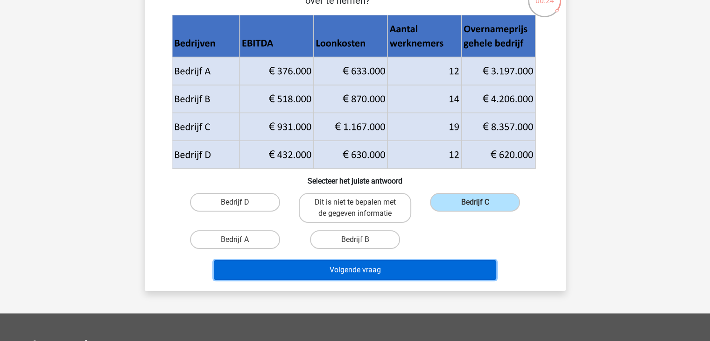
click at [467, 270] on button "Volgende vraag" at bounding box center [355, 270] width 282 height 20
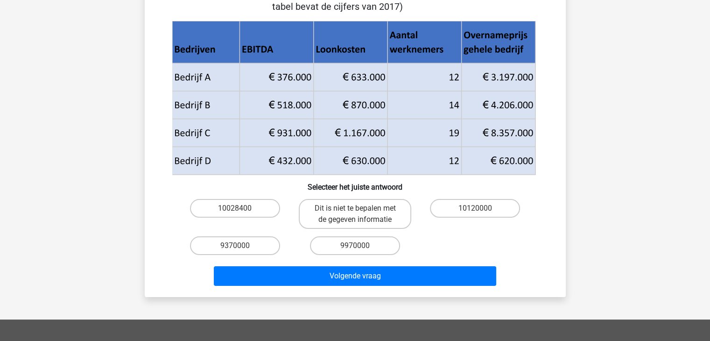
scroll to position [99, 0]
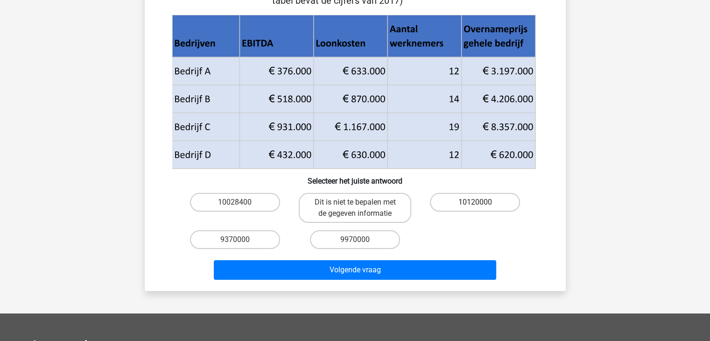
click at [502, 196] on label "10120000" at bounding box center [475, 202] width 90 height 19
click at [481, 202] on input "10120000" at bounding box center [478, 205] width 6 height 6
radio input "true"
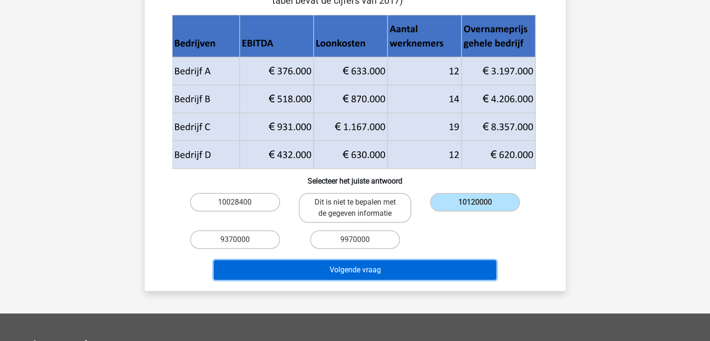
click at [451, 271] on button "Volgende vraag" at bounding box center [355, 270] width 282 height 20
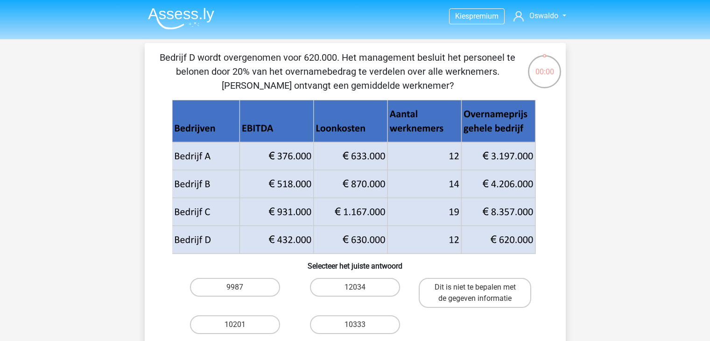
scroll to position [99, 0]
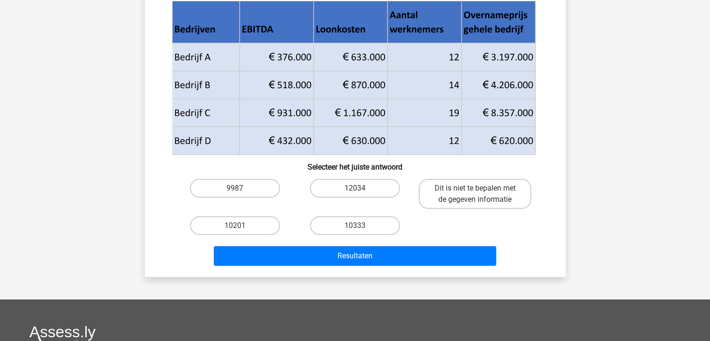
click at [243, 212] on div "10201" at bounding box center [235, 225] width 120 height 26
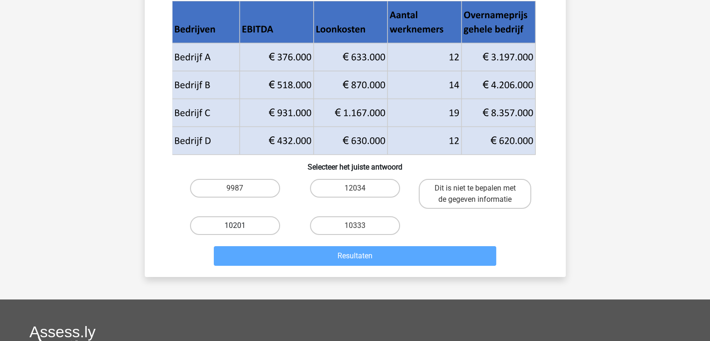
click at [247, 221] on label "10201" at bounding box center [235, 225] width 90 height 19
click at [241, 226] on input "10201" at bounding box center [238, 229] width 6 height 6
radio input "true"
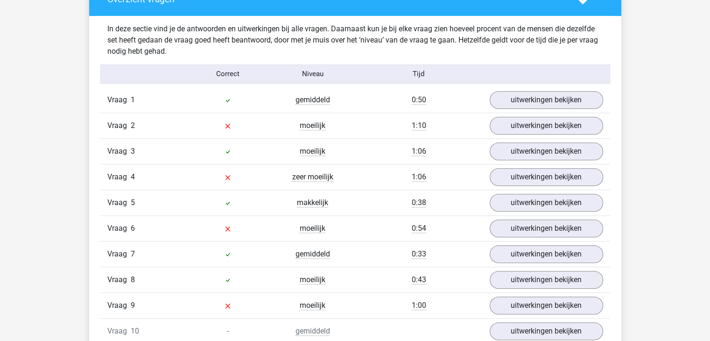
scroll to position [616, 0]
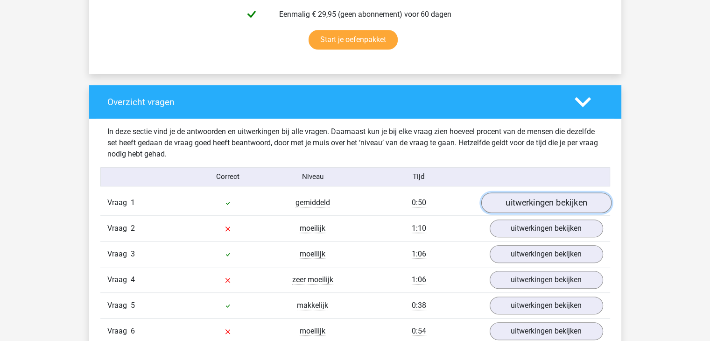
click at [515, 200] on link "uitwerkingen bekijken" at bounding box center [546, 202] width 130 height 21
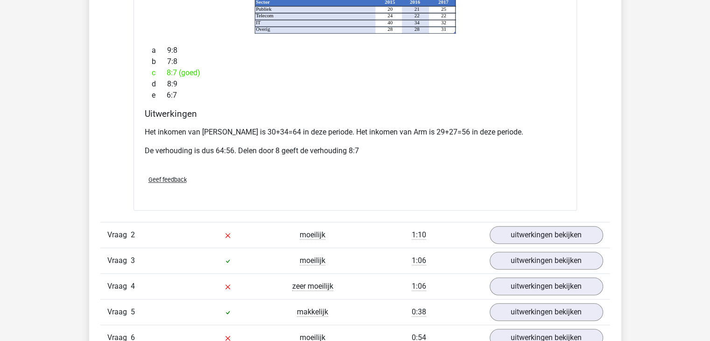
scroll to position [995, 0]
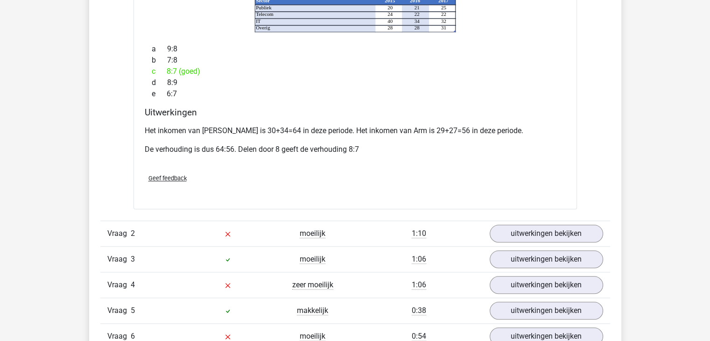
click at [491, 225] on div "uitwerkingen bekijken" at bounding box center [546, 234] width 127 height 18
click at [503, 223] on link "uitwerkingen bekijken" at bounding box center [546, 233] width 130 height 21
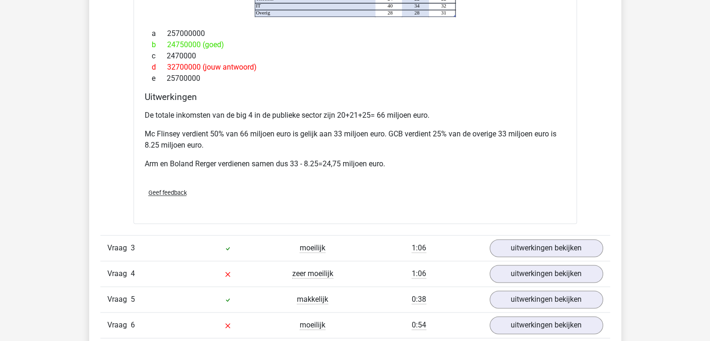
scroll to position [1432, 0]
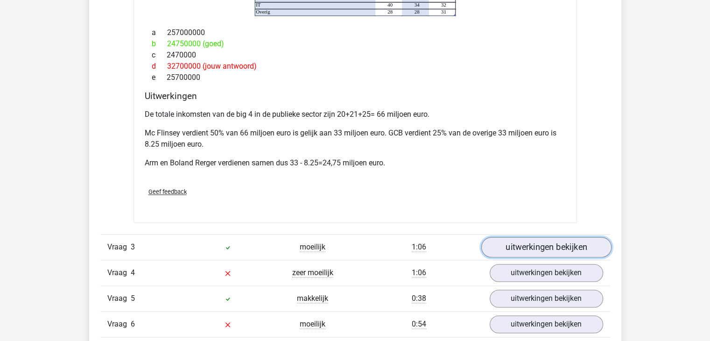
click at [588, 237] on link "uitwerkingen bekijken" at bounding box center [546, 247] width 130 height 21
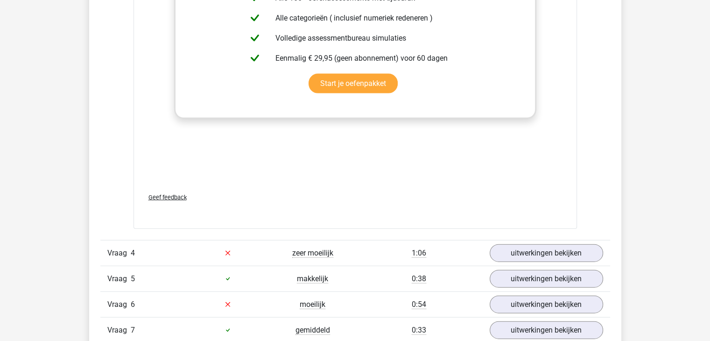
scroll to position [2105, 0]
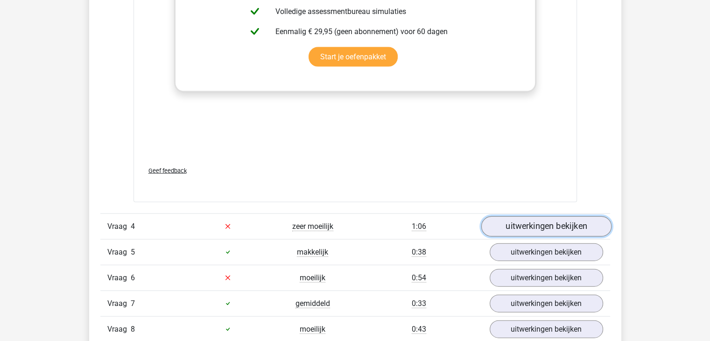
click at [559, 216] on link "uitwerkingen bekijken" at bounding box center [546, 226] width 130 height 21
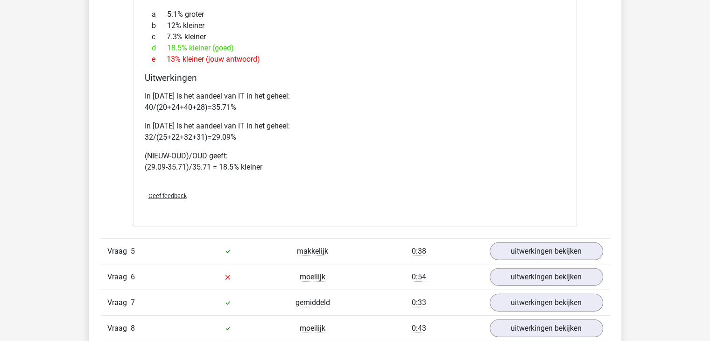
scroll to position [2536, 0]
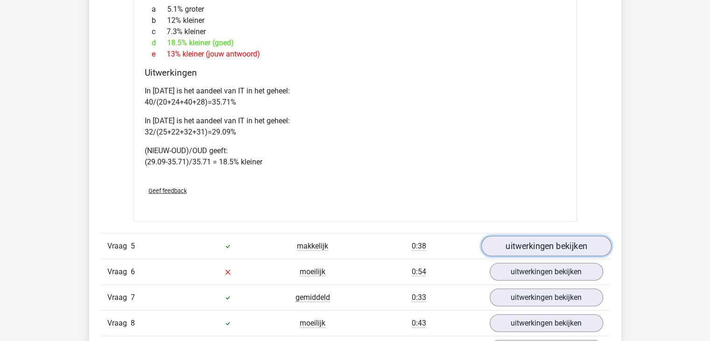
click at [564, 236] on link "uitwerkingen bekijken" at bounding box center [546, 246] width 130 height 21
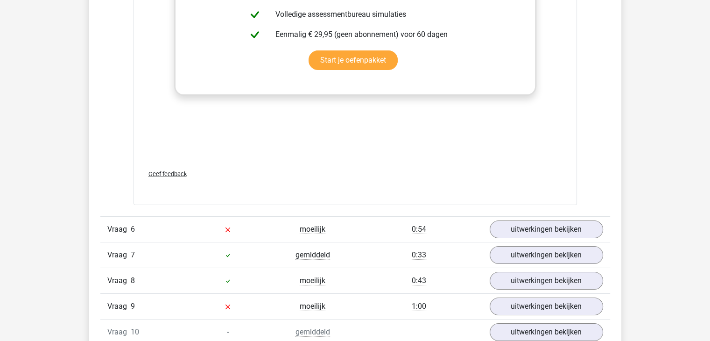
scroll to position [3195, 0]
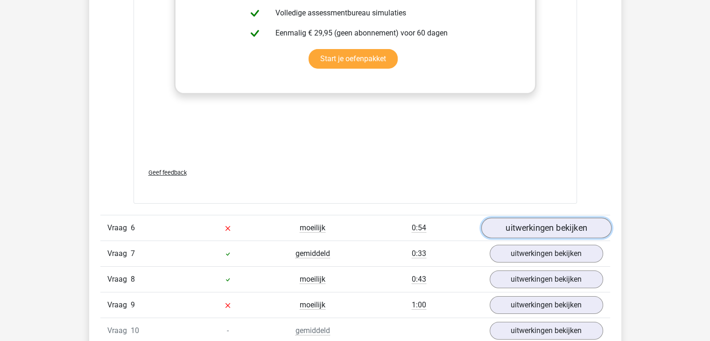
click at [545, 218] on link "uitwerkingen bekijken" at bounding box center [546, 228] width 130 height 21
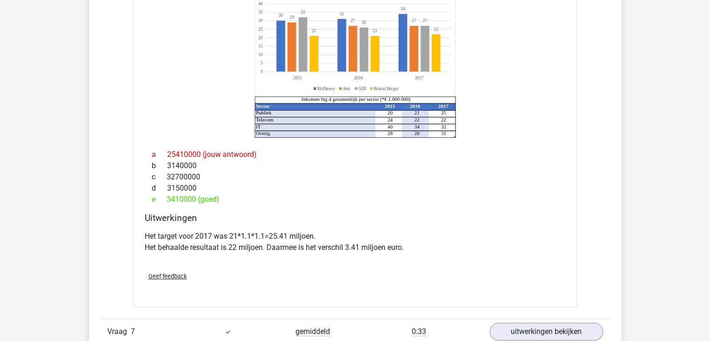
scroll to position [3627, 0]
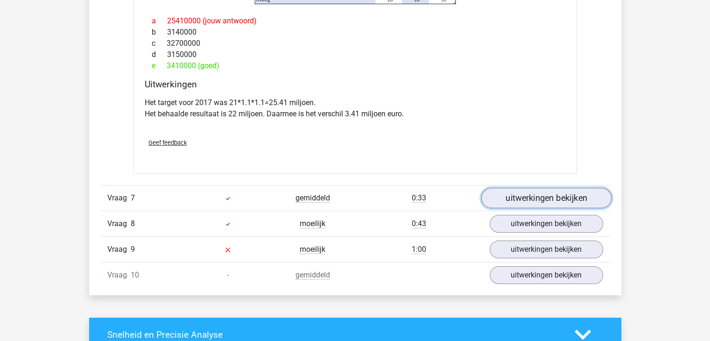
click at [524, 188] on link "uitwerkingen bekijken" at bounding box center [546, 198] width 130 height 21
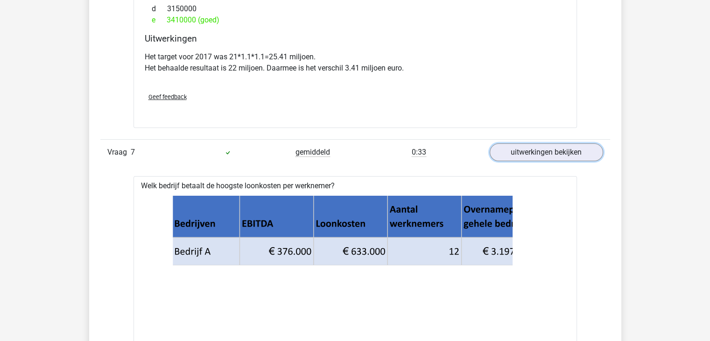
scroll to position [3817, 0]
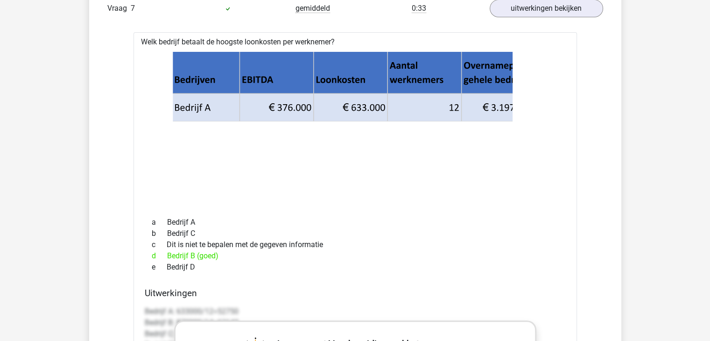
click at [257, 125] on icon at bounding box center [355, 128] width 414 height 154
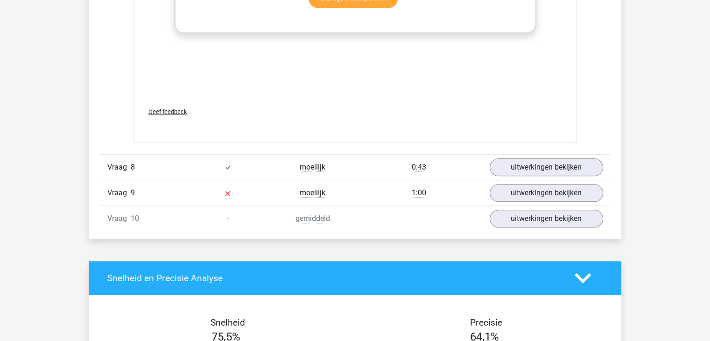
scroll to position [4299, 0]
click at [515, 157] on link "uitwerkingen bekijken" at bounding box center [546, 167] width 130 height 21
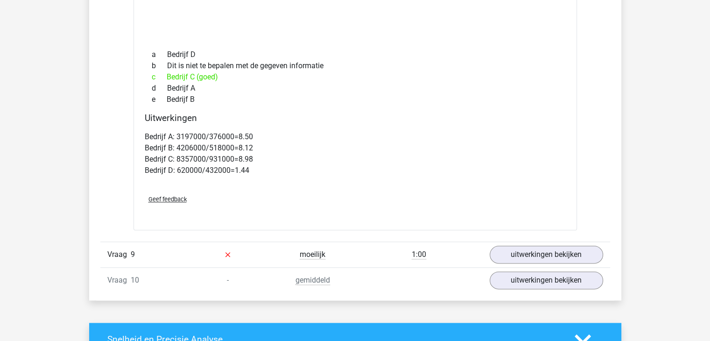
scroll to position [4624, 0]
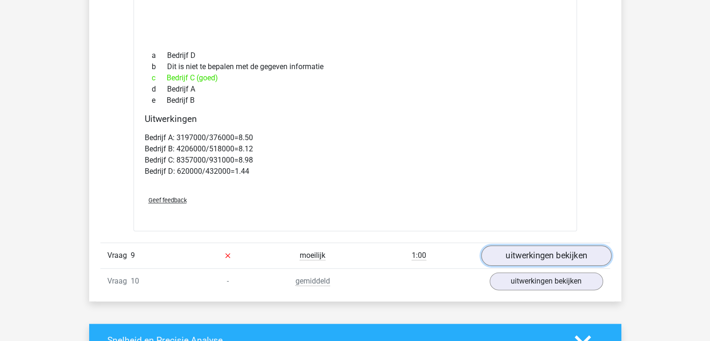
click at [518, 245] on link "uitwerkingen bekijken" at bounding box center [546, 255] width 130 height 21
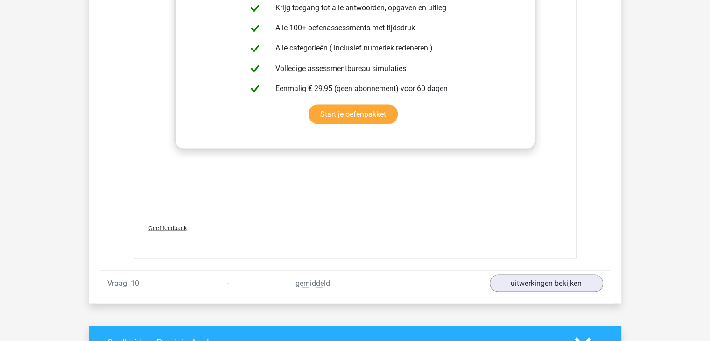
scroll to position [5288, 0]
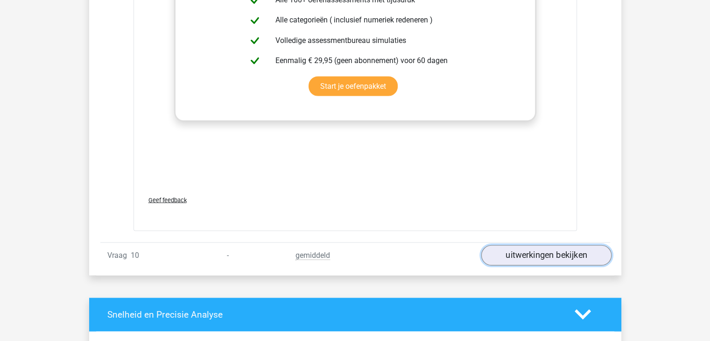
click at [521, 245] on link "uitwerkingen bekijken" at bounding box center [546, 255] width 130 height 21
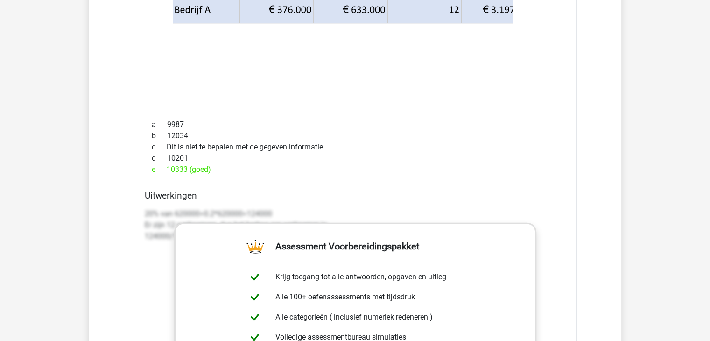
scroll to position [5644, 0]
